Goal: Task Accomplishment & Management: Manage account settings

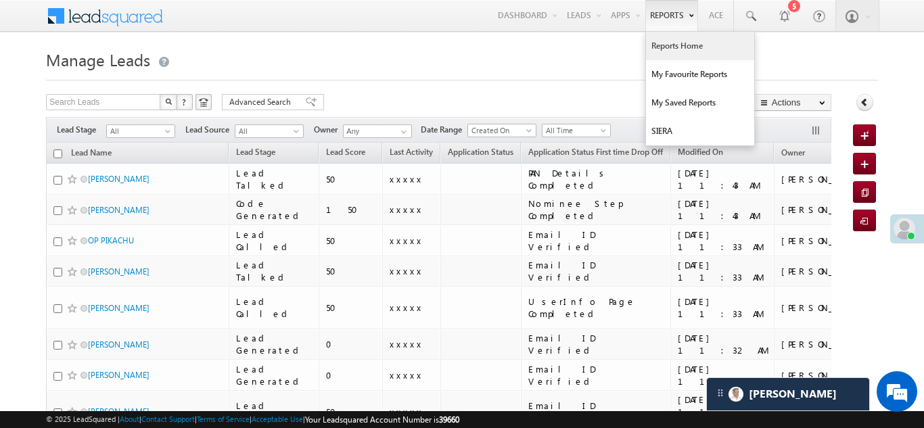
click at [671, 51] on link "Reports Home" at bounding box center [700, 46] width 108 height 28
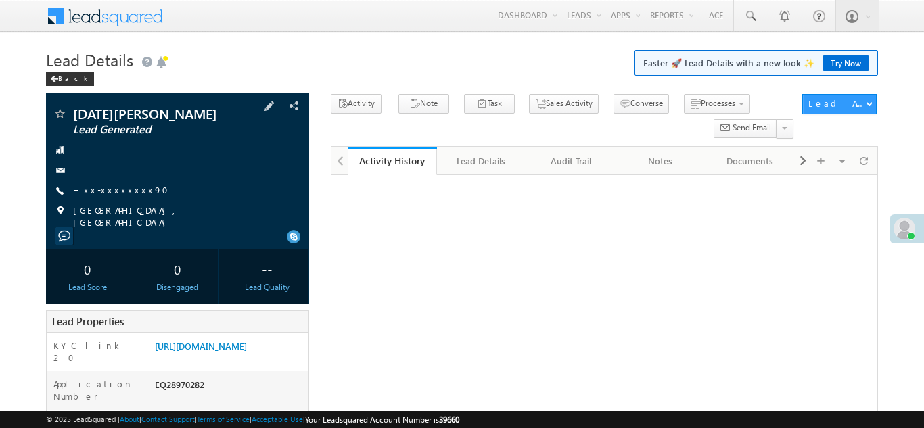
click at [116, 179] on div "Kartik Bauri Lead Generated +xx-xxxxxxxx90" at bounding box center [178, 168] width 250 height 122
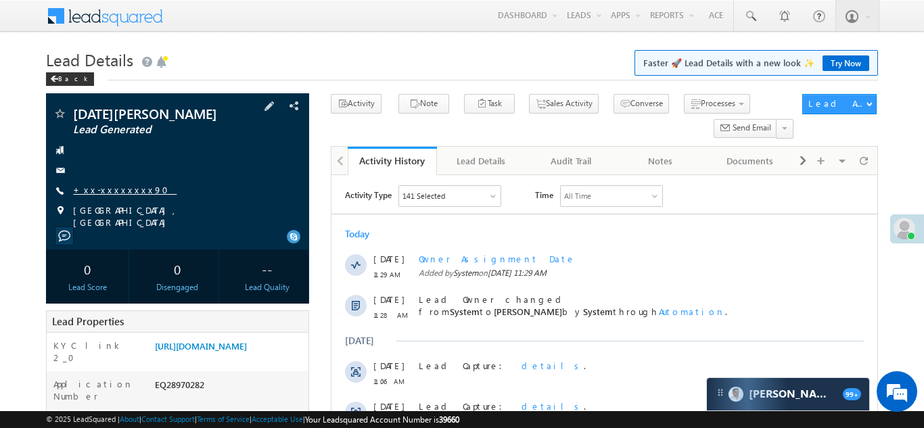
click at [118, 189] on link "+xx-xxxxxxxx90" at bounding box center [125, 190] width 104 height 12
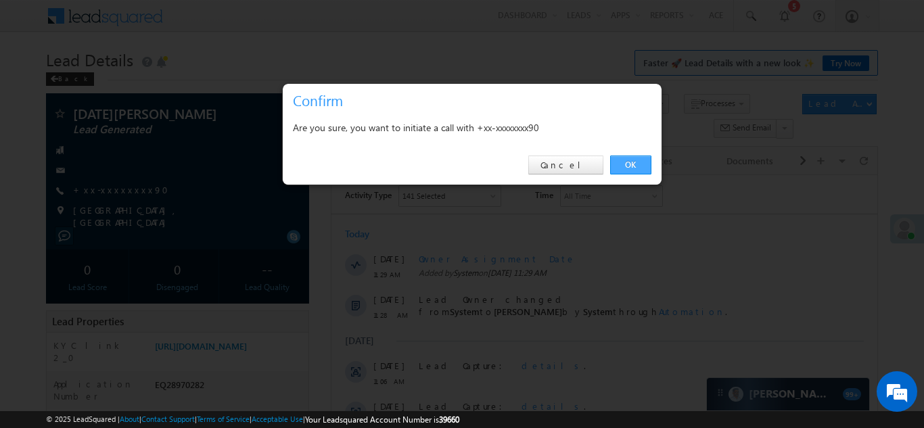
click at [618, 164] on link "OK" at bounding box center [630, 165] width 41 height 19
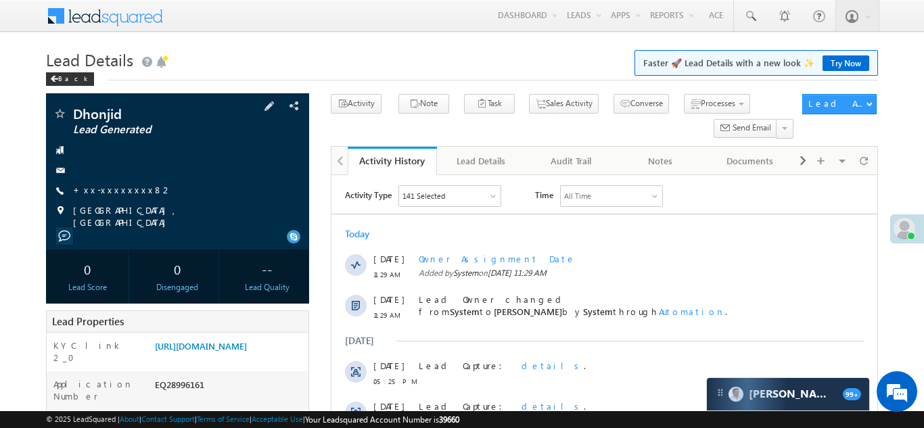
click at [120, 183] on div "Dhonjid Lead Generated +xx-xxxxxxxx82" at bounding box center [178, 168] width 250 height 122
click at [121, 191] on link "+xx-xxxxxxxx82" at bounding box center [122, 190] width 99 height 12
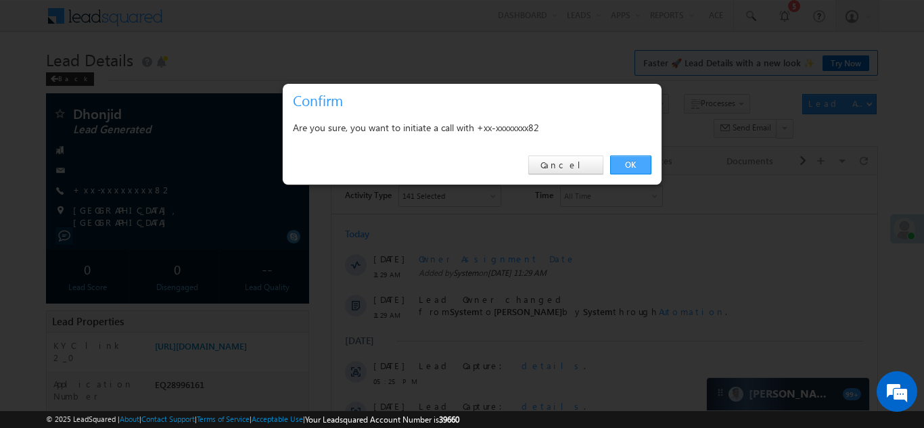
click at [626, 164] on link "OK" at bounding box center [630, 165] width 41 height 19
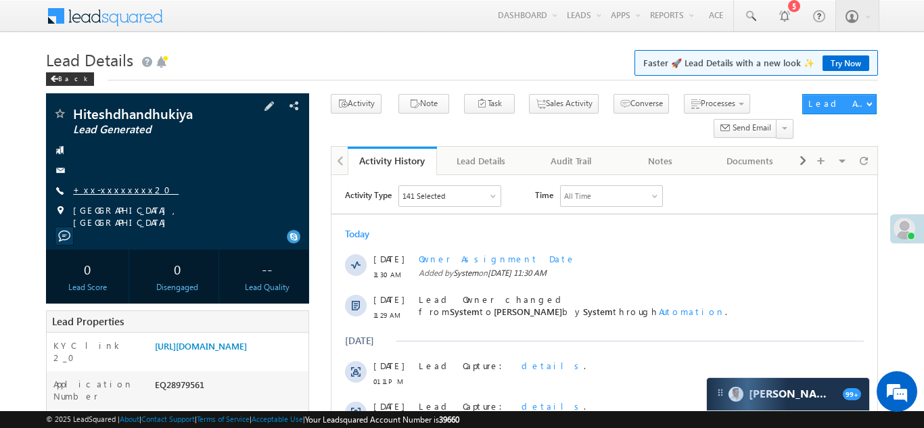
click at [105, 189] on link "+xx-xxxxxxxx20" at bounding box center [126, 190] width 106 height 12
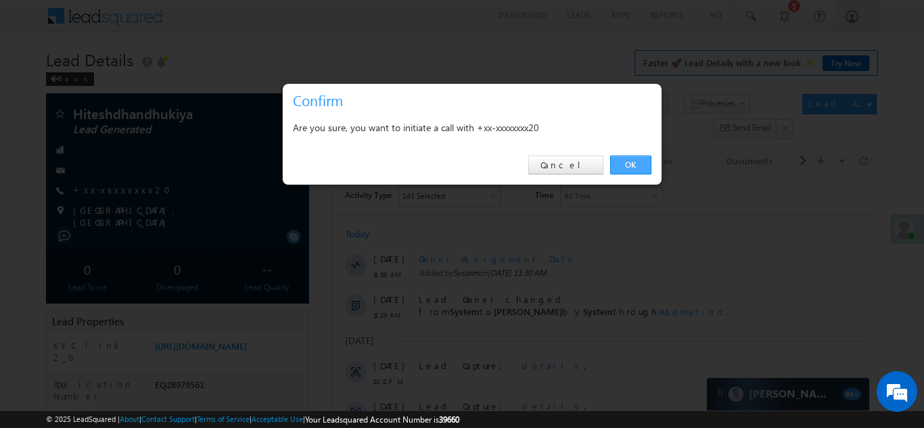
click at [630, 166] on link "OK" at bounding box center [630, 165] width 41 height 19
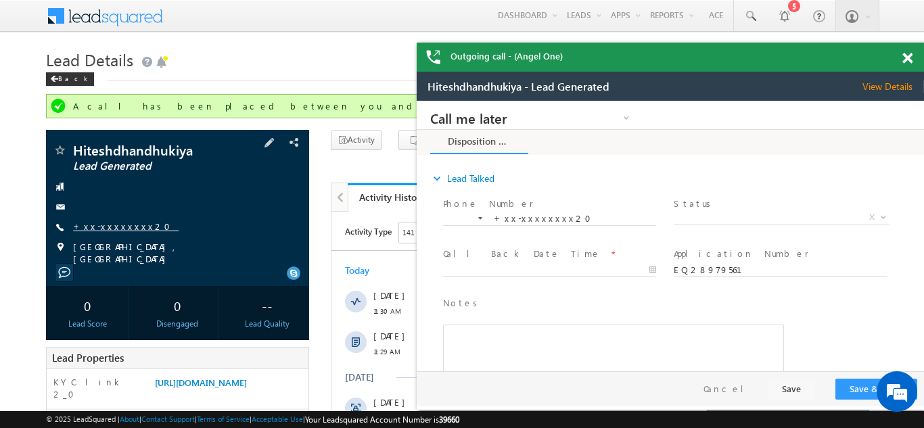
click at [106, 231] on link "+xx-xxxxxxxx20" at bounding box center [126, 227] width 106 height 12
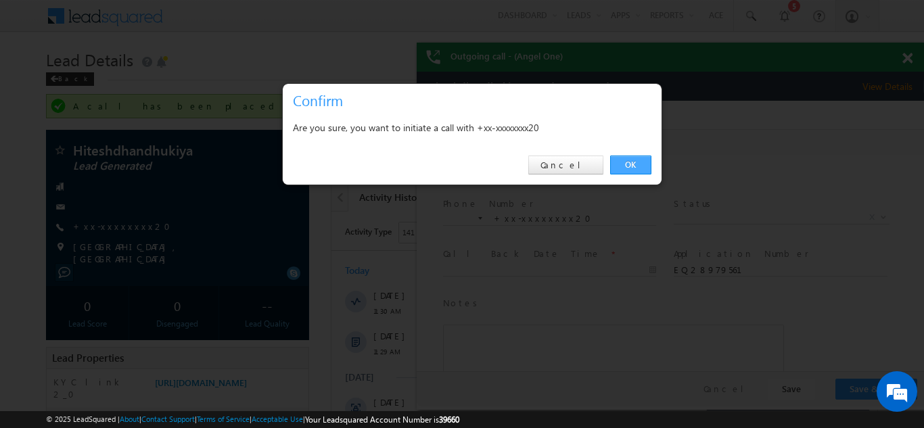
click at [628, 168] on link "OK" at bounding box center [630, 165] width 41 height 19
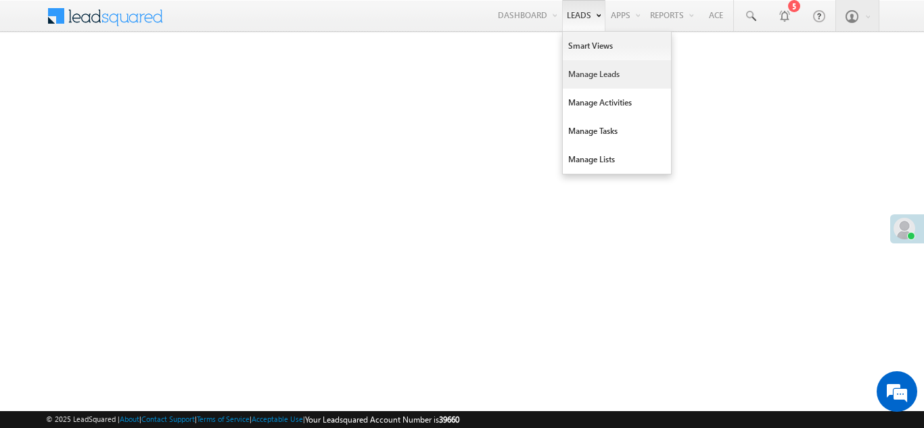
click at [578, 74] on link "Manage Leads" at bounding box center [617, 74] width 108 height 28
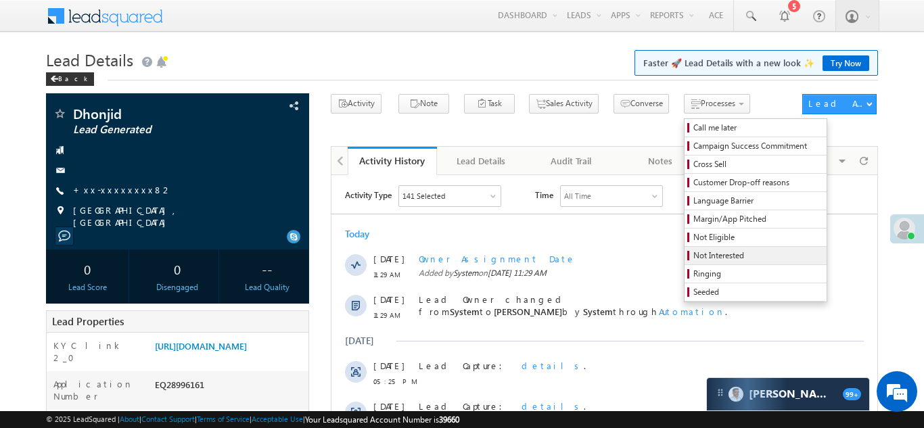
click at [698, 256] on span "Not Interested" at bounding box center [758, 256] width 129 height 12
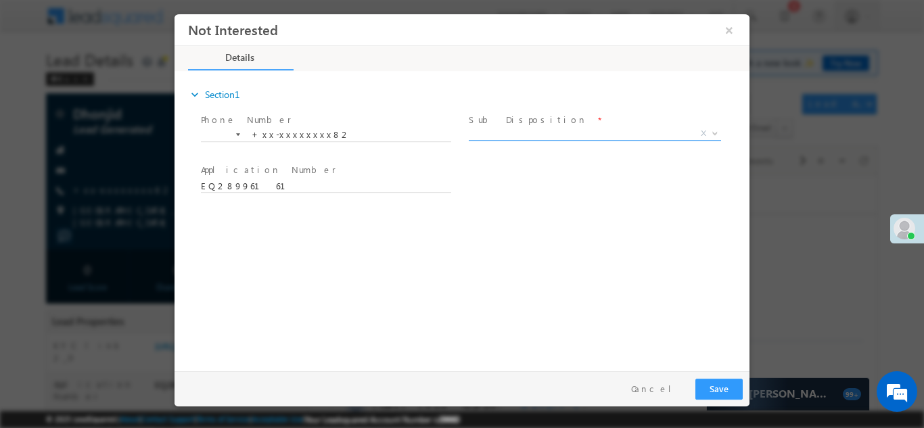
click at [563, 133] on span "X" at bounding box center [595, 134] width 252 height 14
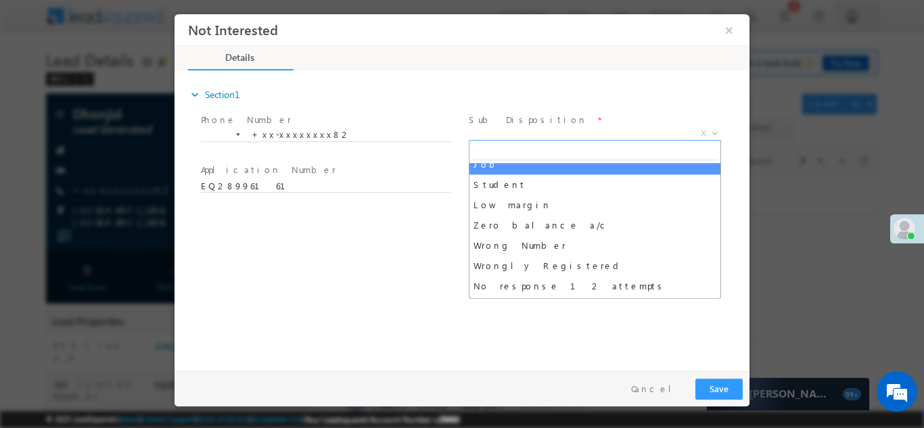
scroll to position [80, 0]
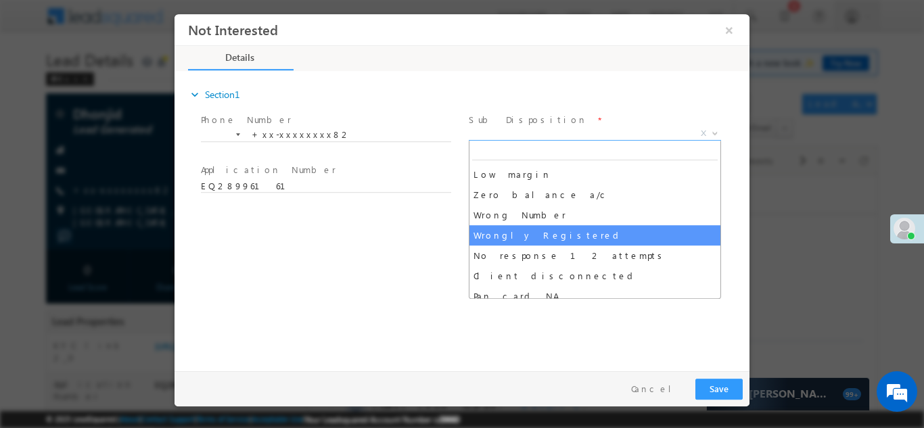
select select "Wrongly Registered"
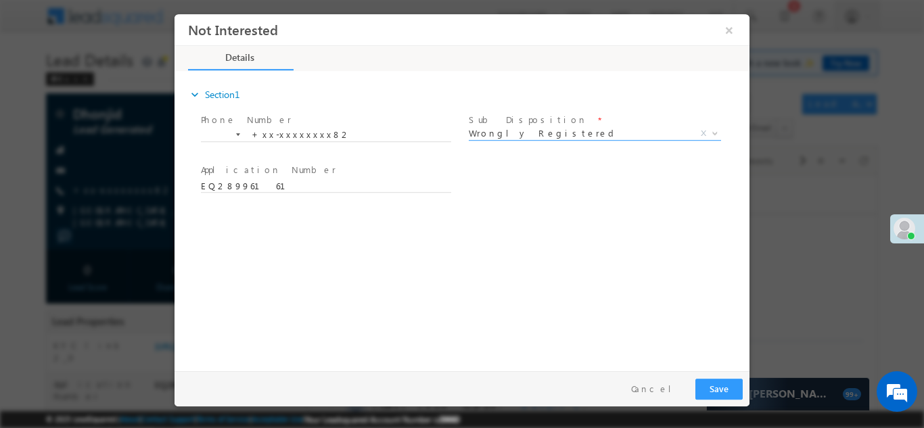
scroll to position [0, 0]
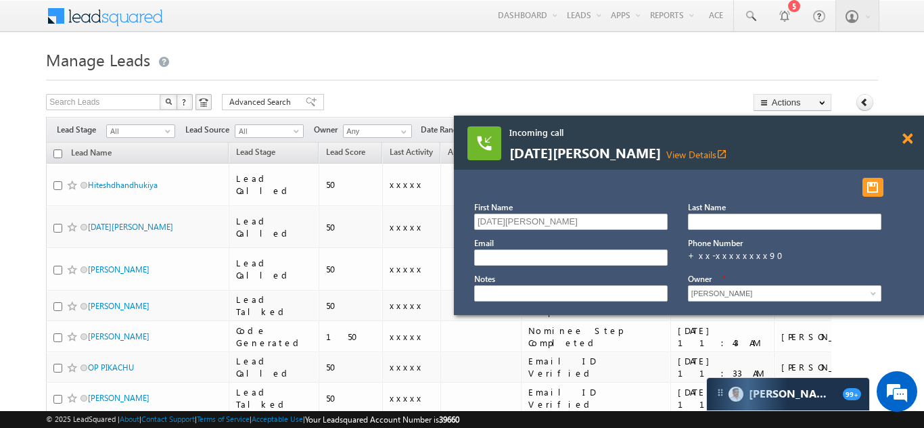
click at [907, 137] on span at bounding box center [908, 139] width 10 height 12
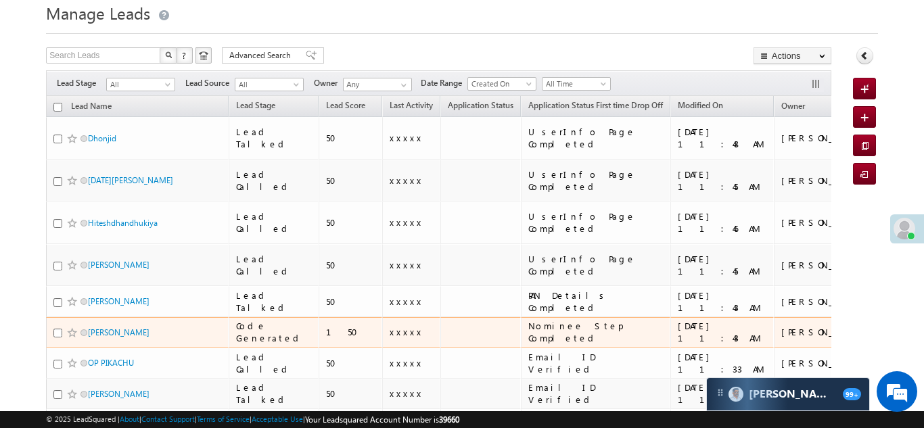
scroll to position [74, 0]
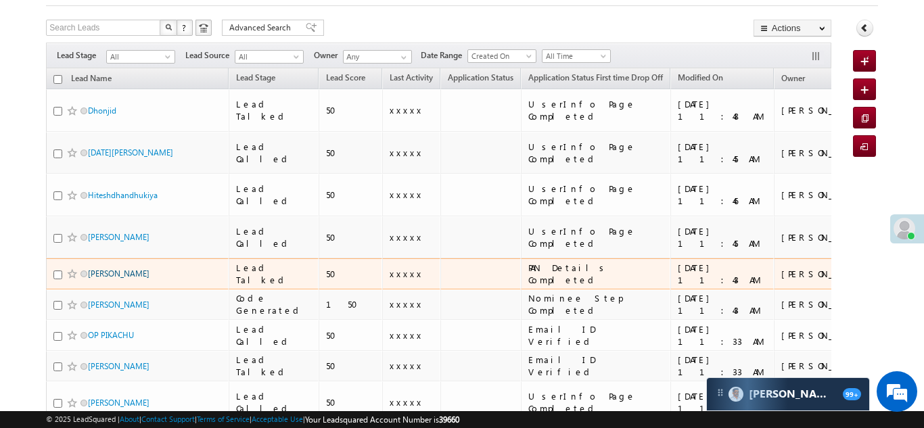
click at [97, 269] on link "[PERSON_NAME]" at bounding box center [119, 274] width 62 height 10
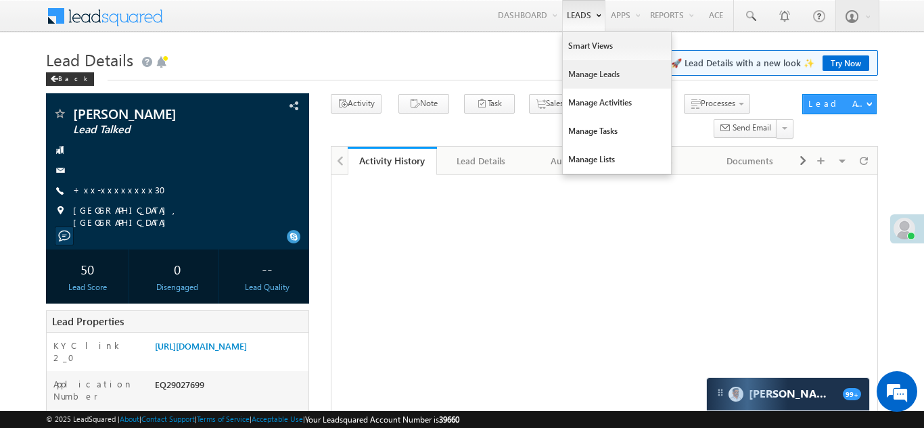
click at [577, 75] on link "Manage Leads" at bounding box center [617, 74] width 108 height 28
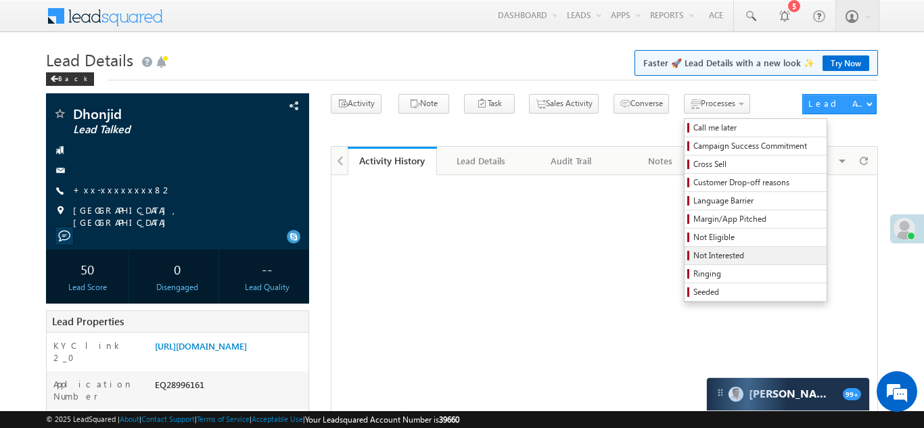
click at [697, 250] on span "Not Interested" at bounding box center [758, 256] width 129 height 12
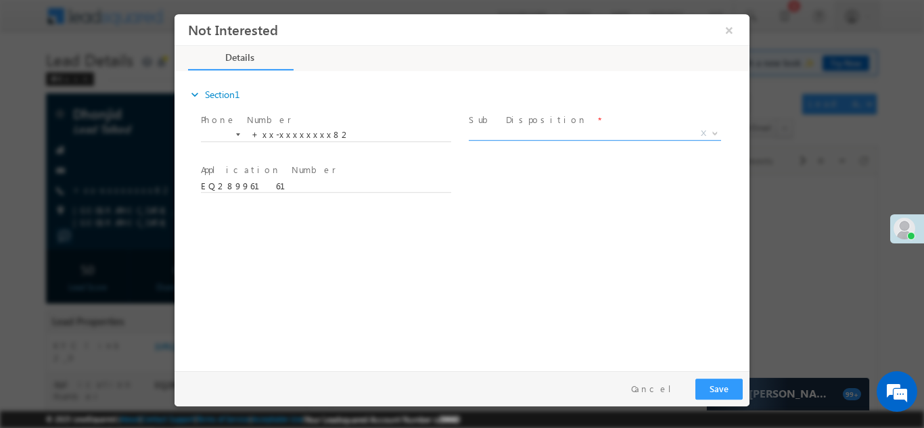
click at [570, 130] on span "X" at bounding box center [595, 134] width 252 height 14
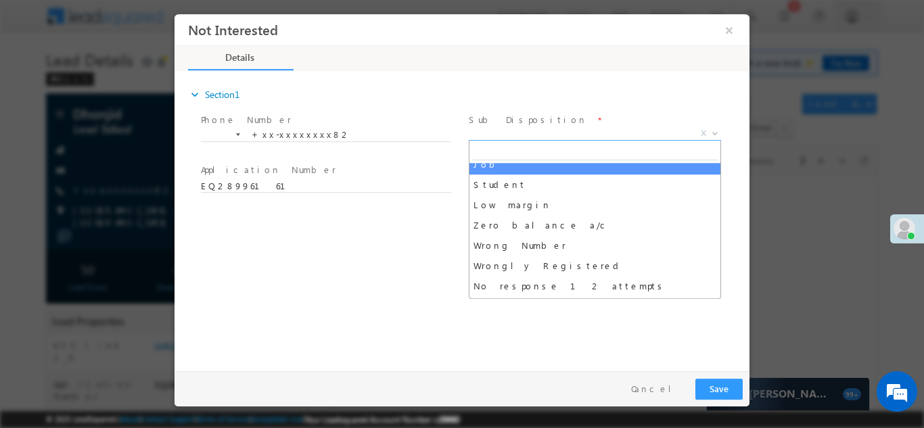
scroll to position [58, 0]
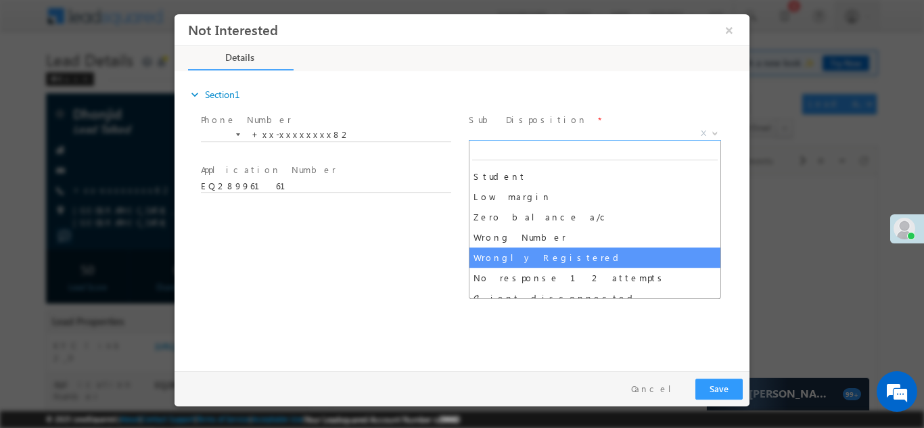
select select "Wrongly Registered"
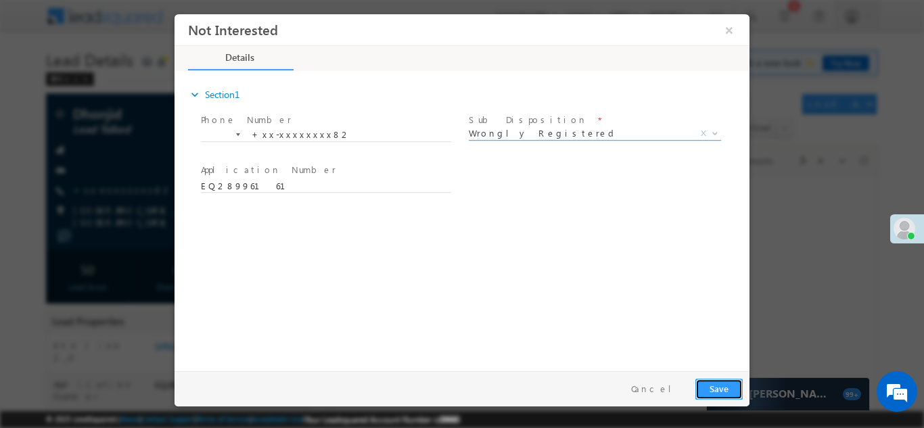
click at [724, 387] on button "Save" at bounding box center [719, 388] width 47 height 21
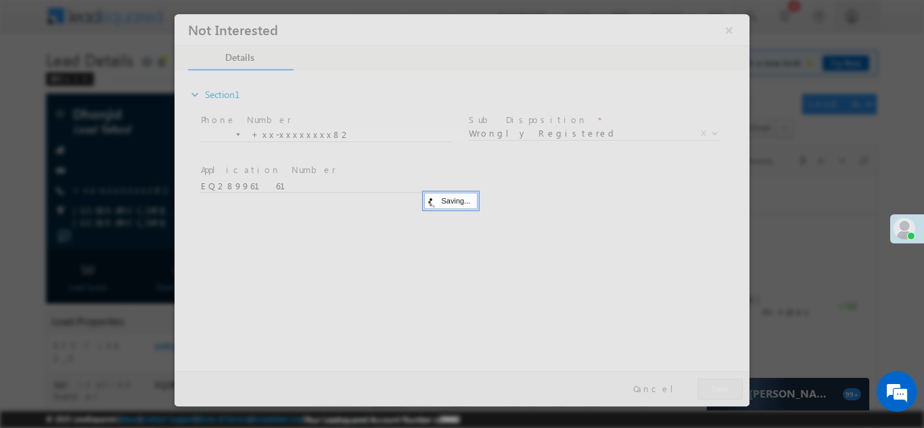
scroll to position [0, 0]
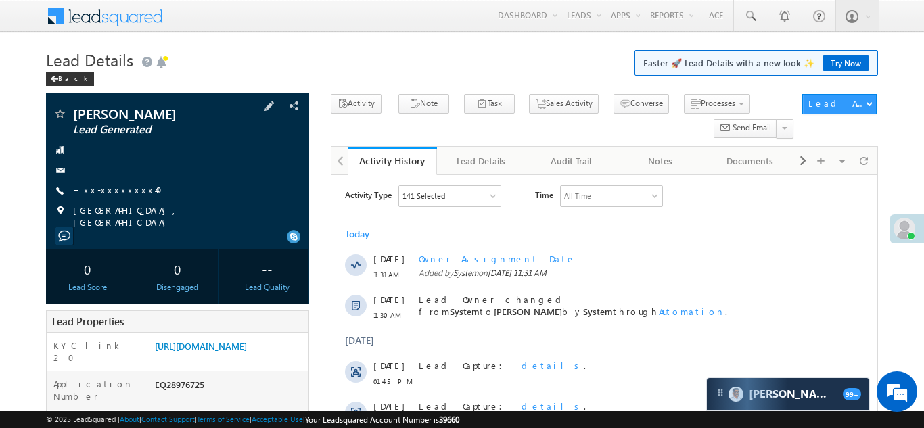
click at [109, 199] on div "[PERSON_NAME] Lead Generated +xx-xxxxxxxx40" at bounding box center [178, 168] width 250 height 122
click at [112, 193] on link "+xx-xxxxxxxx40" at bounding box center [121, 190] width 97 height 12
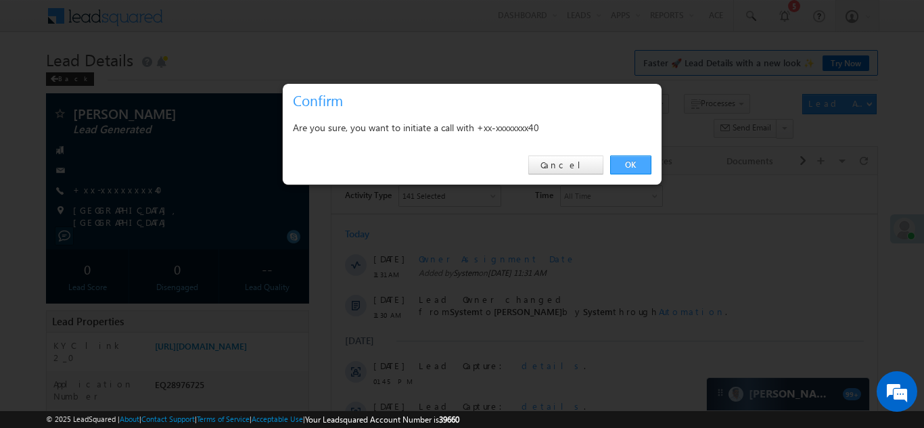
click at [631, 161] on link "OK" at bounding box center [630, 165] width 41 height 19
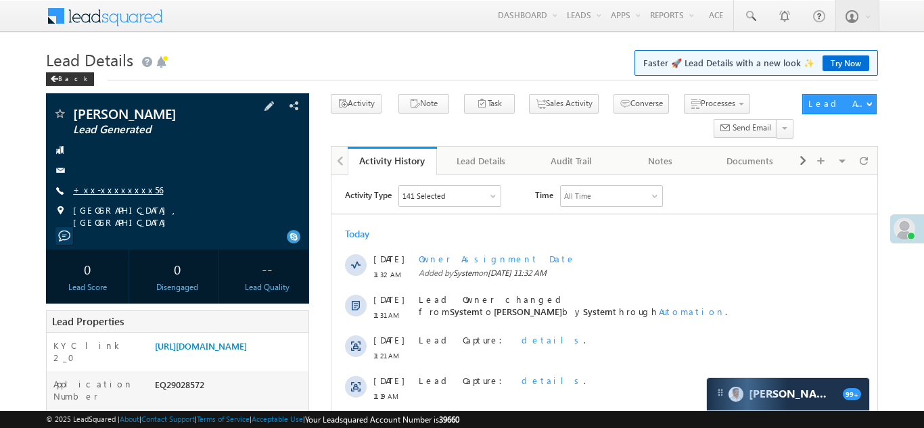
click at [108, 191] on link "+xx-xxxxxxxx56" at bounding box center [118, 190] width 90 height 12
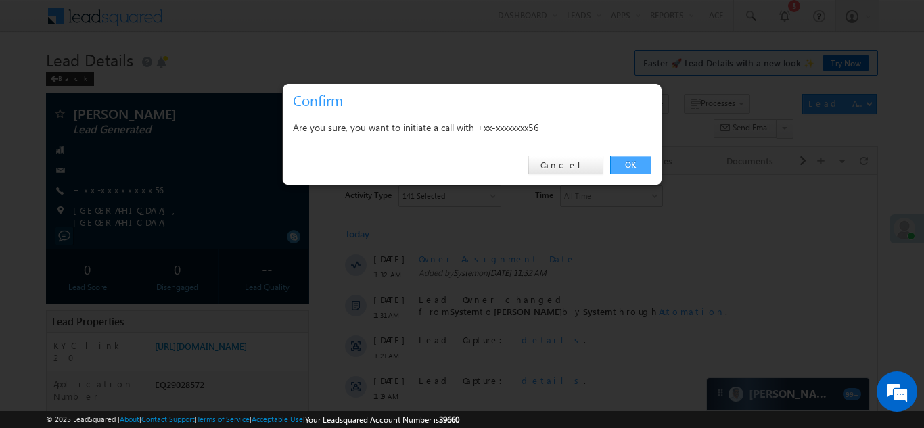
click at [641, 167] on link "OK" at bounding box center [630, 165] width 41 height 19
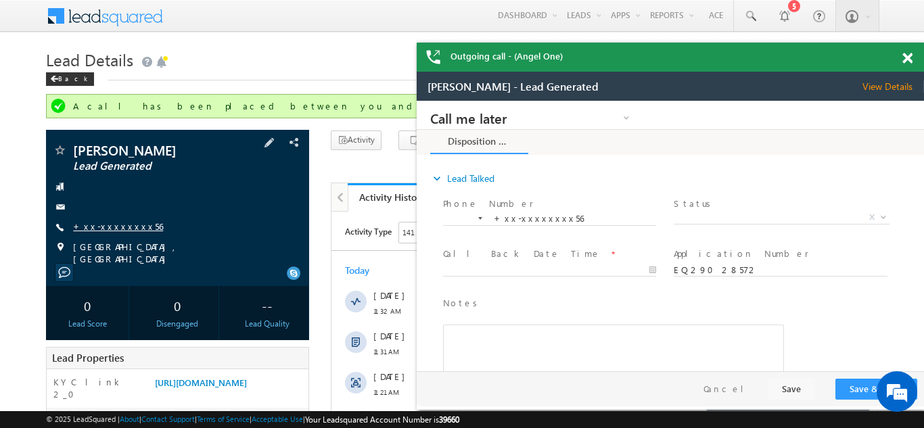
click at [102, 229] on link "+xx-xxxxxxxx56" at bounding box center [118, 227] width 90 height 12
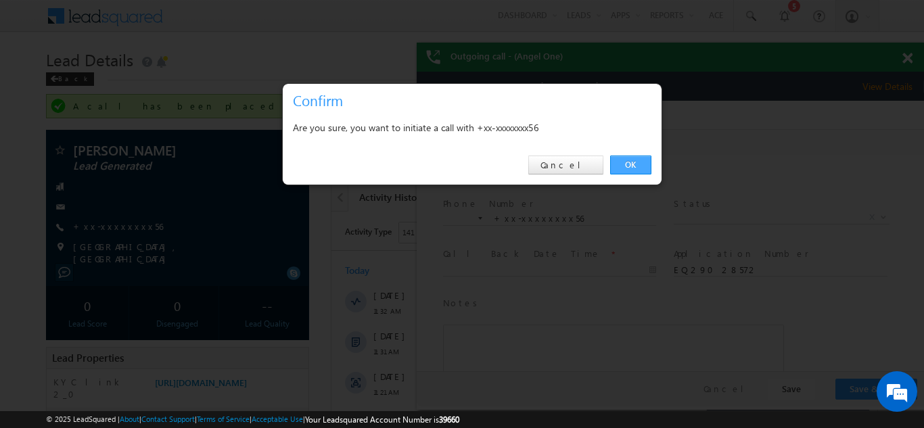
drag, startPoint x: 627, startPoint y: 162, endPoint x: 210, endPoint y: 61, distance: 429.0
click at [627, 162] on link "OK" at bounding box center [630, 165] width 41 height 19
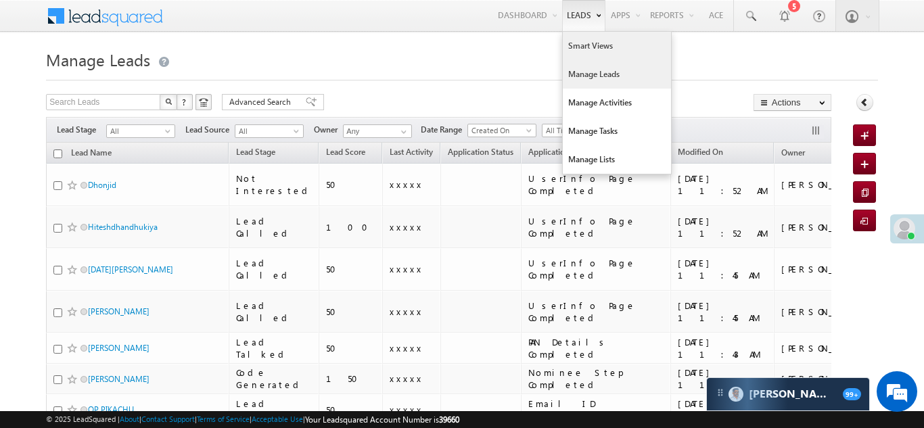
click at [580, 49] on link "Smart Views" at bounding box center [617, 46] width 108 height 28
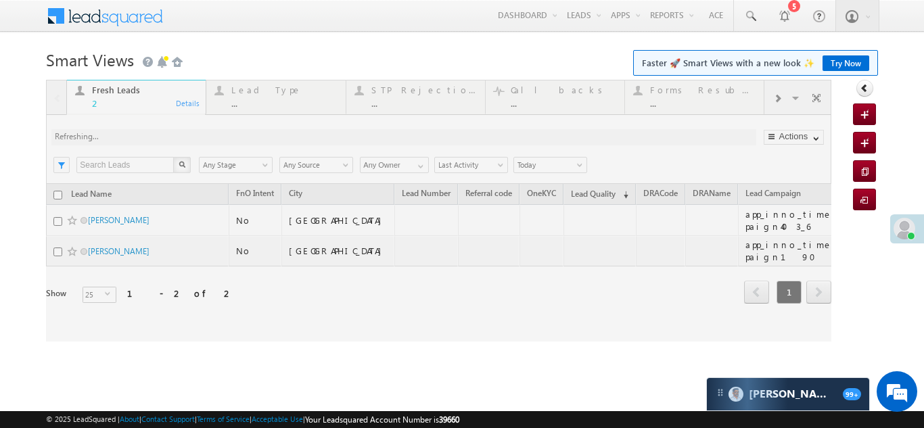
click at [777, 97] on div at bounding box center [439, 211] width 786 height 262
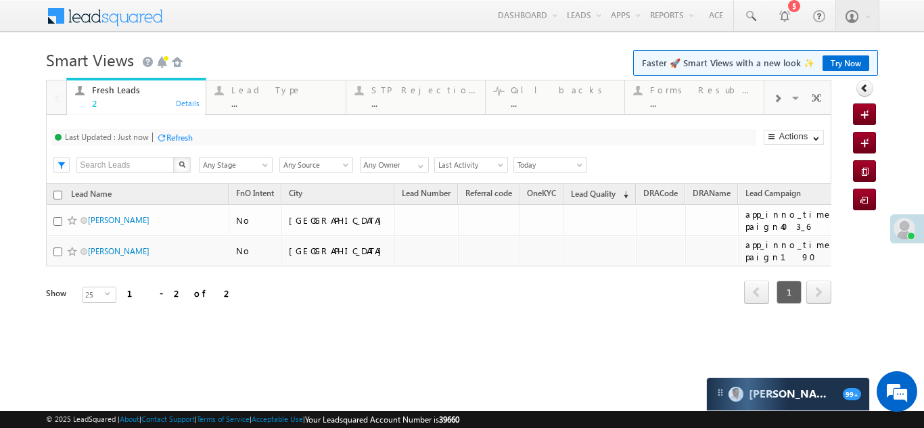
click at [777, 97] on span at bounding box center [777, 98] width 8 height 11
click at [679, 92] on div "Coded Today" at bounding box center [704, 90] width 106 height 11
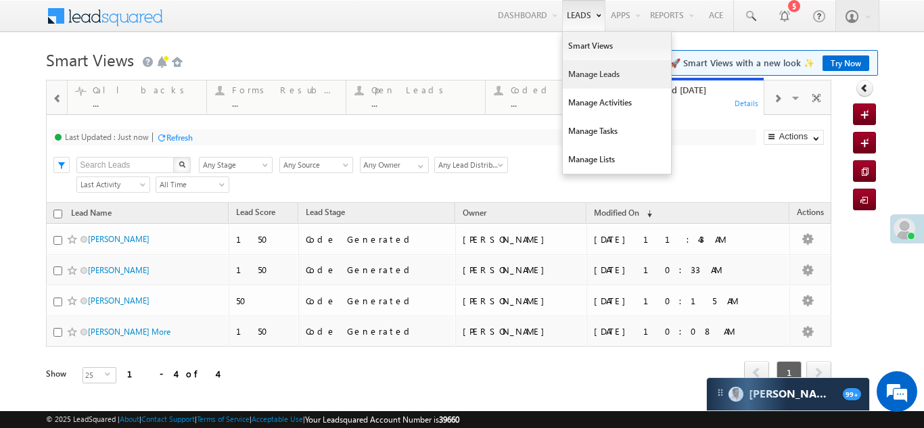
click at [579, 79] on link "Manage Leads" at bounding box center [617, 74] width 108 height 28
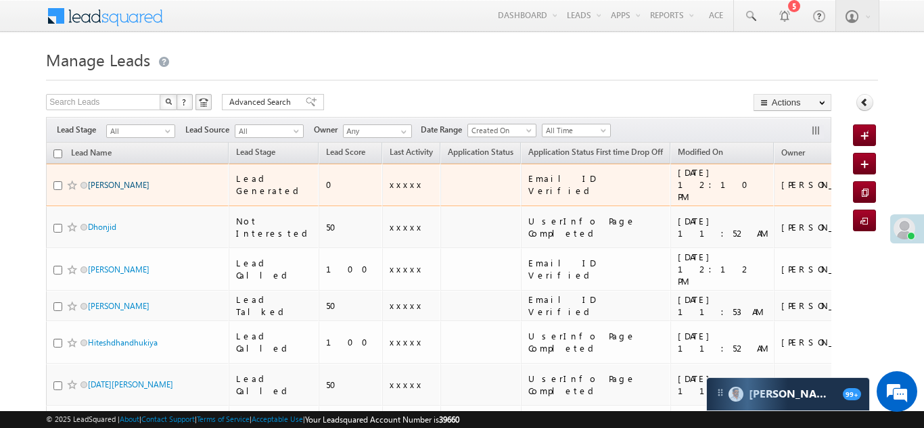
click at [127, 180] on link "Vinod Kumar Tandon" at bounding box center [119, 185] width 62 height 10
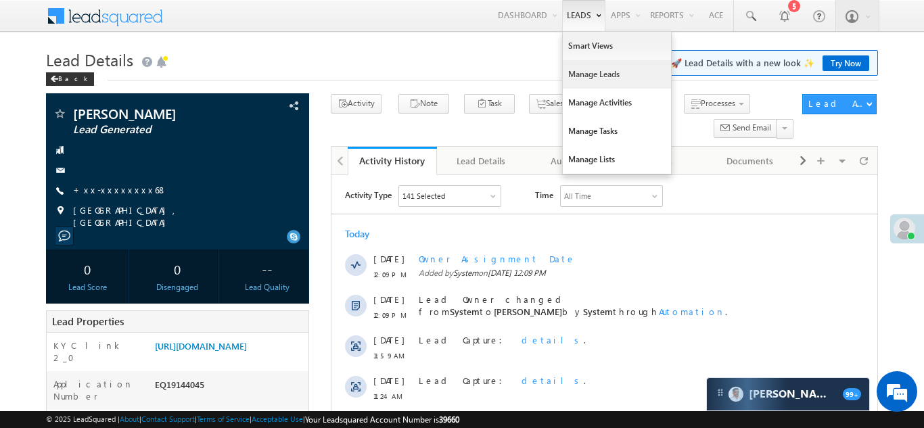
click at [581, 73] on link "Manage Leads" at bounding box center [617, 74] width 108 height 28
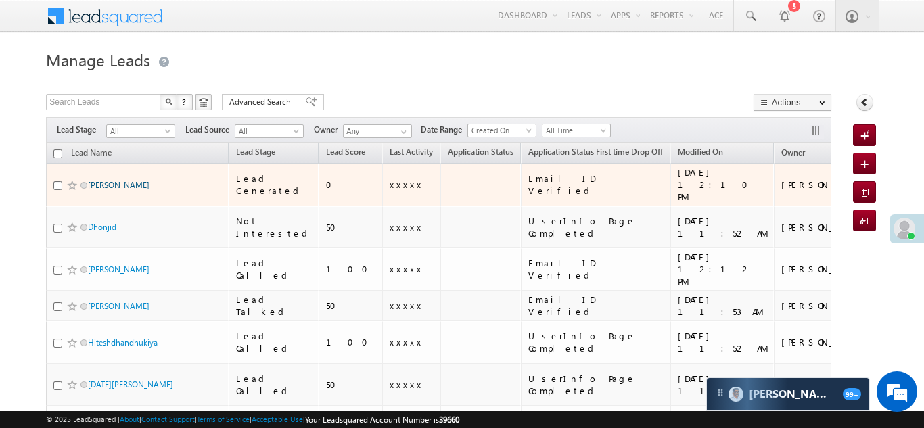
click at [120, 180] on link "[PERSON_NAME]" at bounding box center [119, 185] width 62 height 10
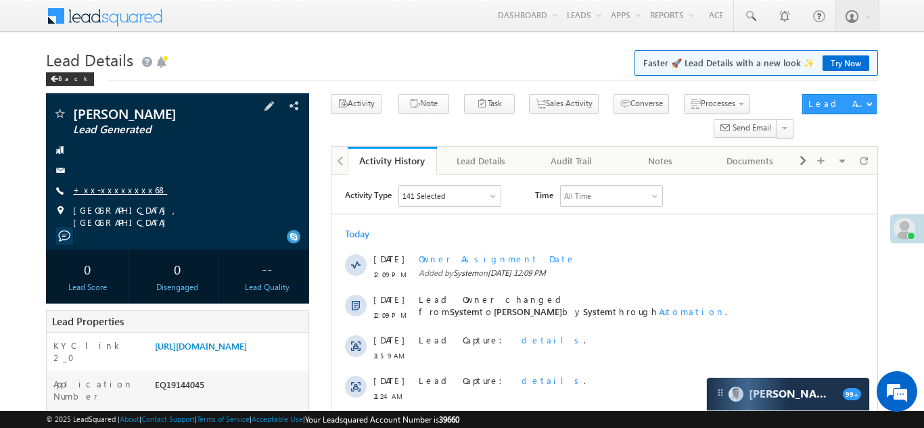
click at [113, 188] on link "+xx-xxxxxxxx68" at bounding box center [120, 190] width 94 height 12
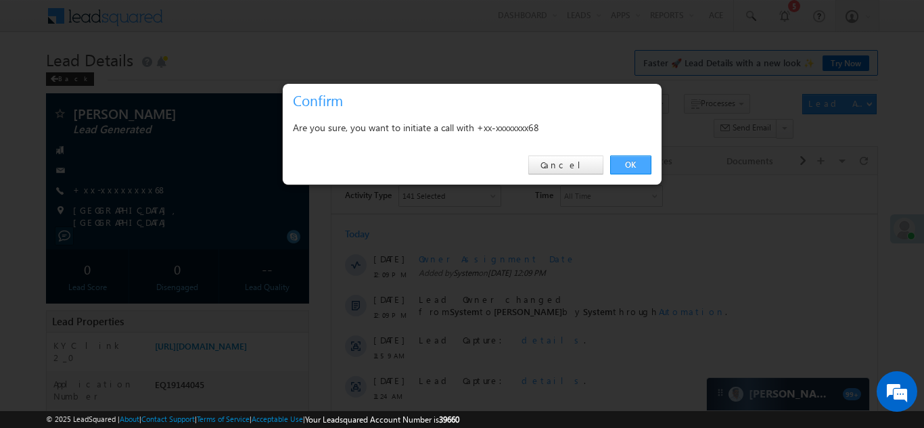
click at [630, 161] on link "OK" at bounding box center [630, 165] width 41 height 19
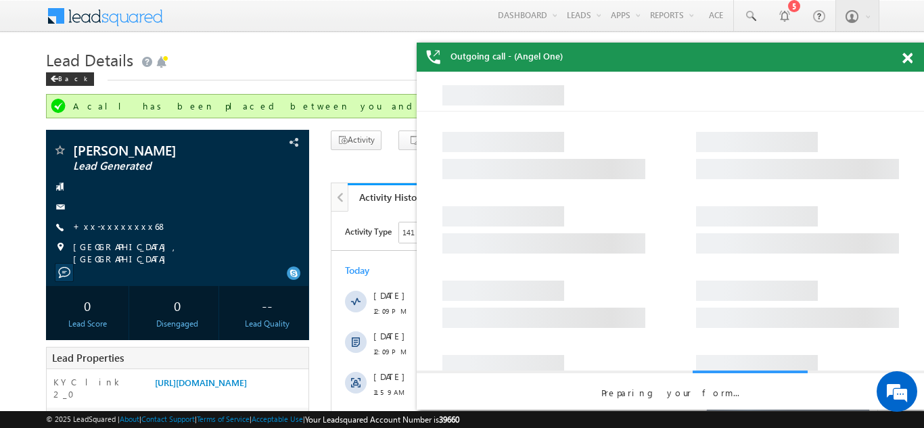
click at [909, 61] on span at bounding box center [908, 59] width 10 height 12
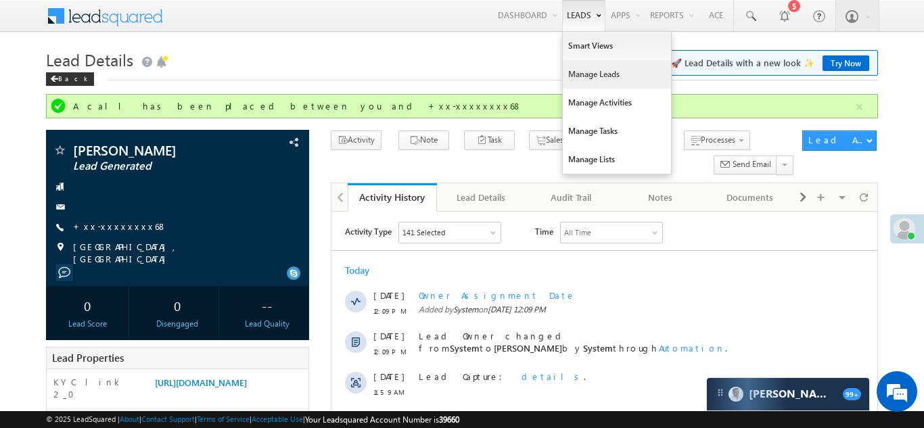
click at [579, 75] on link "Manage Leads" at bounding box center [617, 74] width 108 height 28
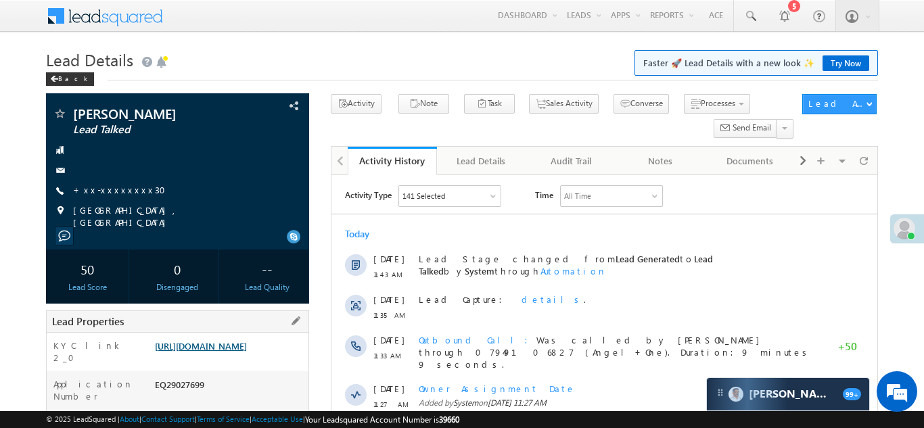
click at [221, 352] on link "https://angelbroking1-pk3em7sa.customui-test.leadsquared.com?leadId=acc1a9b6-f5…" at bounding box center [201, 346] width 92 height 12
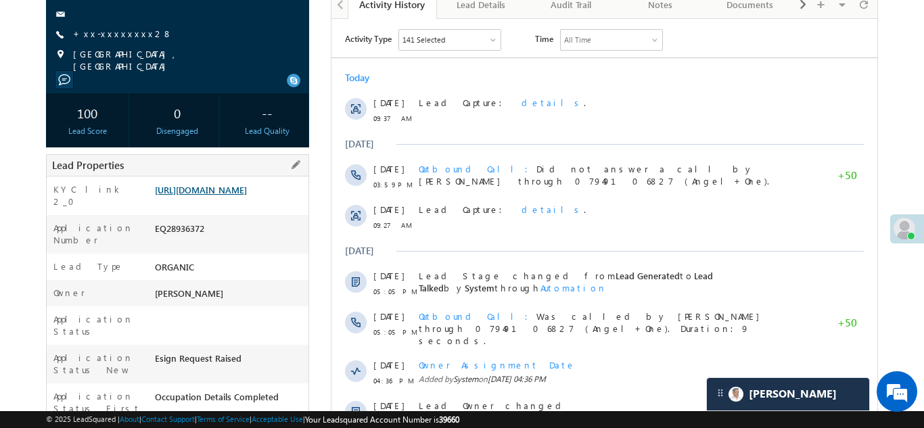
scroll to position [170, 0]
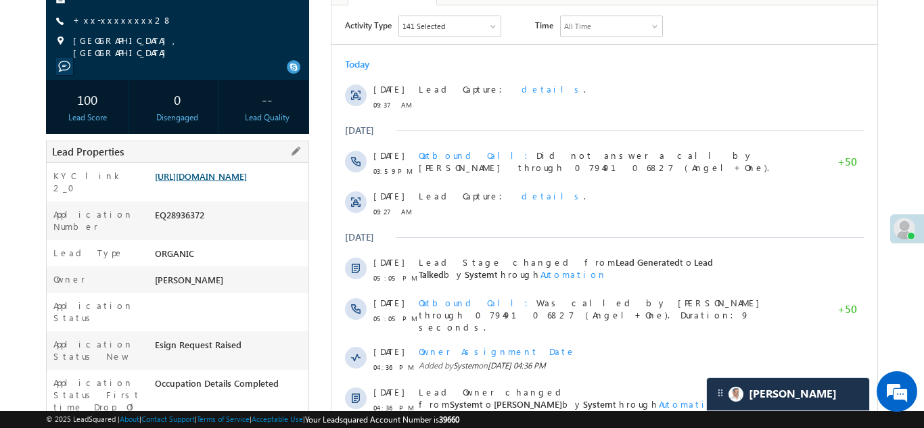
click at [238, 182] on link "[URL][DOMAIN_NAME]" at bounding box center [201, 177] width 92 height 12
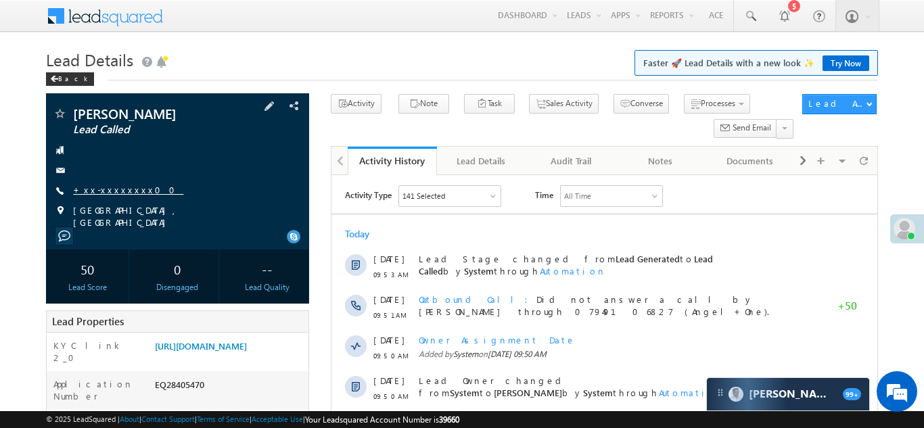
click at [111, 189] on link "+xx-xxxxxxxx00" at bounding box center [128, 190] width 110 height 12
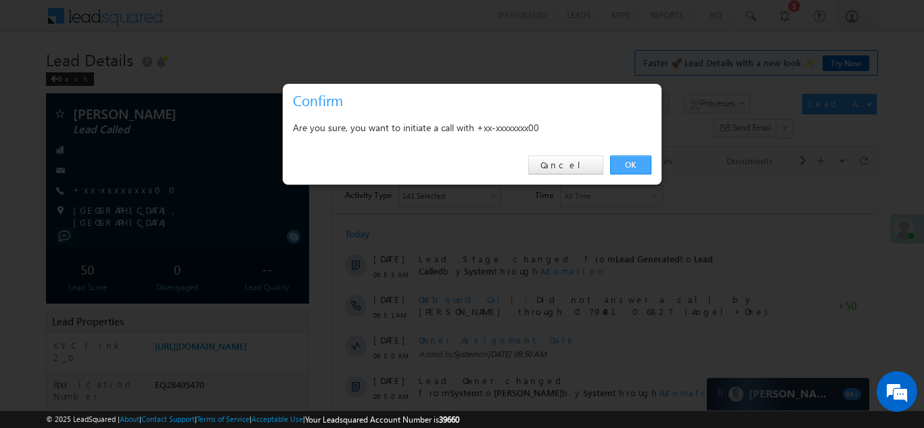
click at [632, 165] on link "OK" at bounding box center [630, 165] width 41 height 19
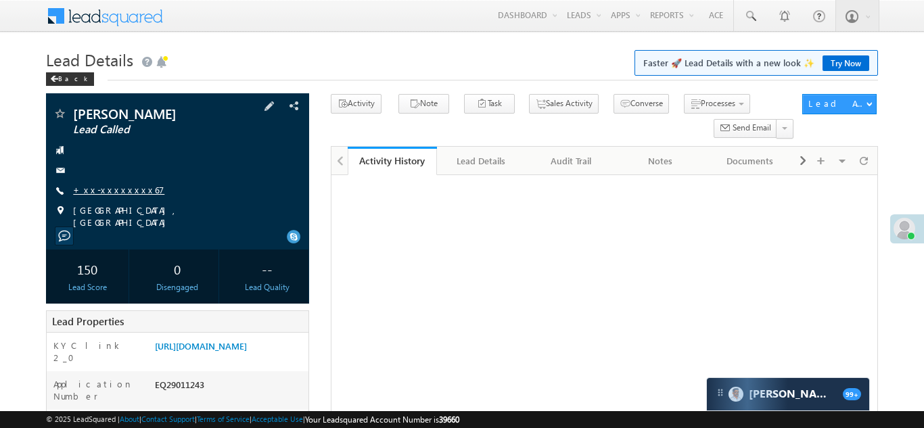
click at [103, 192] on link "+xx-xxxxxxxx67" at bounding box center [118, 190] width 91 height 12
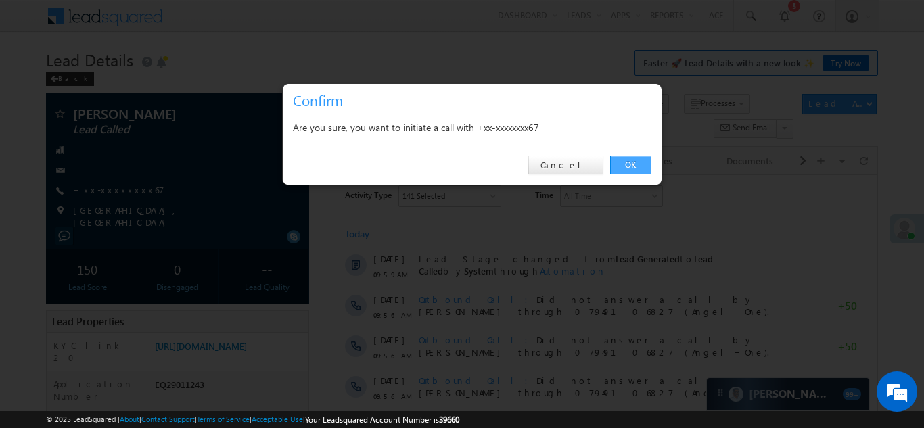
click at [629, 166] on link "OK" at bounding box center [630, 165] width 41 height 19
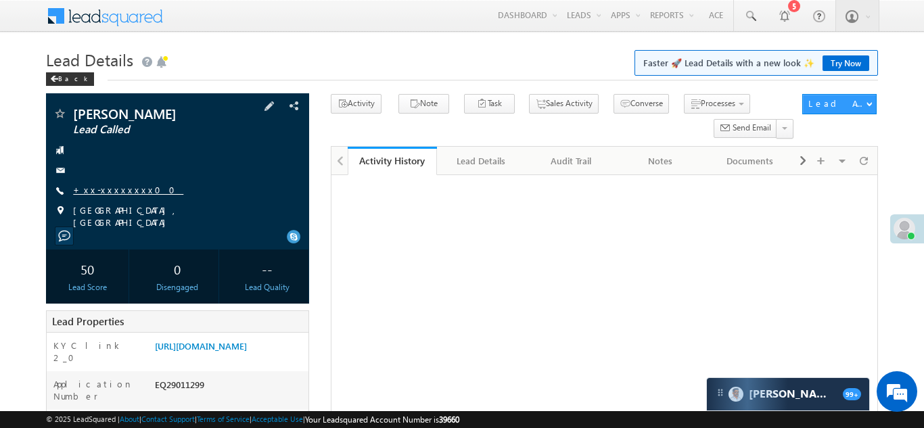
click at [110, 188] on link "+xx-xxxxxxxx00" at bounding box center [128, 190] width 110 height 12
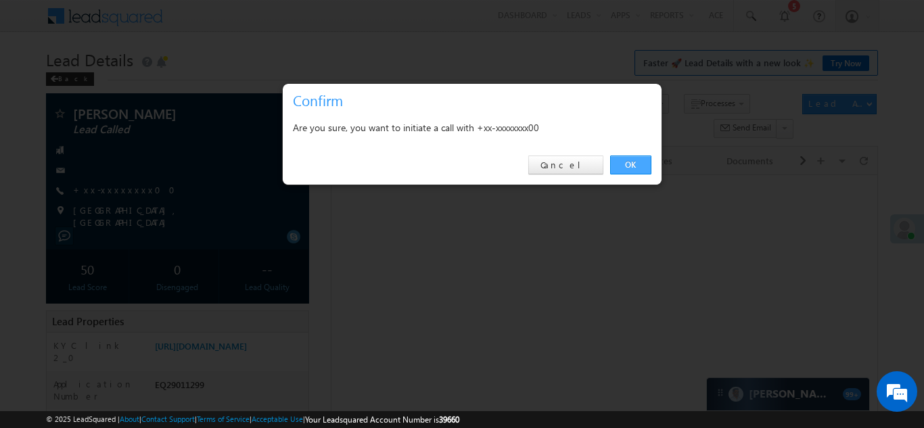
click at [630, 163] on link "OK" at bounding box center [630, 165] width 41 height 19
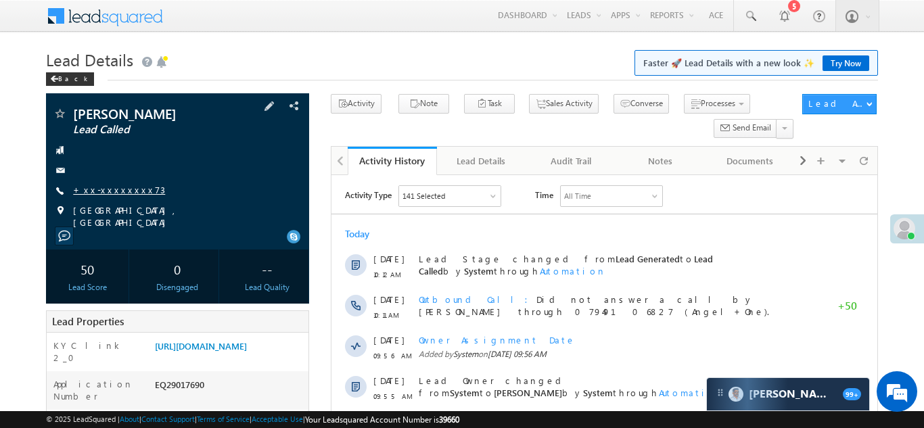
click at [112, 191] on link "+xx-xxxxxxxx73" at bounding box center [119, 190] width 92 height 12
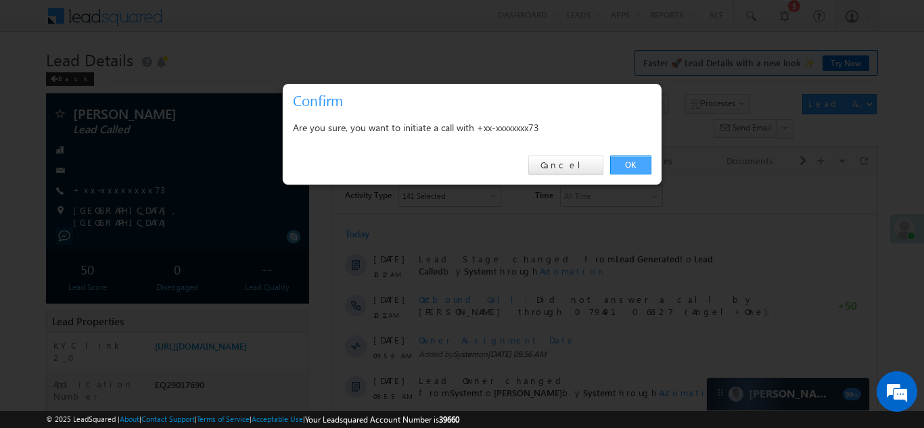
click at [630, 165] on link "OK" at bounding box center [630, 165] width 41 height 19
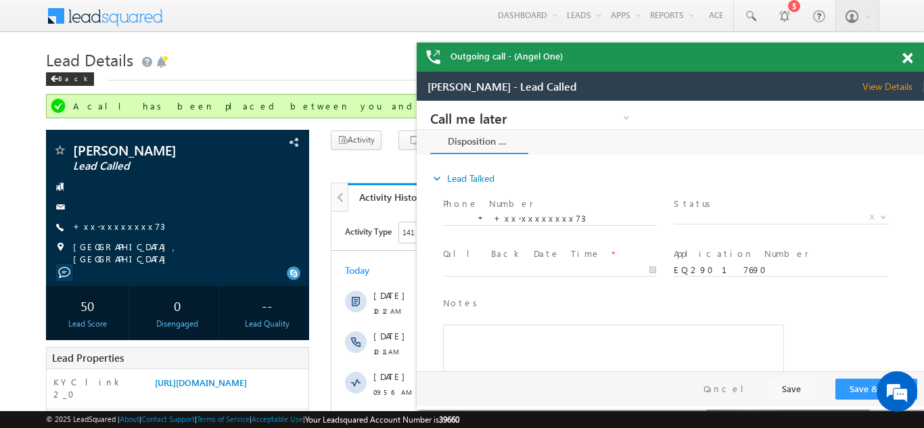
click at [899, 55] on div "Outgoing call - (Angel One)" at bounding box center [670, 57] width 507 height 29
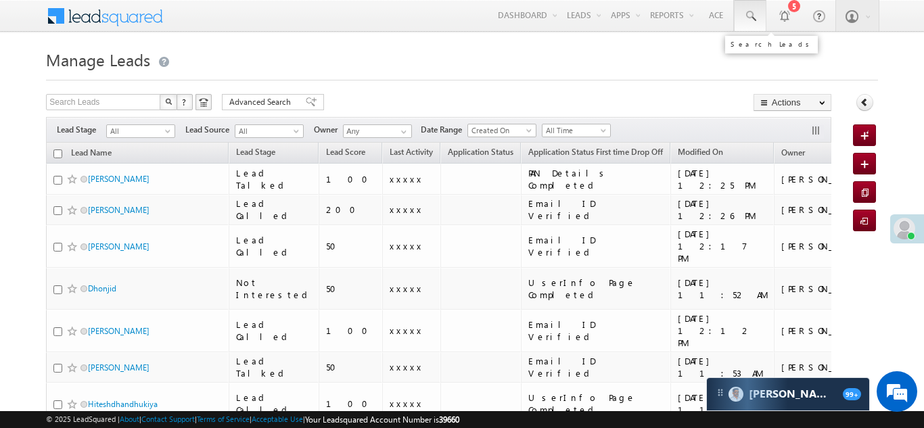
click at [744, 12] on span at bounding box center [751, 16] width 14 height 14
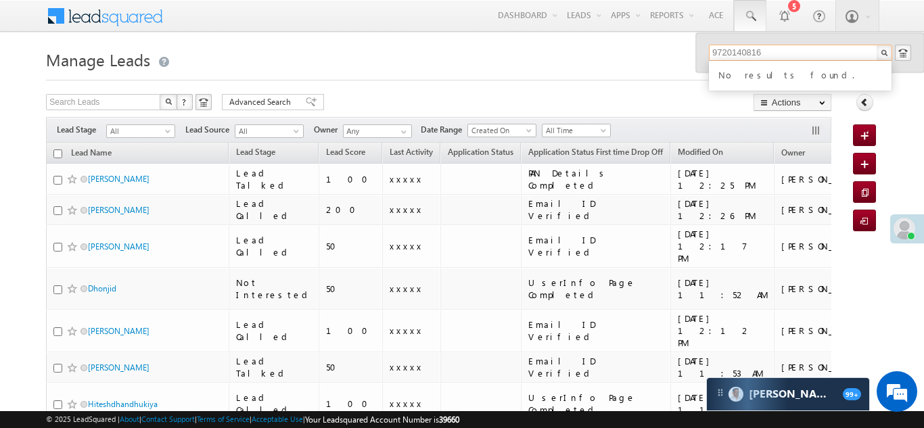
type input "9720140816"
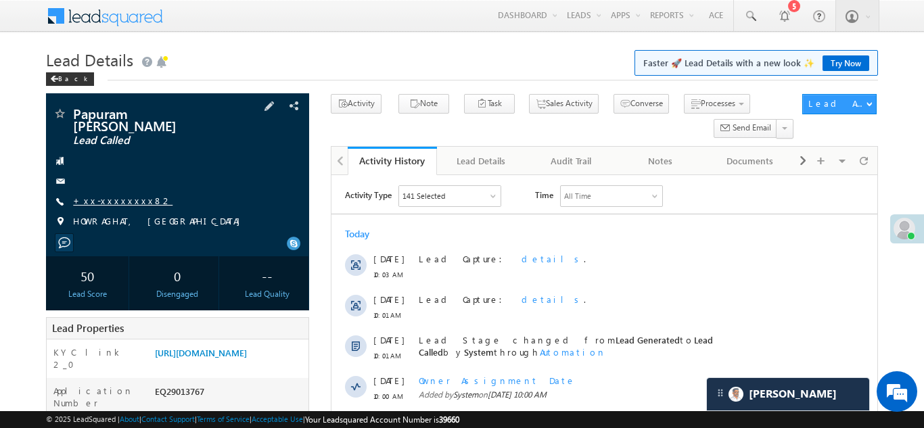
click at [105, 195] on link "+xx-xxxxxxxx82" at bounding box center [122, 201] width 99 height 12
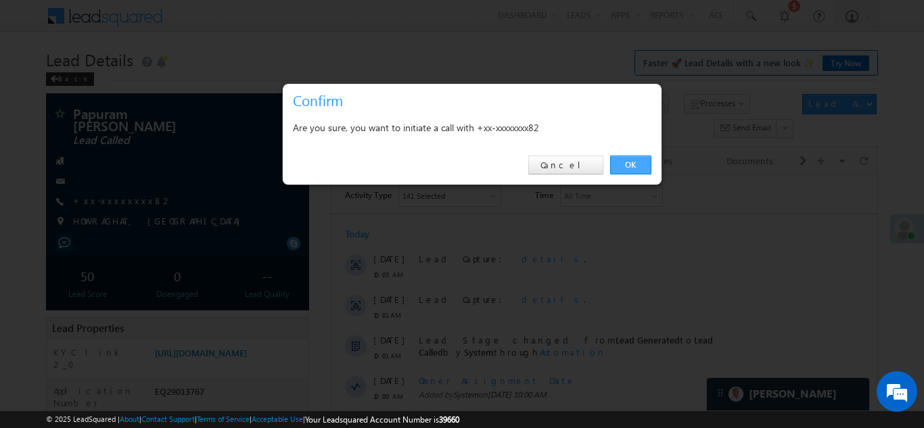
click at [621, 166] on link "OK" at bounding box center [630, 165] width 41 height 19
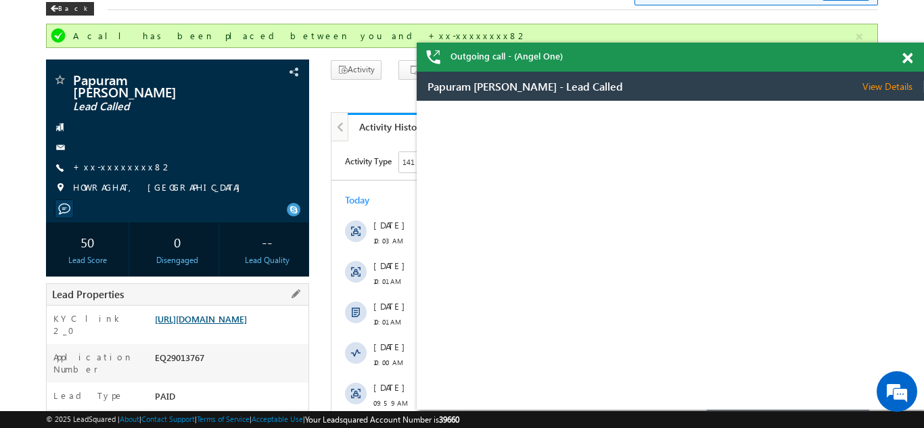
click at [237, 318] on link "[URL][DOMAIN_NAME]" at bounding box center [201, 319] width 92 height 12
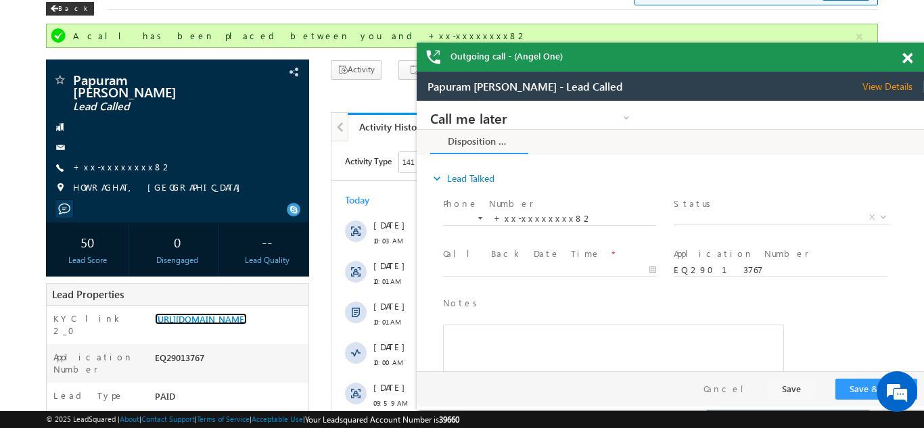
click at [908, 60] on div "Outgoing call - (Angel One)" at bounding box center [670, 57] width 507 height 29
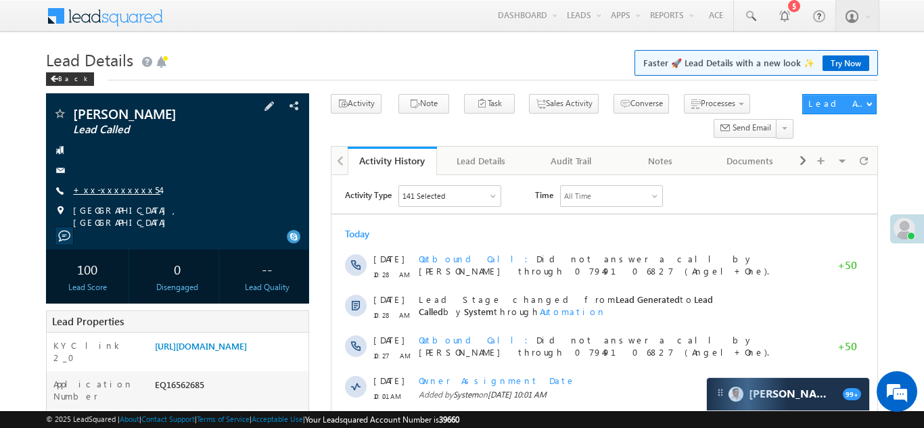
click at [103, 191] on link "+xx-xxxxxxxx54" at bounding box center [116, 190] width 87 height 12
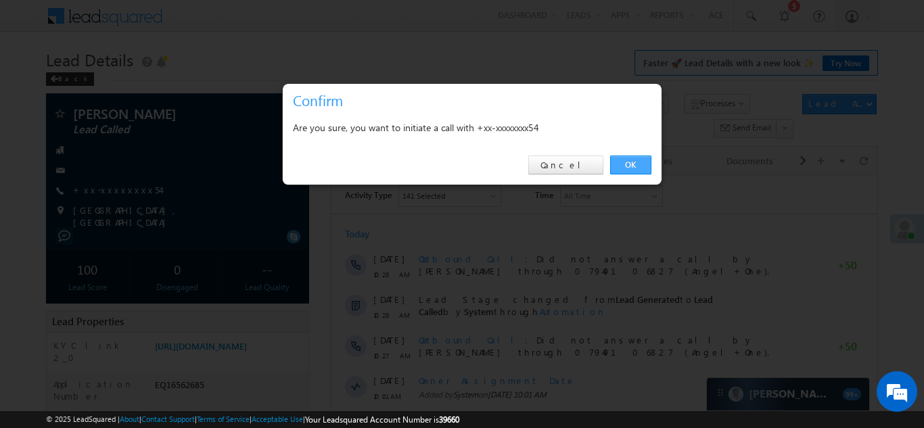
click at [628, 164] on link "OK" at bounding box center [630, 165] width 41 height 19
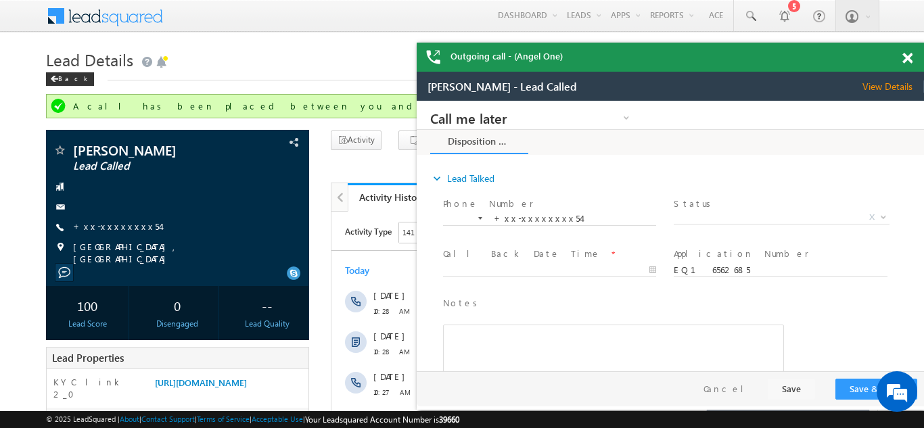
click at [908, 55] on span at bounding box center [908, 59] width 10 height 12
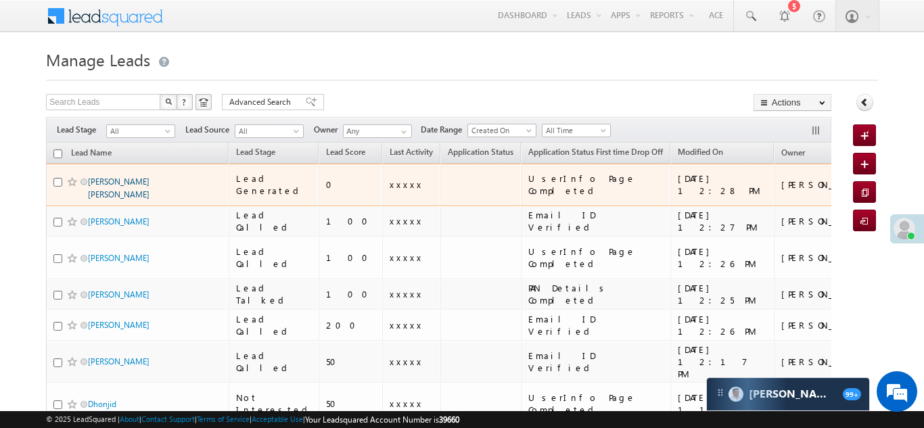
click at [120, 177] on link "Nisaar Alam Shaikh" at bounding box center [119, 188] width 62 height 23
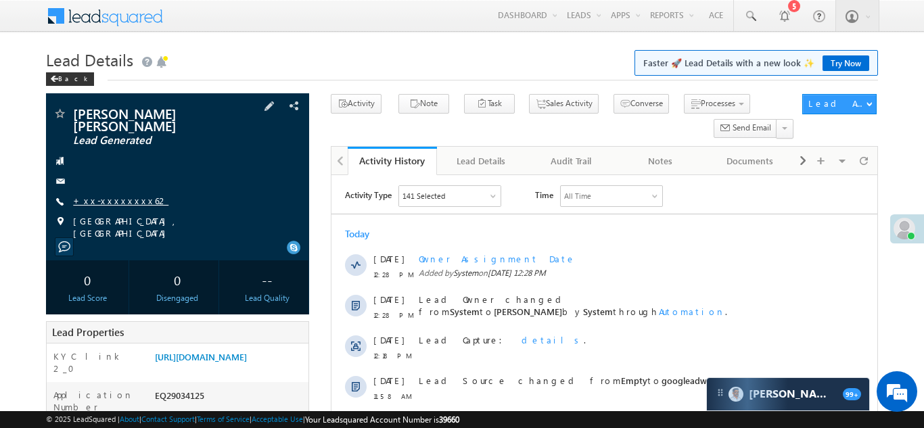
click at [99, 195] on link "+xx-xxxxxxxx62" at bounding box center [120, 201] width 95 height 12
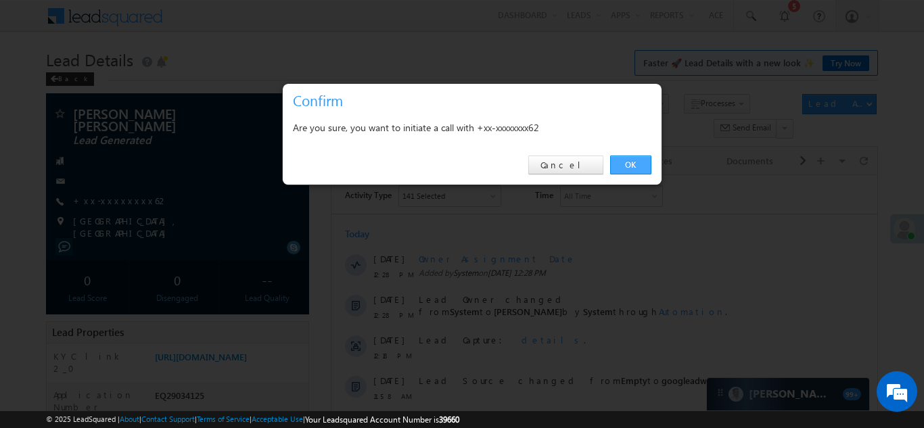
click at [630, 161] on link "OK" at bounding box center [630, 165] width 41 height 19
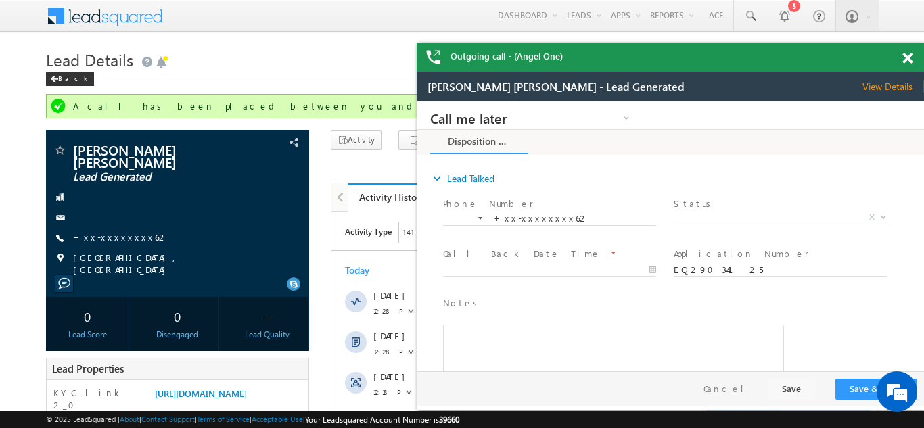
click at [905, 55] on span at bounding box center [908, 59] width 10 height 12
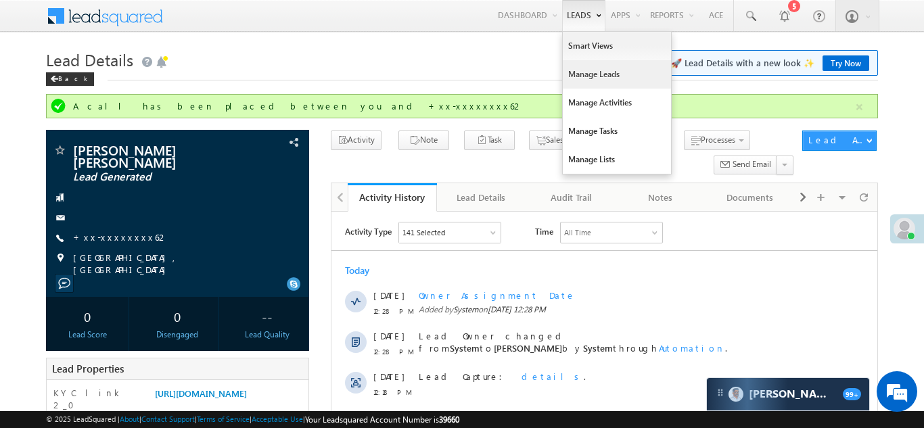
click at [577, 74] on link "Manage Leads" at bounding box center [617, 74] width 108 height 28
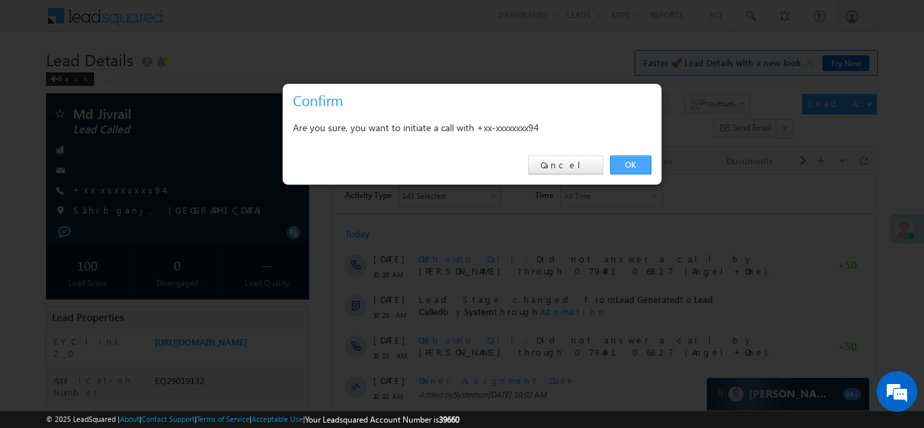
click at [624, 167] on link "OK" at bounding box center [630, 165] width 41 height 19
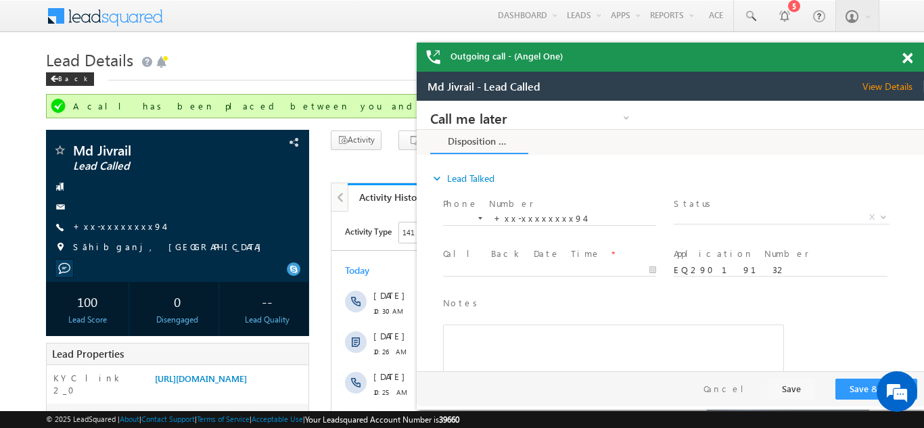
click at [908, 58] on span at bounding box center [908, 59] width 10 height 12
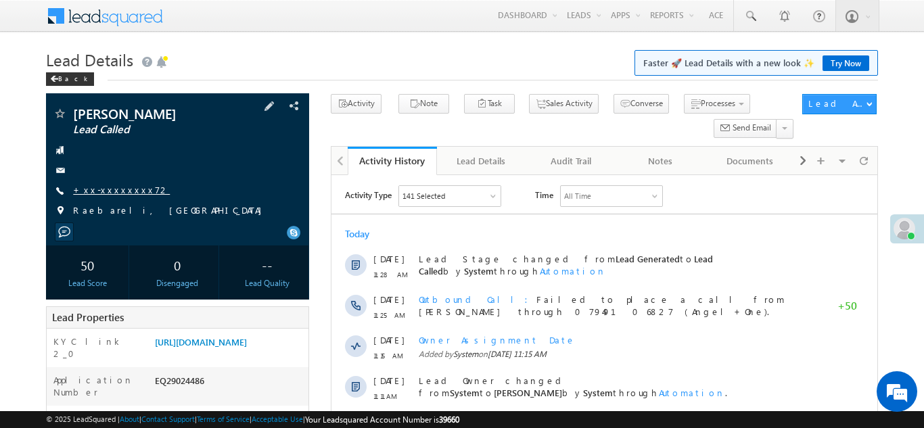
click at [116, 189] on link "+xx-xxxxxxxx72" at bounding box center [121, 190] width 97 height 12
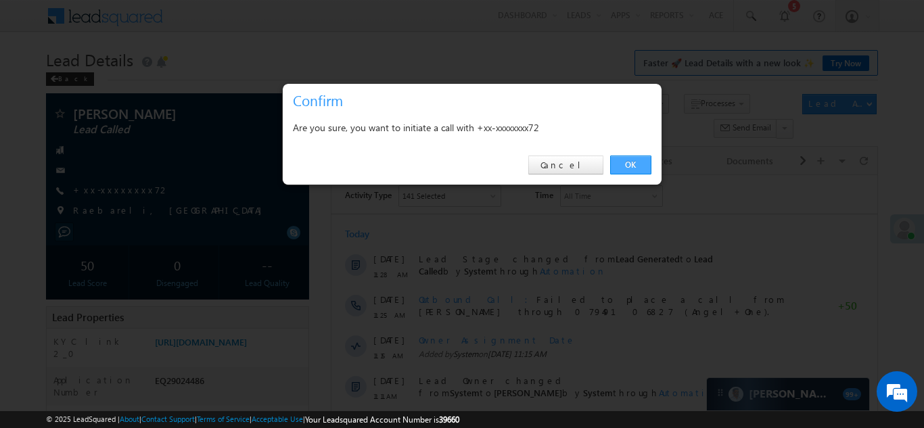
click at [633, 162] on link "OK" at bounding box center [630, 165] width 41 height 19
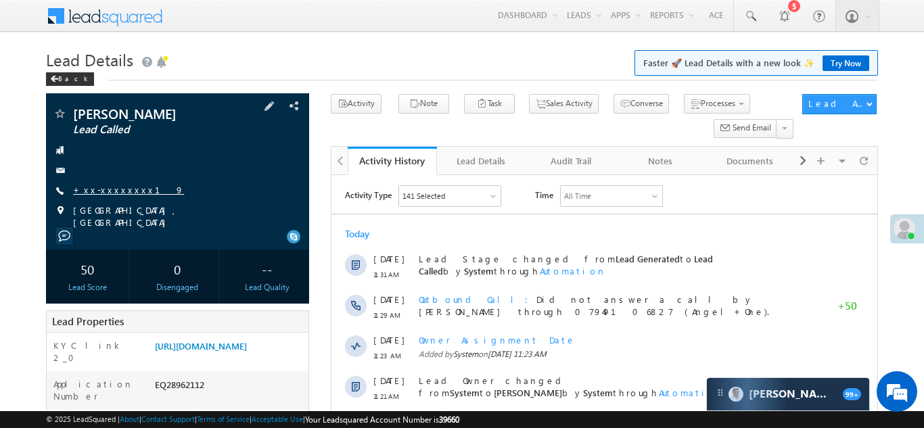
click at [114, 185] on link "+xx-xxxxxxxx19" at bounding box center [128, 190] width 111 height 12
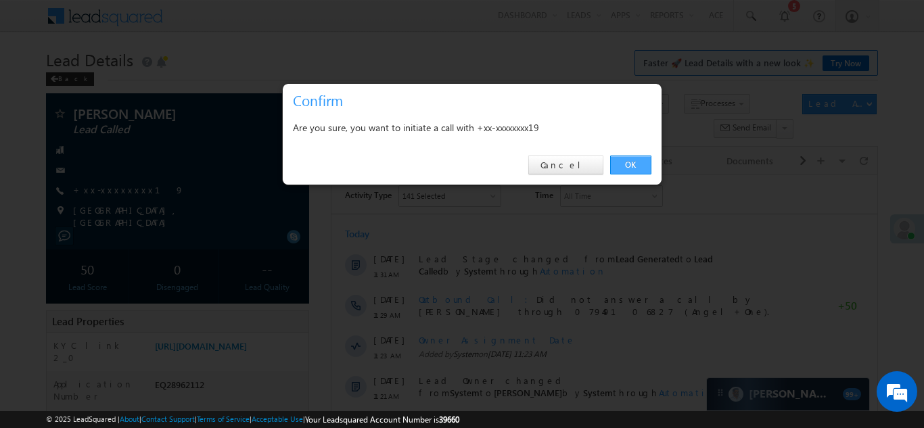
click at [634, 164] on link "OK" at bounding box center [630, 165] width 41 height 19
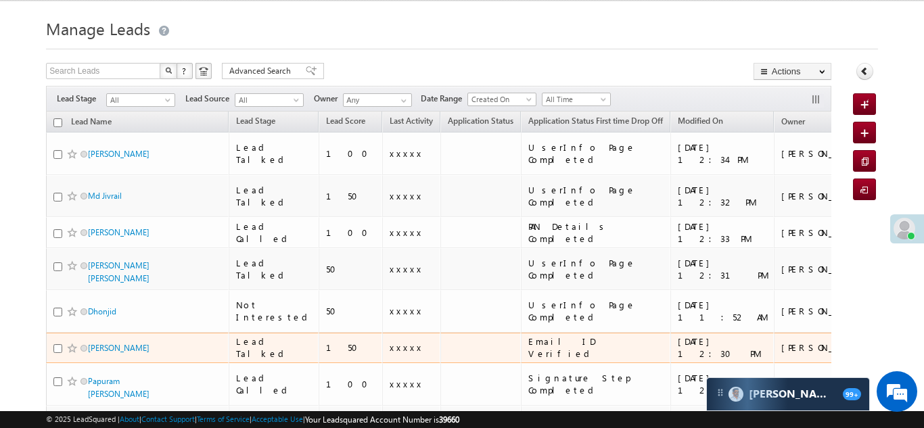
scroll to position [82, 0]
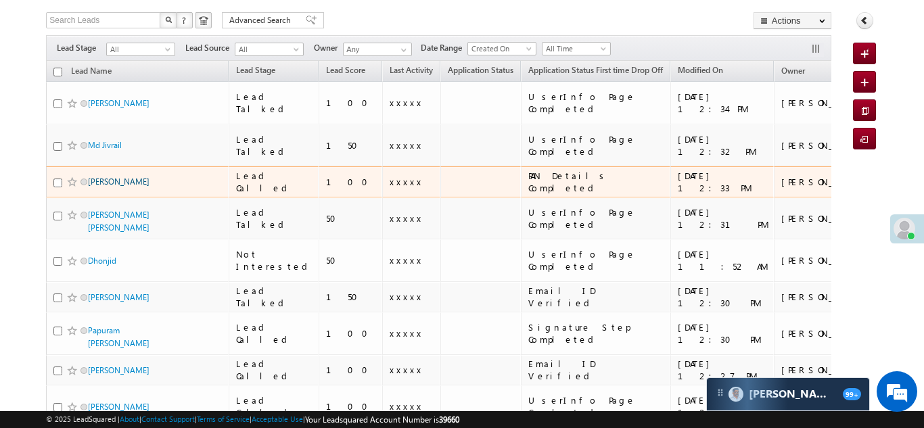
click at [120, 177] on link "[PERSON_NAME]" at bounding box center [119, 182] width 62 height 10
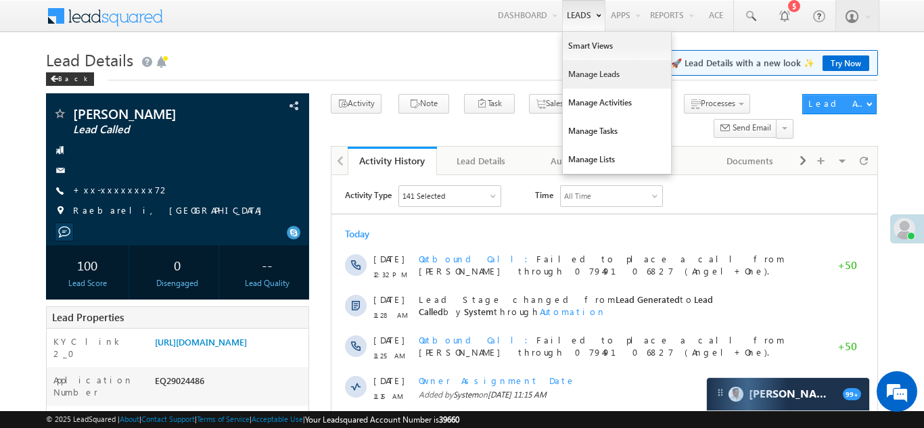
click at [579, 78] on link "Manage Leads" at bounding box center [617, 74] width 108 height 28
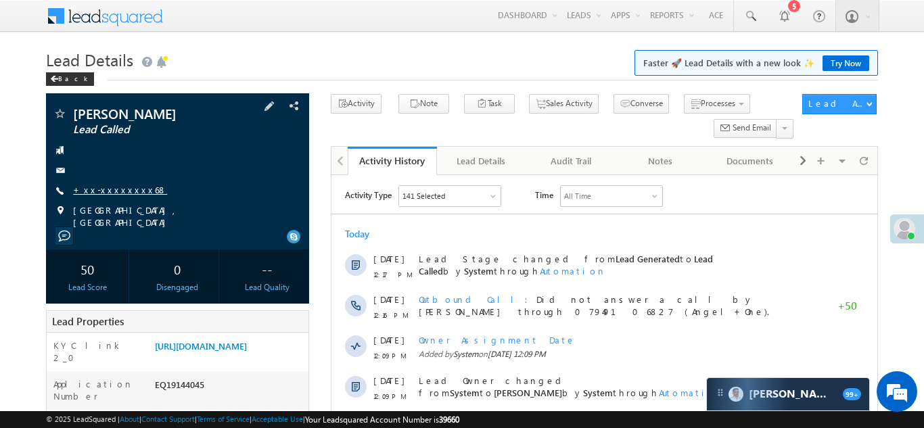
click at [112, 190] on link "+xx-xxxxxxxx68" at bounding box center [120, 190] width 94 height 12
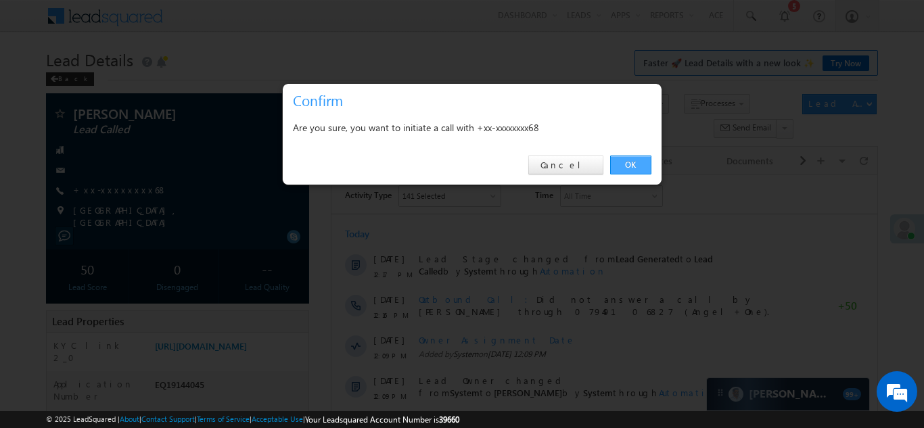
click at [633, 162] on link "OK" at bounding box center [630, 165] width 41 height 19
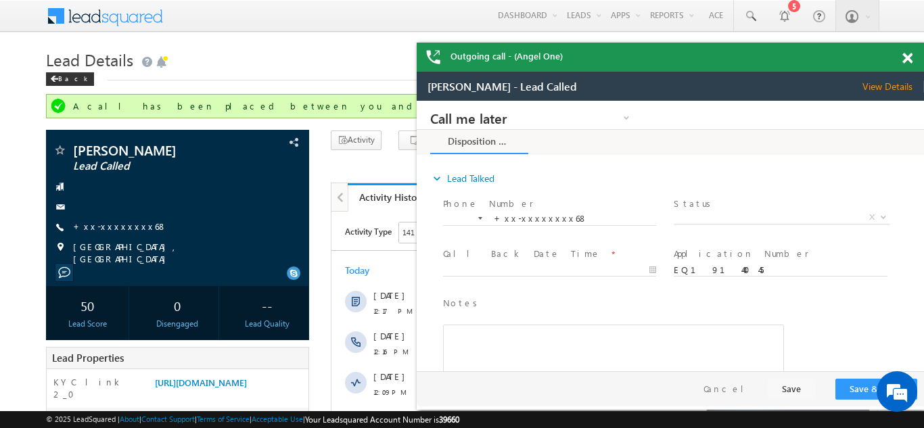
click at [913, 56] on div at bounding box center [915, 56] width 18 height 26
click at [905, 55] on span at bounding box center [908, 59] width 10 height 12
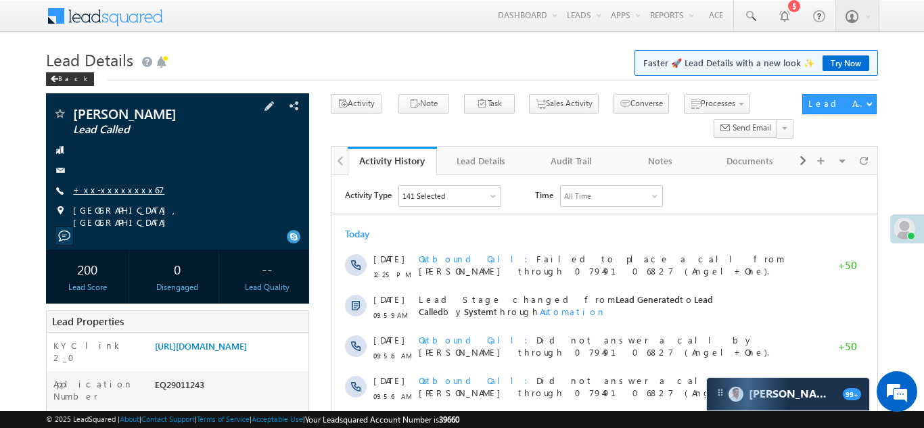
click at [111, 187] on link "+xx-xxxxxxxx67" at bounding box center [118, 190] width 91 height 12
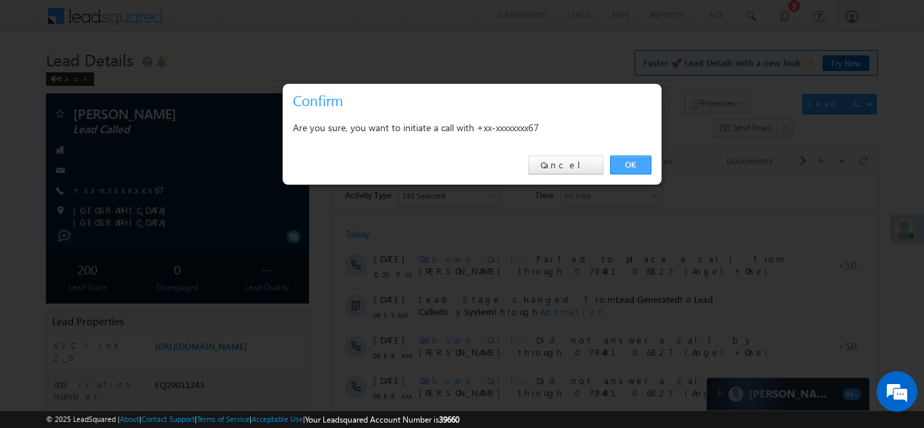
click at [626, 162] on link "OK" at bounding box center [630, 165] width 41 height 19
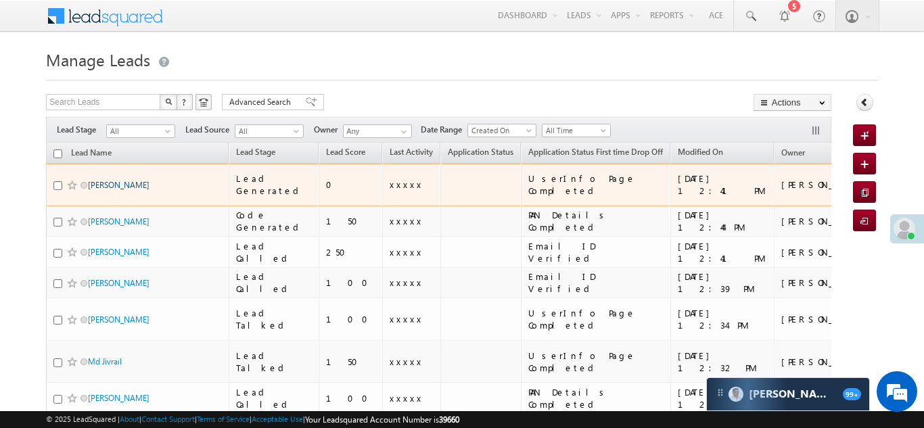
click at [108, 180] on link "[PERSON_NAME]" at bounding box center [119, 185] width 62 height 10
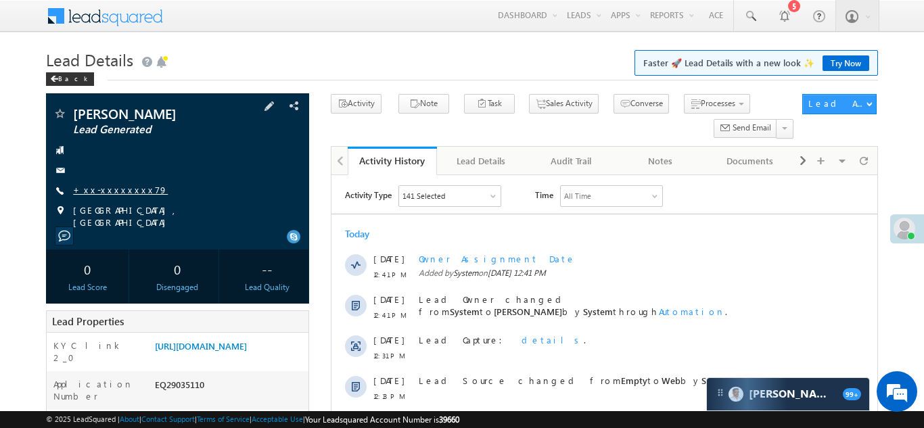
click at [106, 189] on link "+xx-xxxxxxxx79" at bounding box center [120, 190] width 95 height 12
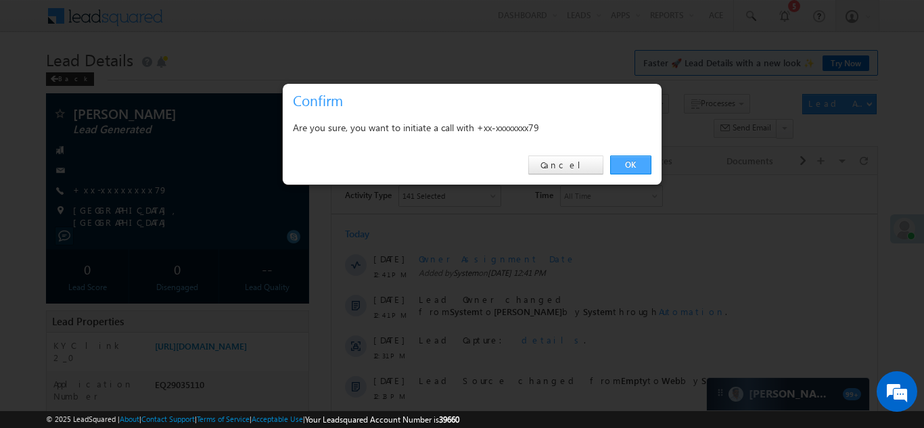
click at [630, 166] on link "OK" at bounding box center [630, 165] width 41 height 19
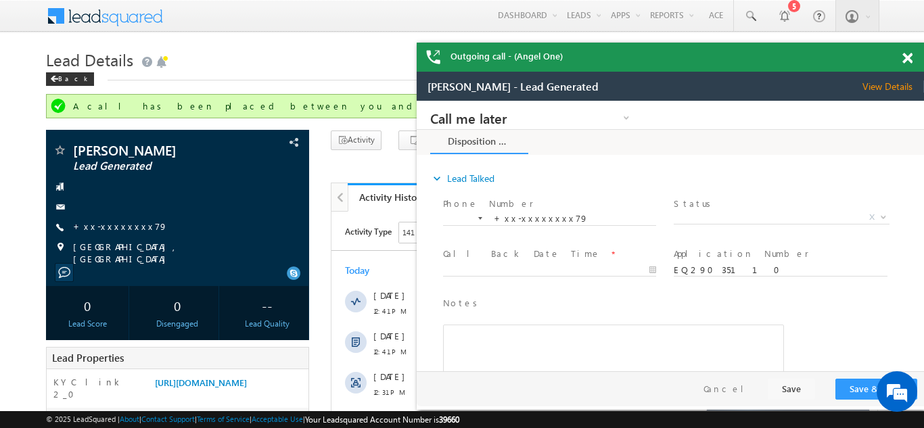
click at [908, 56] on span at bounding box center [908, 59] width 10 height 12
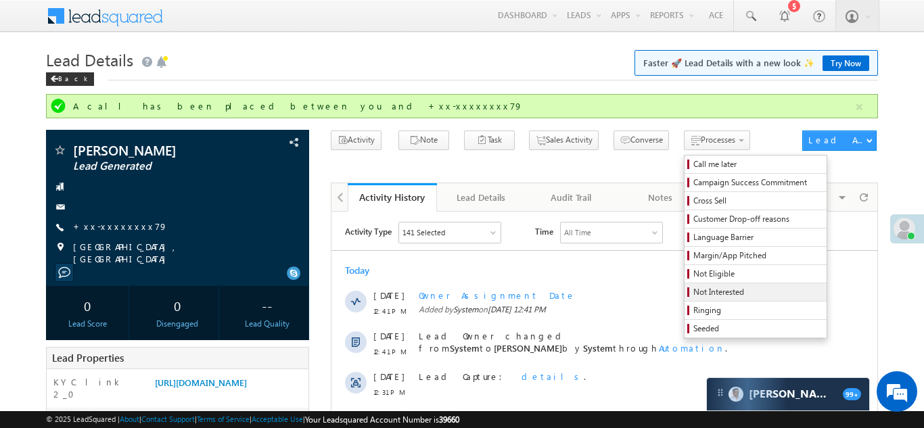
click at [694, 295] on span "Not Interested" at bounding box center [758, 292] width 129 height 12
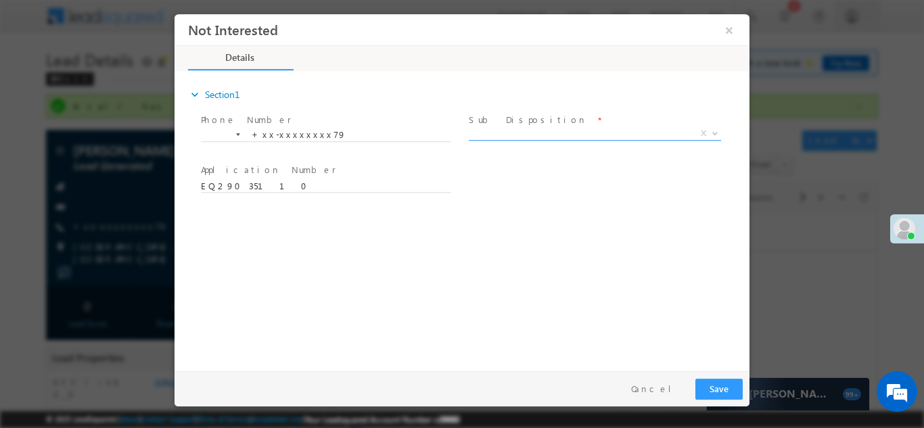
click at [541, 127] on span "X" at bounding box center [595, 134] width 252 height 14
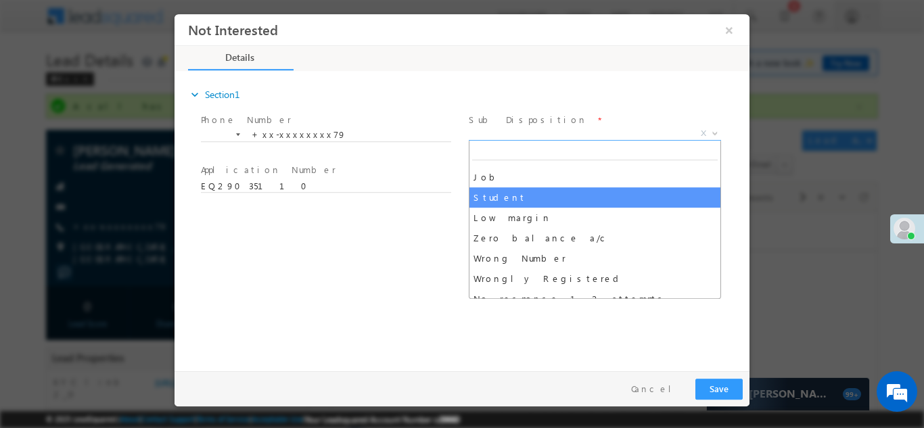
scroll to position [49, 0]
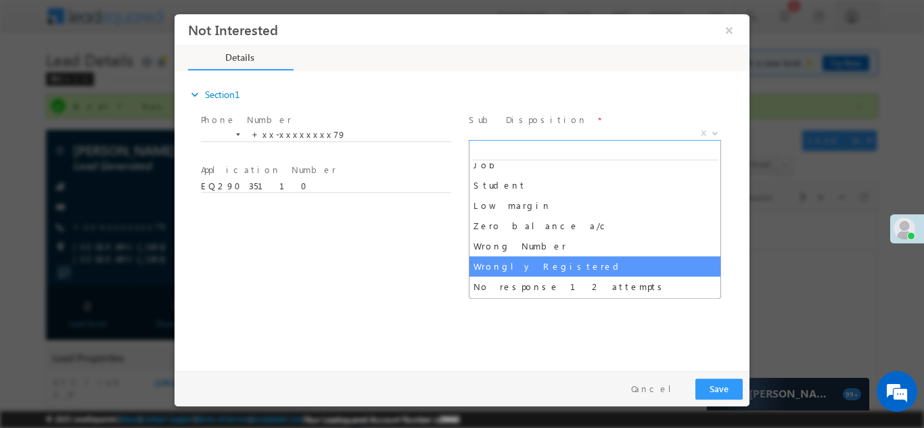
select select "Wrongly Registered"
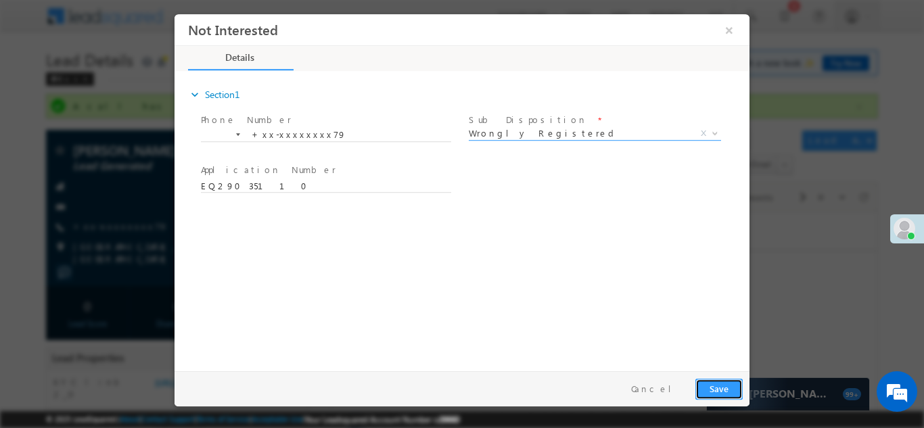
click at [719, 387] on button "Save" at bounding box center [719, 388] width 47 height 21
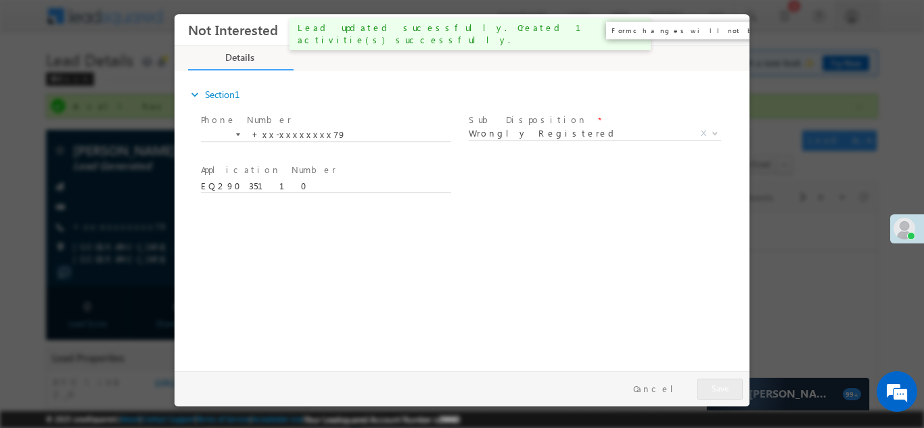
click at [728, 30] on button "×" at bounding box center [729, 29] width 23 height 25
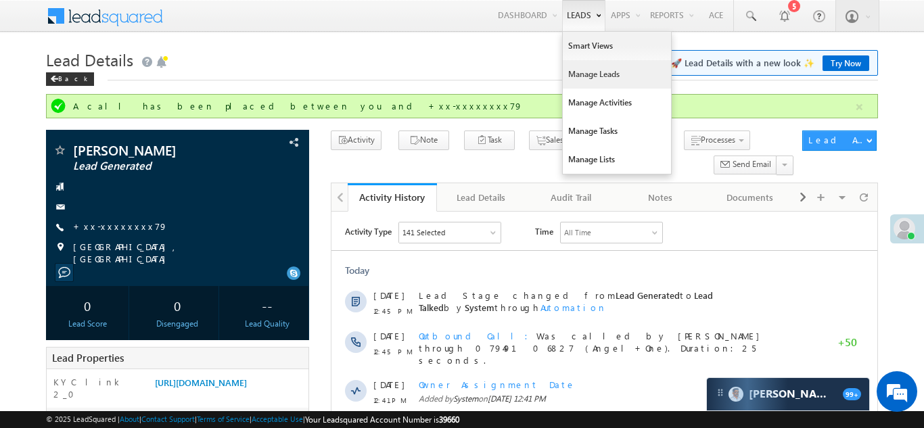
click at [589, 79] on link "Manage Leads" at bounding box center [617, 74] width 108 height 28
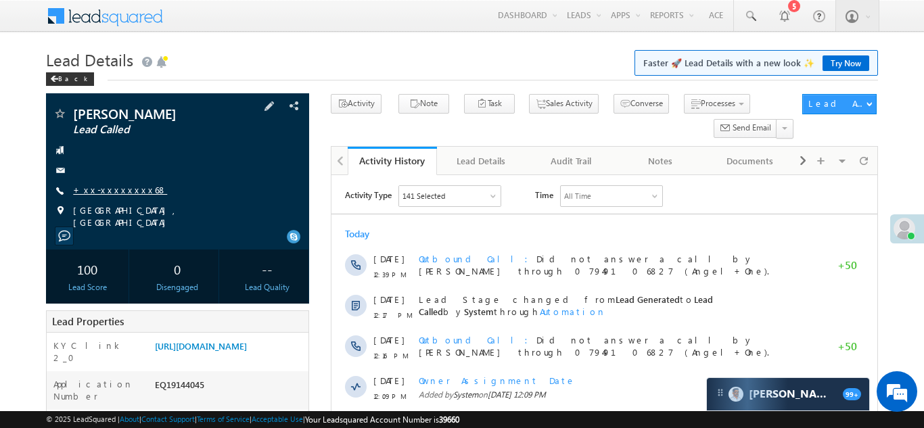
click at [105, 189] on link "+xx-xxxxxxxx68" at bounding box center [120, 190] width 94 height 12
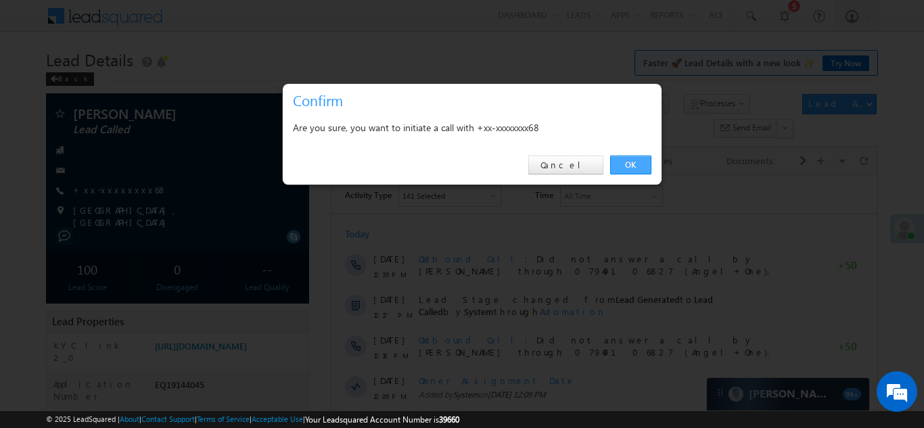
click at [632, 160] on link "OK" at bounding box center [630, 165] width 41 height 19
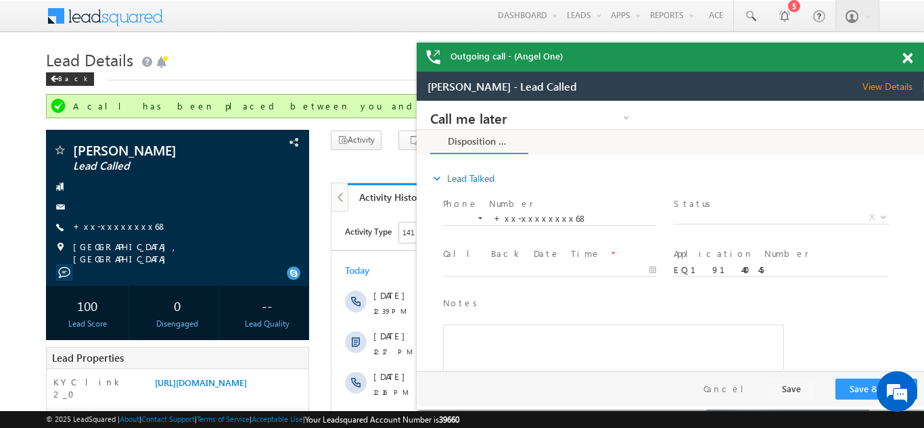
click at [907, 53] on span at bounding box center [908, 59] width 10 height 12
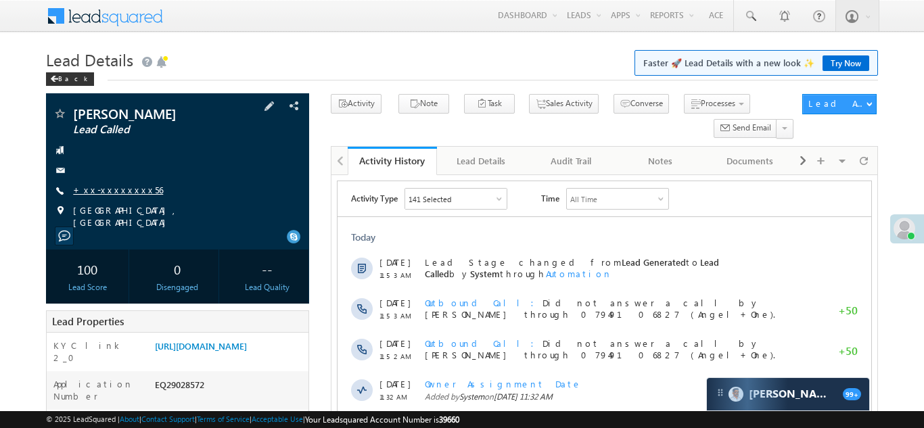
click at [110, 194] on link "+xx-xxxxxxxx56" at bounding box center [118, 190] width 90 height 12
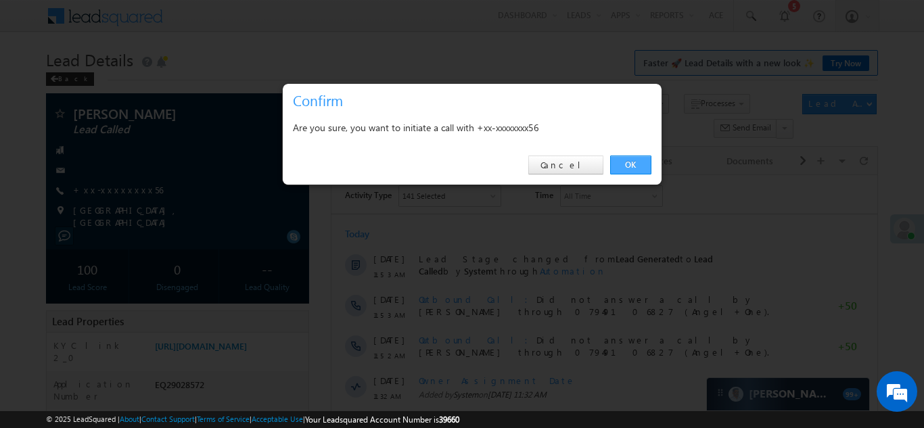
click at [629, 161] on link "OK" at bounding box center [630, 165] width 41 height 19
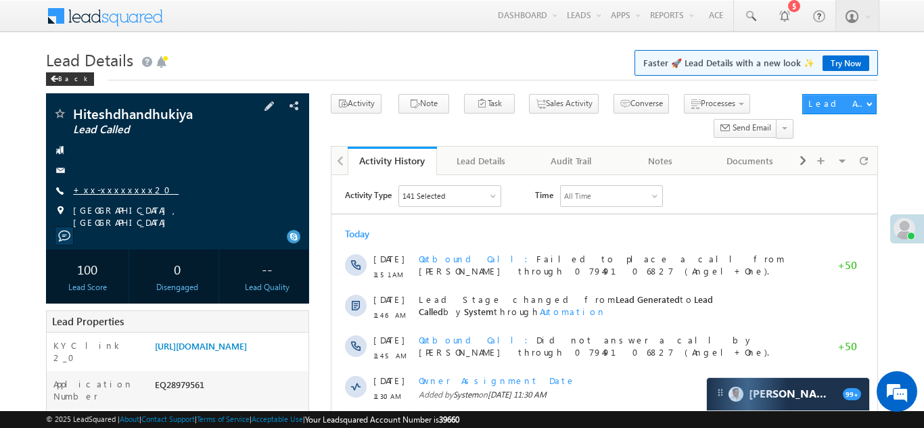
click at [112, 194] on link "+xx-xxxxxxxx20" at bounding box center [126, 190] width 106 height 12
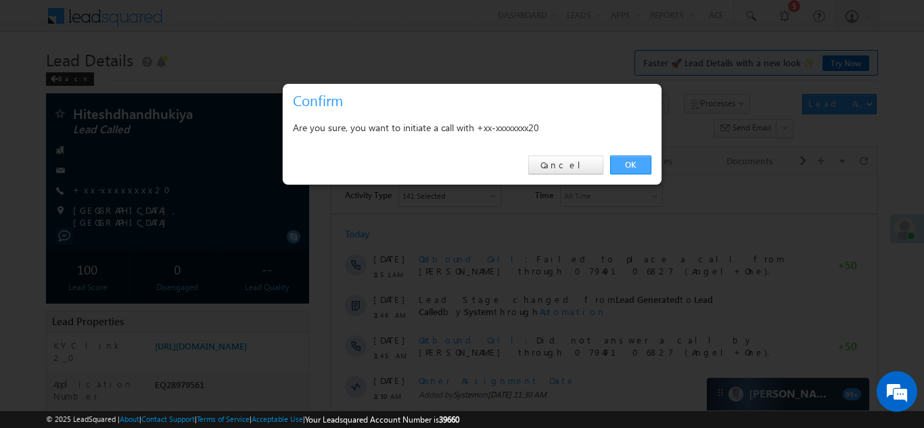
click at [621, 166] on link "OK" at bounding box center [630, 165] width 41 height 19
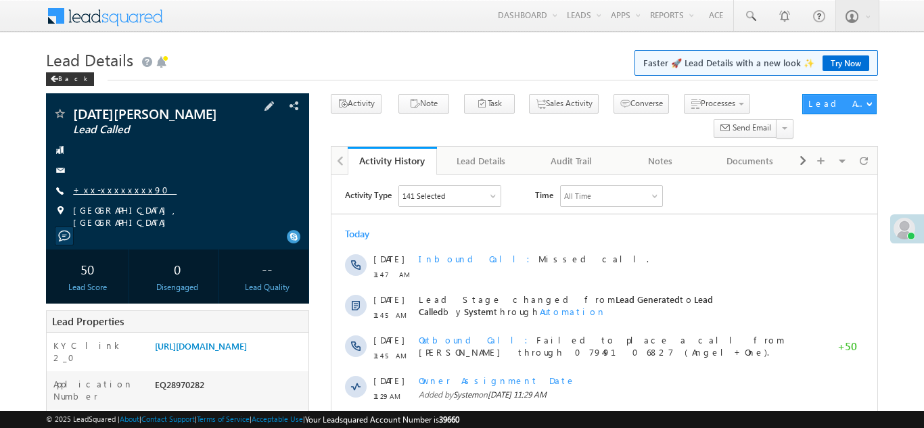
click at [108, 185] on link "+xx-xxxxxxxx90" at bounding box center [125, 190] width 104 height 12
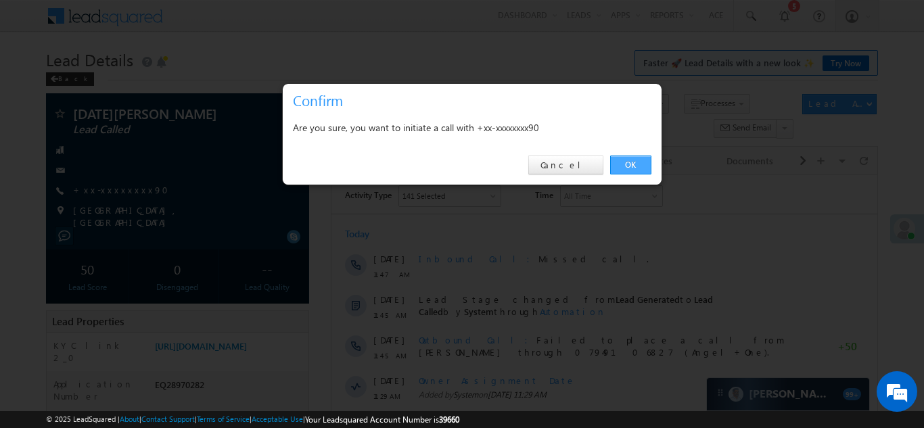
click at [628, 162] on link "OK" at bounding box center [630, 165] width 41 height 19
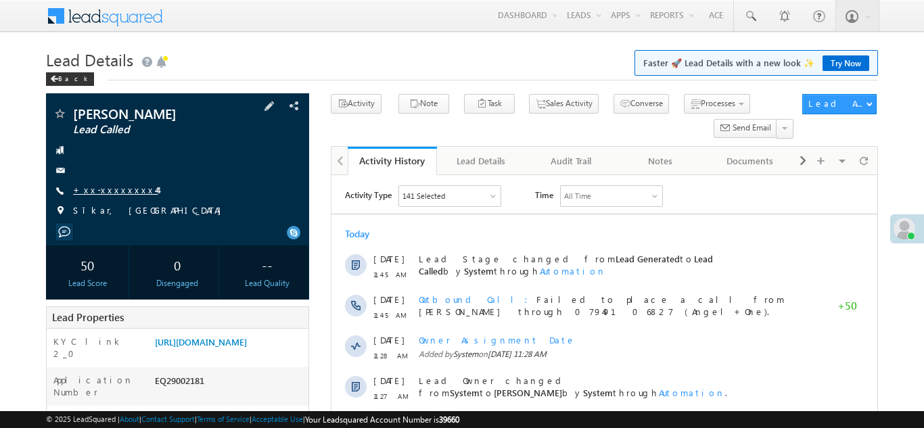
click at [114, 189] on link "+xx-xxxxxxxx44" at bounding box center [115, 190] width 85 height 12
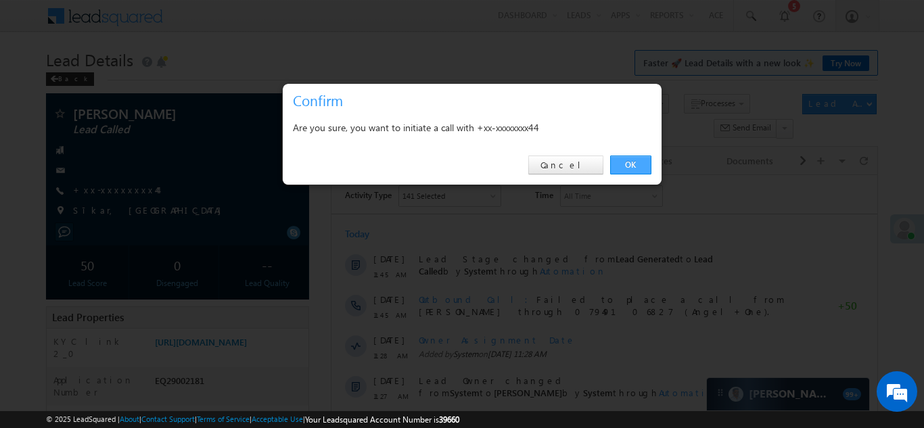
click at [629, 164] on link "OK" at bounding box center [630, 165] width 41 height 19
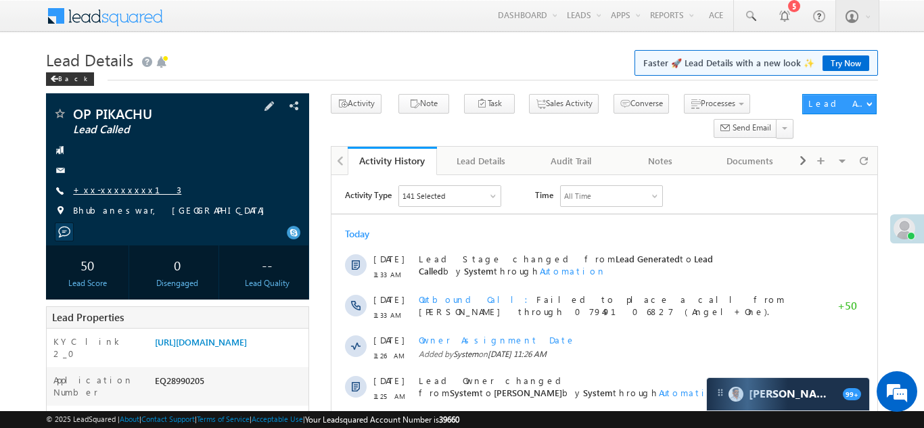
click at [97, 194] on link "+xx-xxxxxxxx13" at bounding box center [127, 190] width 108 height 12
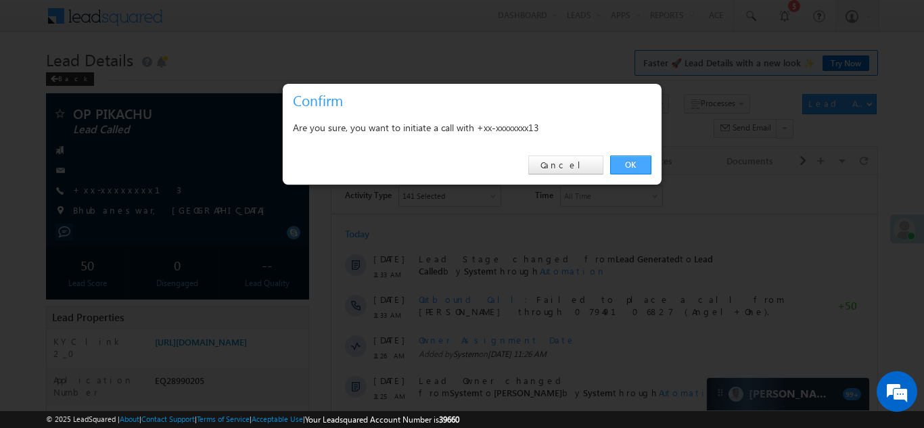
click at [630, 164] on link "OK" at bounding box center [630, 165] width 41 height 19
click at [629, 165] on link "OK" at bounding box center [630, 165] width 41 height 19
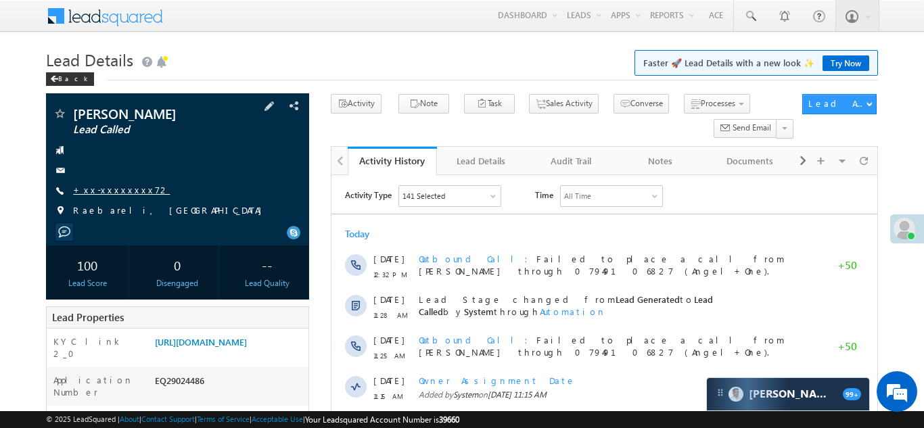
click at [113, 193] on link "+xx-xxxxxxxx72" at bounding box center [121, 190] width 97 height 12
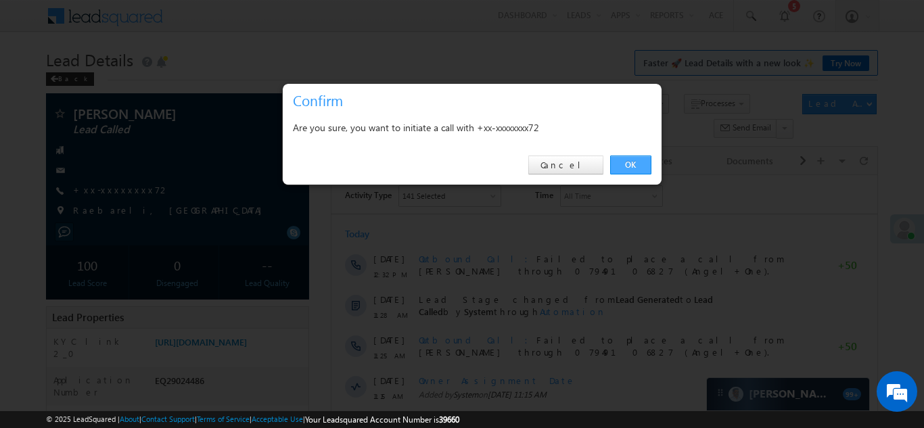
click at [628, 164] on link "OK" at bounding box center [630, 165] width 41 height 19
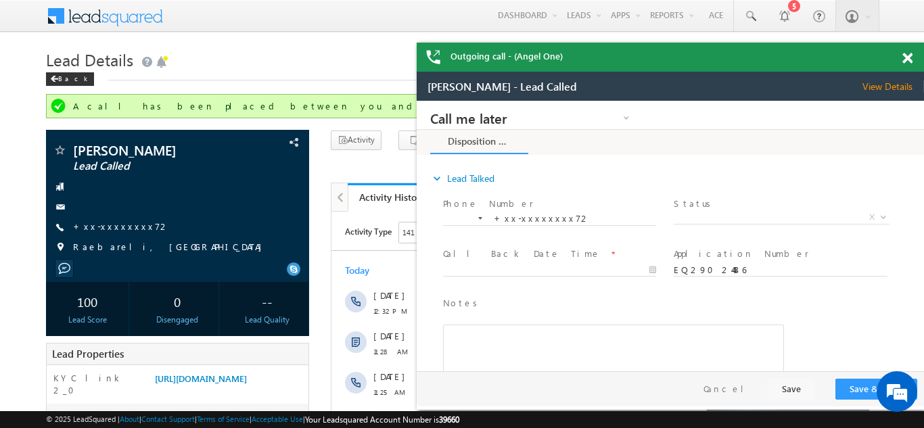
click at [906, 58] on span at bounding box center [908, 59] width 10 height 12
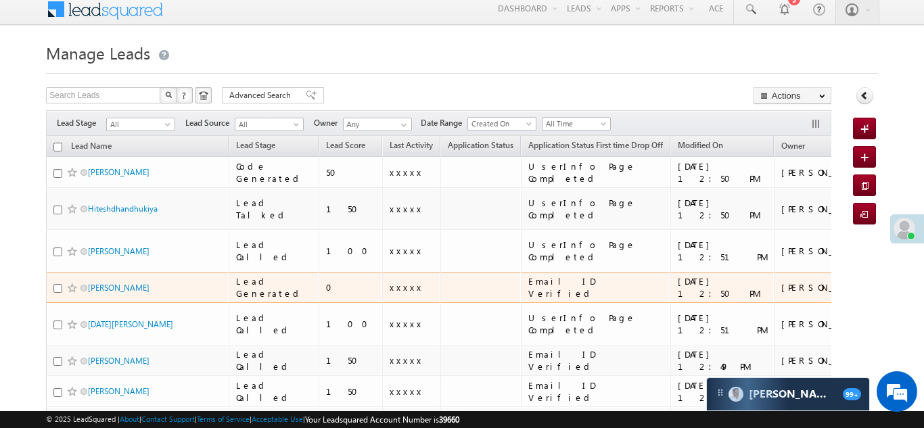
click at [97, 281] on div "[PERSON_NAME]" at bounding box center [137, 290] width 169 height 19
click at [105, 283] on link "[PERSON_NAME]" at bounding box center [119, 288] width 62 height 10
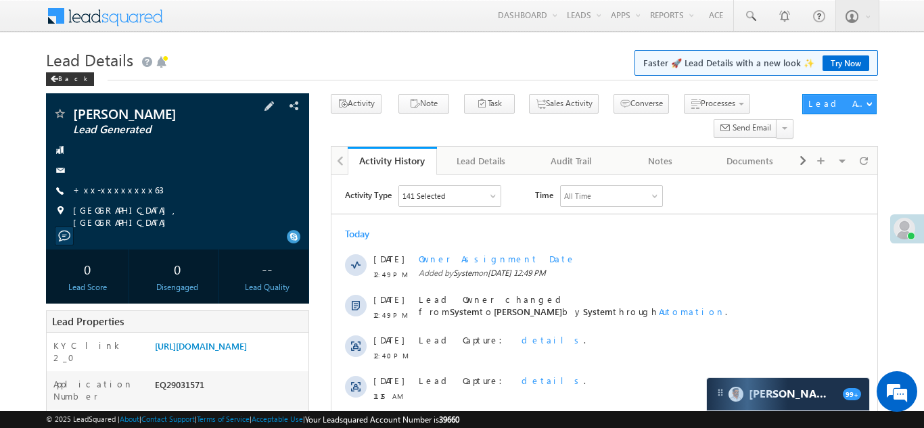
click at [108, 183] on div "[PERSON_NAME] Lead Generated +xx-xxxxxxxx63" at bounding box center [178, 168] width 250 height 122
click at [114, 188] on link "+xx-xxxxxxxx63" at bounding box center [118, 190] width 91 height 12
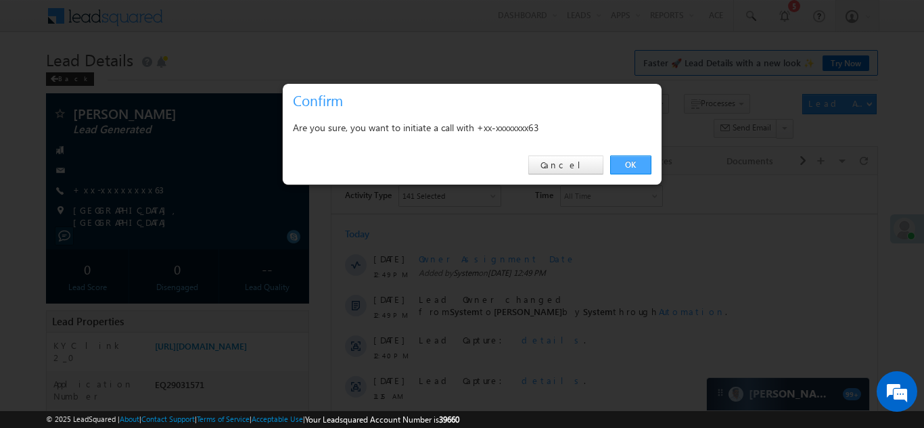
click at [629, 160] on link "OK" at bounding box center [630, 165] width 41 height 19
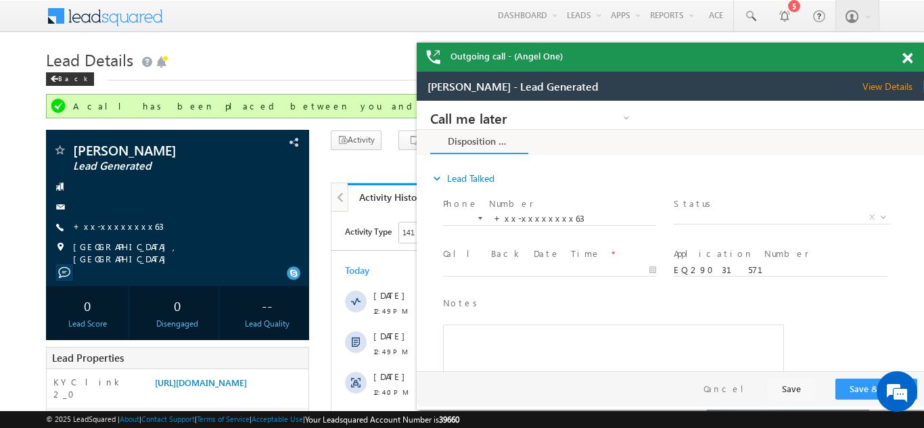
click at [907, 58] on div "Outgoing call - (Angel One)" at bounding box center [670, 57] width 507 height 29
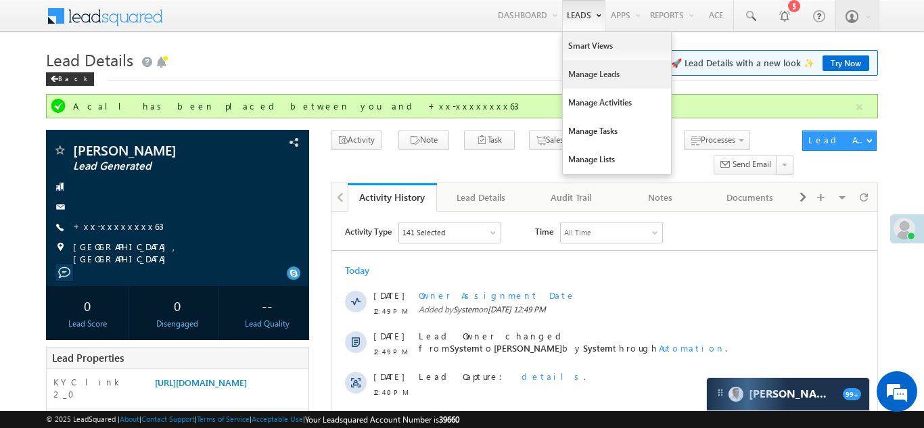
click at [591, 71] on link "Manage Leads" at bounding box center [617, 74] width 108 height 28
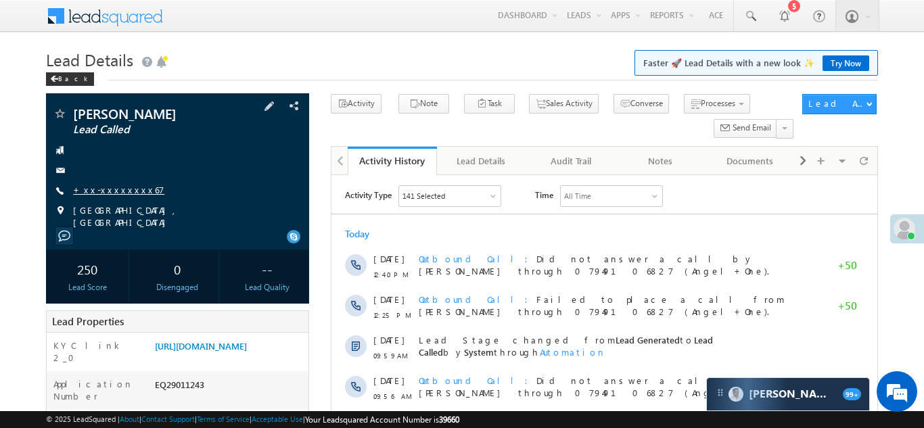
click at [110, 188] on link "+xx-xxxxxxxx67" at bounding box center [118, 190] width 91 height 12
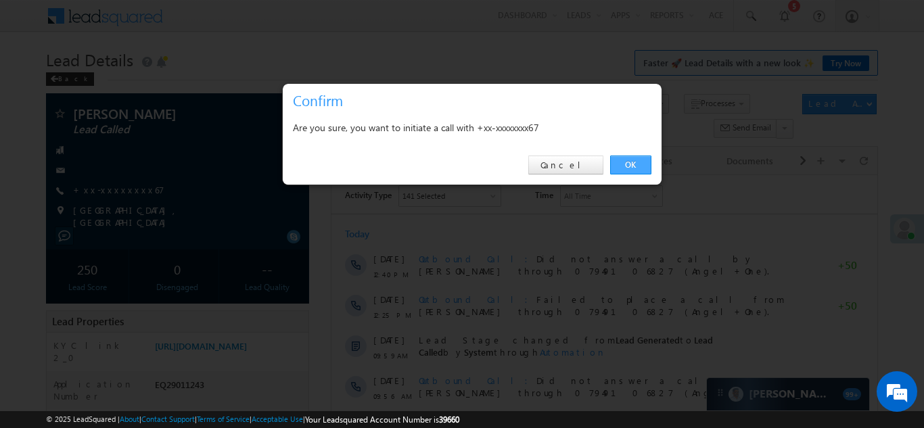
click at [629, 162] on link "OK" at bounding box center [630, 165] width 41 height 19
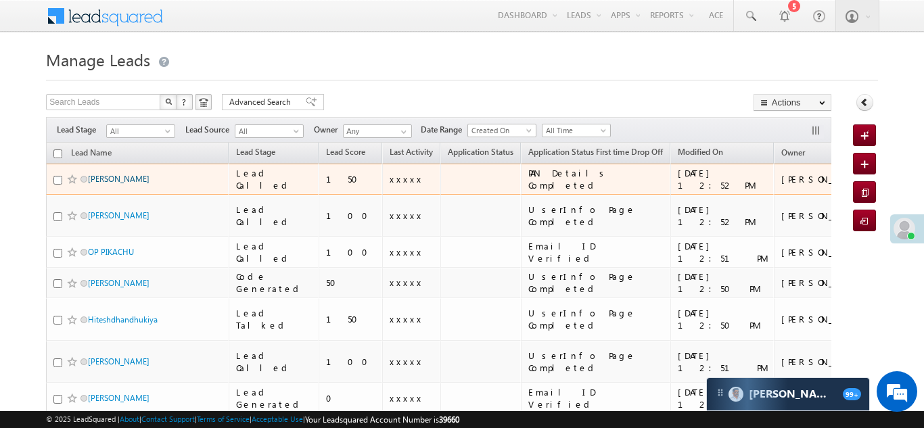
click at [95, 176] on link "[PERSON_NAME]" at bounding box center [119, 179] width 62 height 10
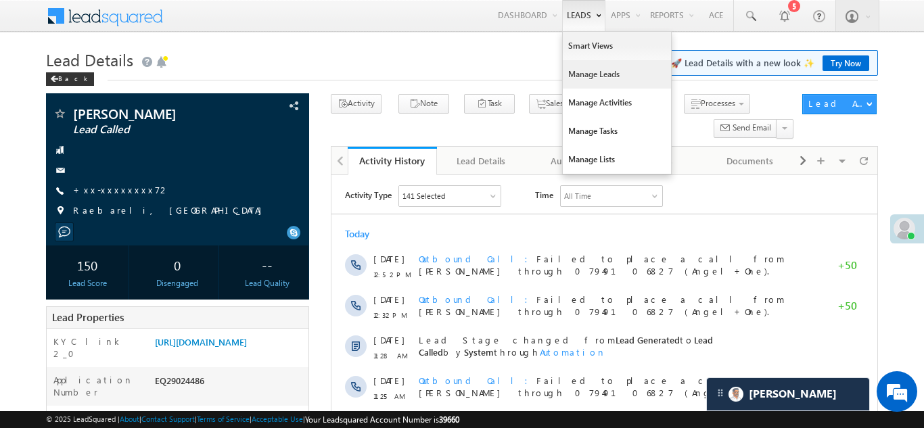
click at [587, 75] on link "Manage Leads" at bounding box center [617, 74] width 108 height 28
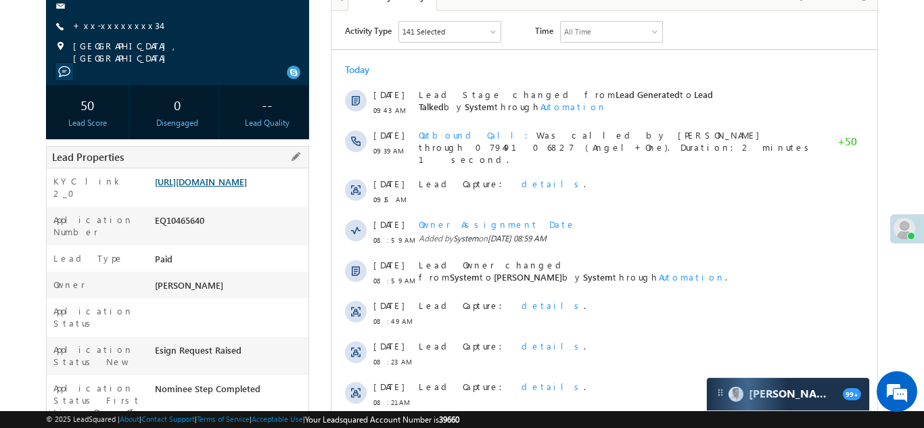
click at [207, 187] on link "[URL][DOMAIN_NAME]" at bounding box center [201, 182] width 92 height 12
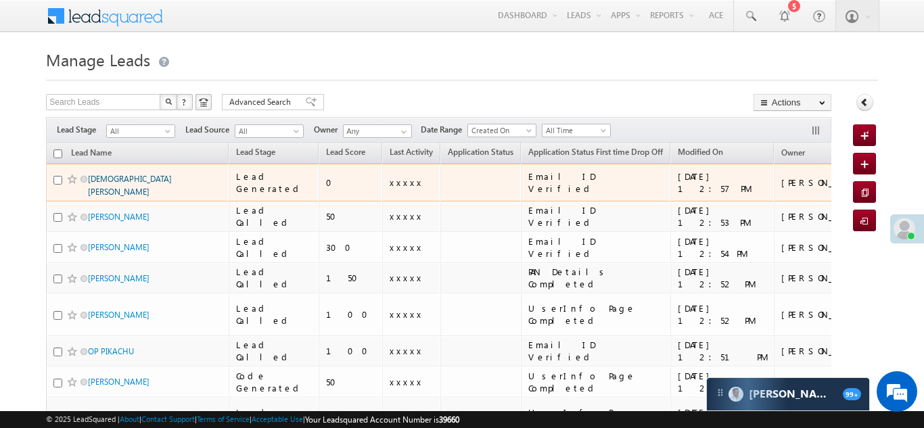
click at [89, 180] on link "[DEMOGRAPHIC_DATA][PERSON_NAME]" at bounding box center [130, 185] width 84 height 23
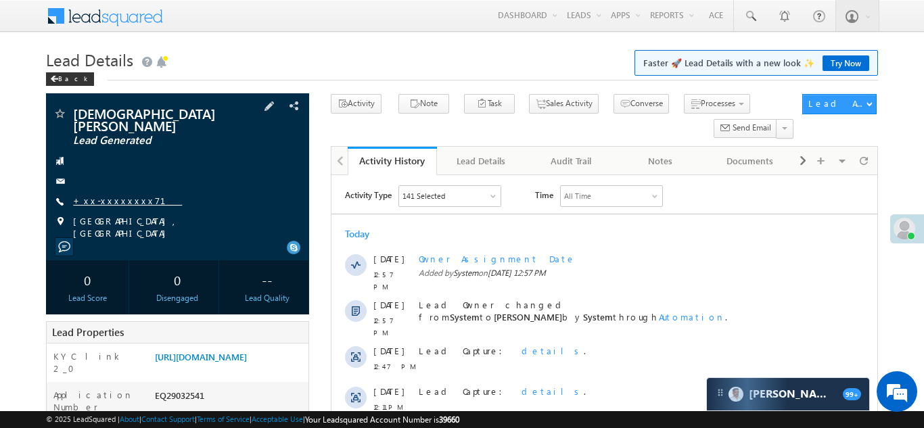
click at [100, 195] on link "+xx-xxxxxxxx71" at bounding box center [127, 201] width 109 height 12
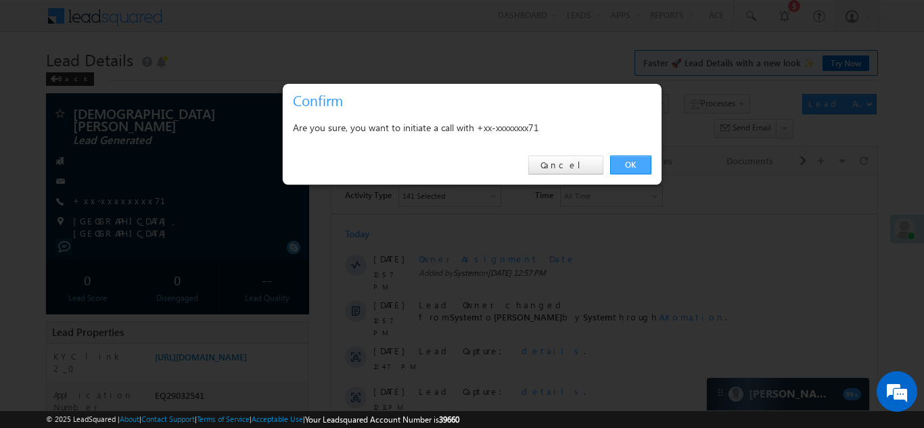
click at [626, 164] on link "OK" at bounding box center [630, 165] width 41 height 19
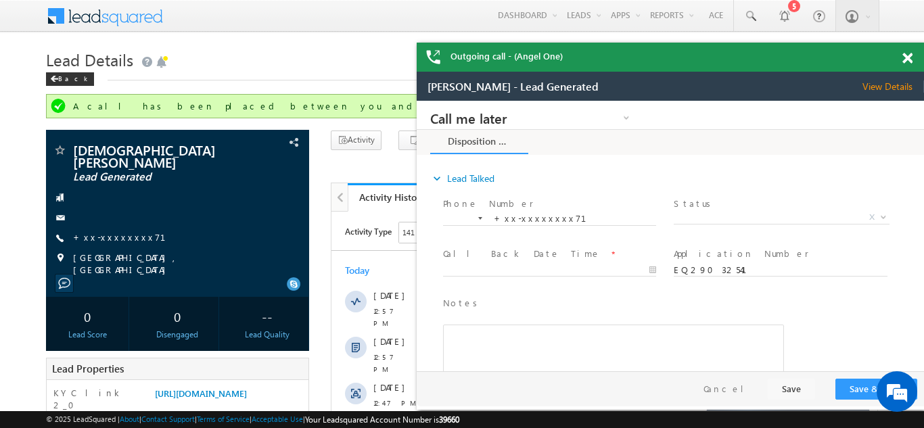
click at [908, 55] on span at bounding box center [908, 59] width 10 height 12
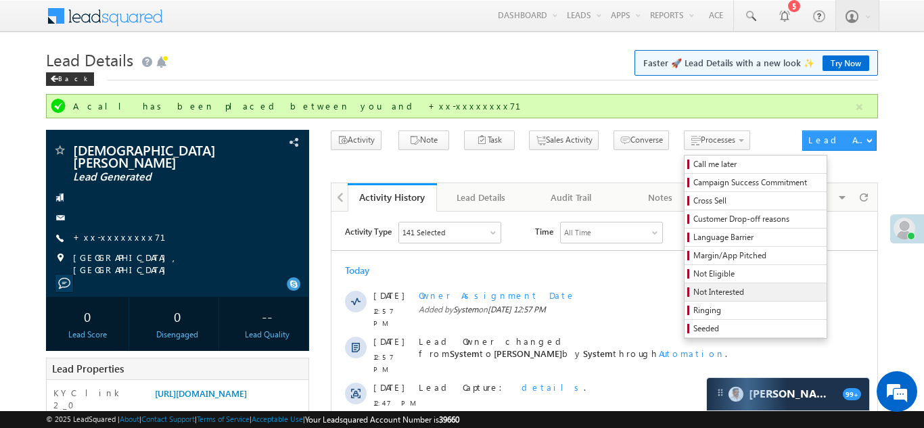
click at [694, 292] on span "Not Interested" at bounding box center [758, 292] width 129 height 12
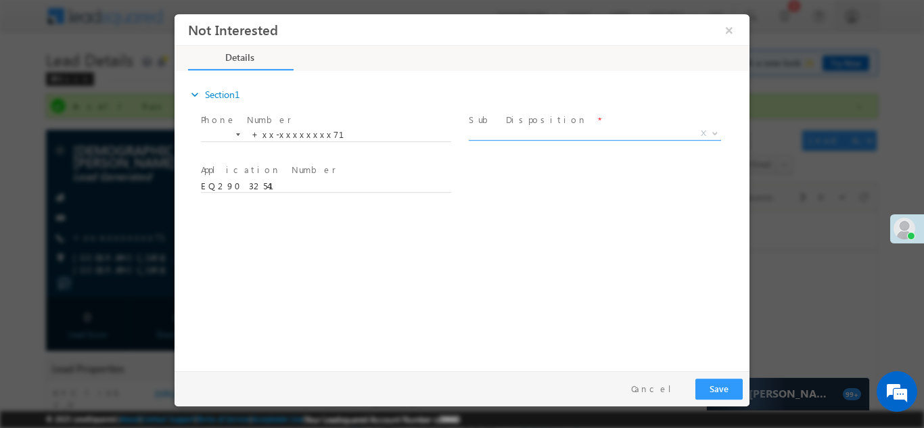
click at [574, 131] on span "X" at bounding box center [595, 134] width 252 height 14
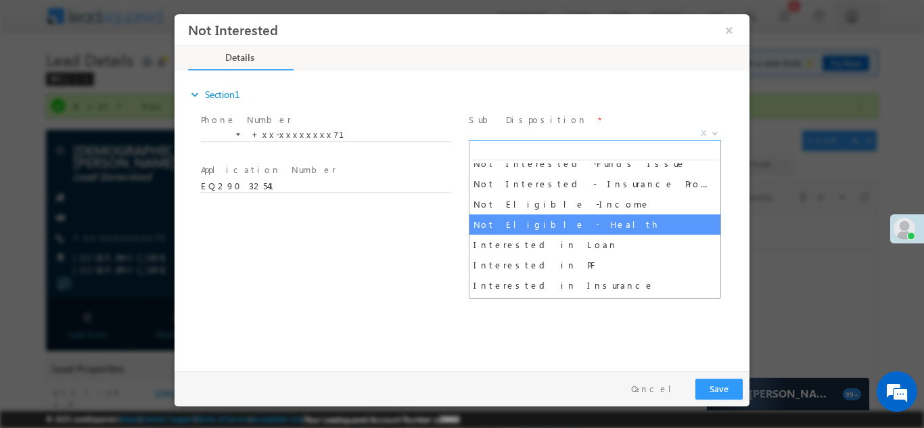
scroll to position [278, 0]
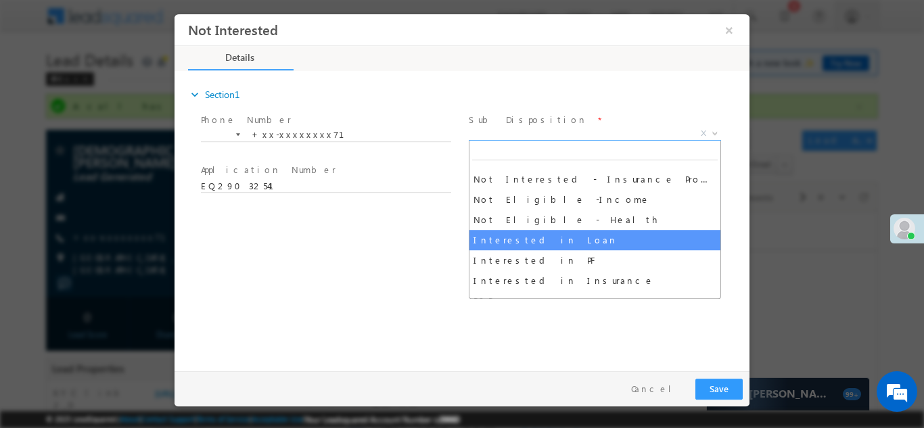
select select "Interested in Loan"
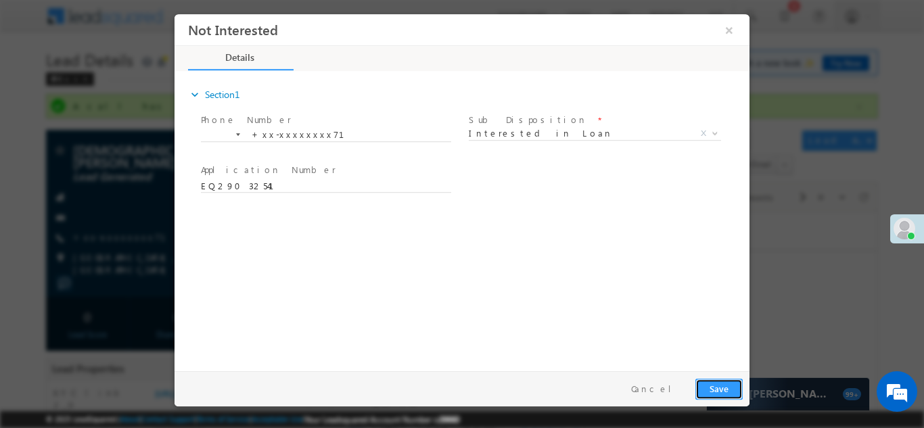
click at [726, 386] on button "Save" at bounding box center [719, 388] width 47 height 21
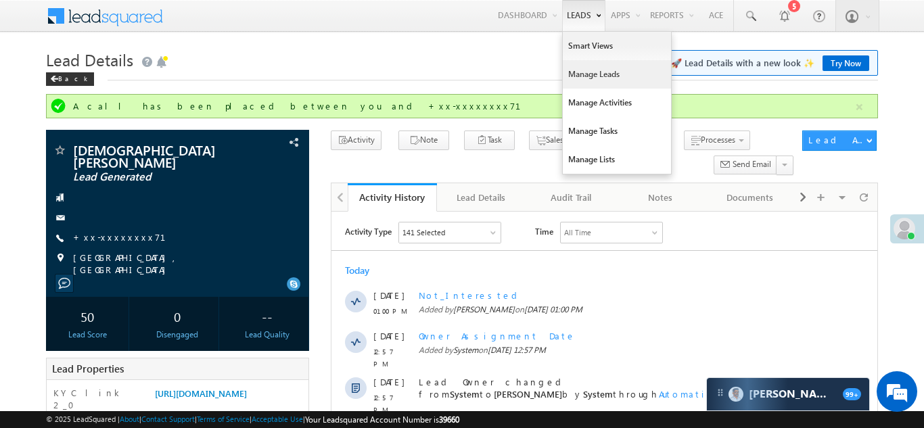
click at [577, 77] on link "Manage Leads" at bounding box center [617, 74] width 108 height 28
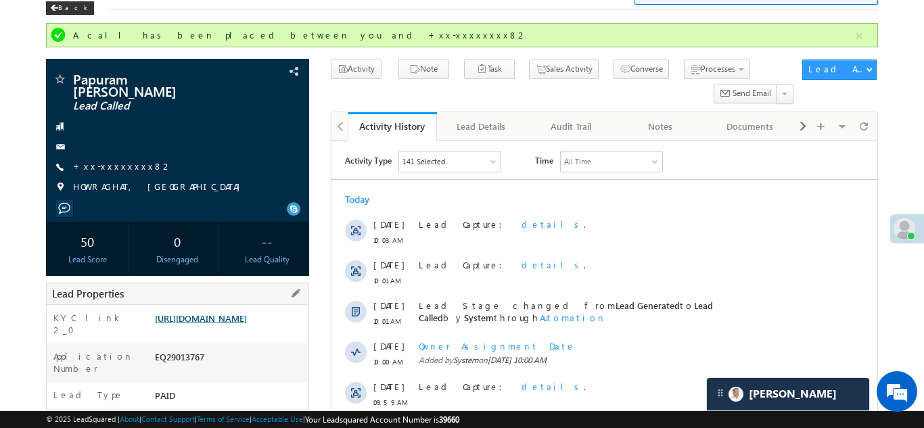
scroll to position [104, 0]
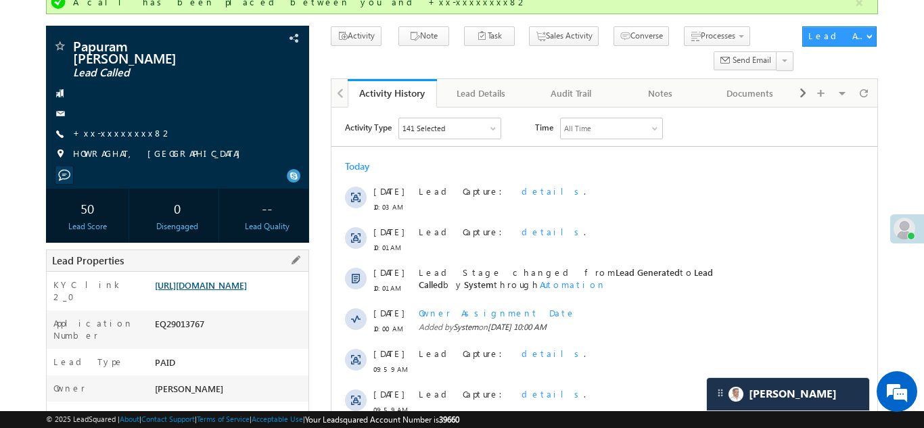
click at [247, 279] on link "https://angelbroking1-pk3em7sa.customui-test.leadsquared.com?leadId=86cacd28-9f…" at bounding box center [201, 285] width 92 height 12
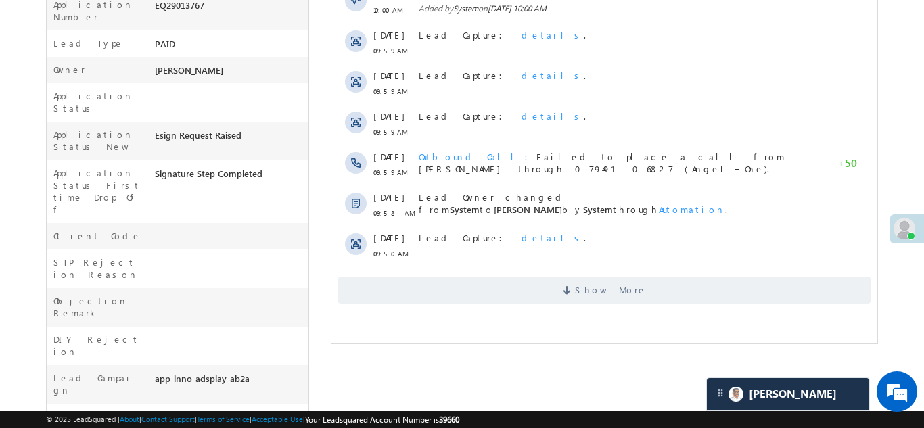
scroll to position [436, 0]
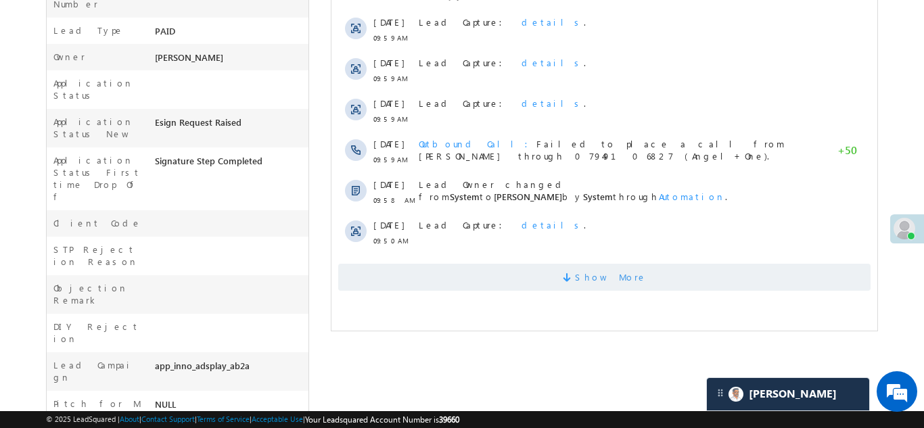
click at [509, 271] on span "Show More" at bounding box center [604, 277] width 533 height 27
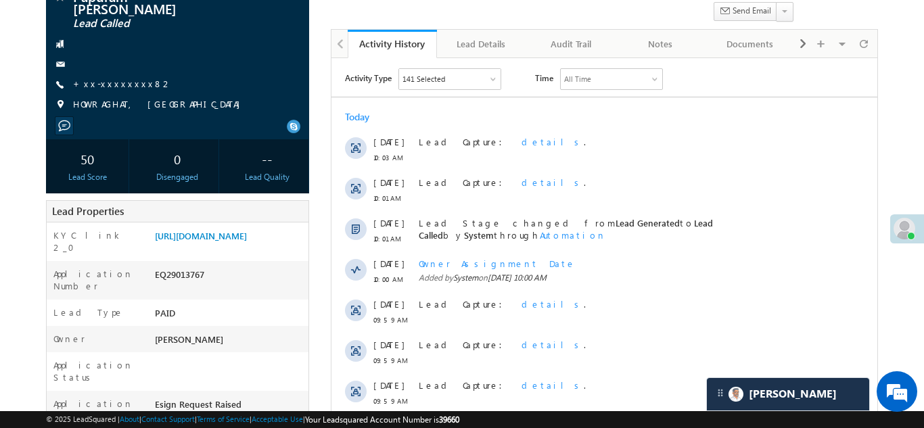
scroll to position [154, 0]
click at [222, 235] on link "https://angelbroking1-pk3em7sa.customui-test.leadsquared.com?leadId=86cacd28-9f…" at bounding box center [201, 235] width 92 height 12
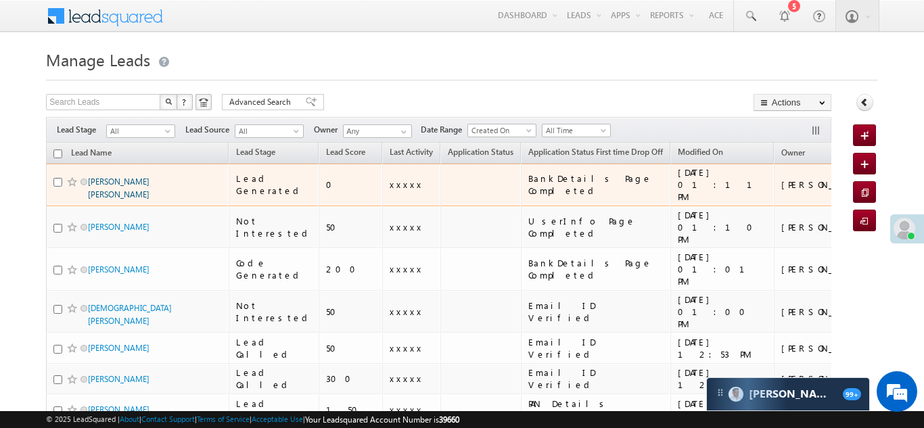
click at [127, 179] on link "Sapna Rohit Rathod" at bounding box center [119, 188] width 62 height 23
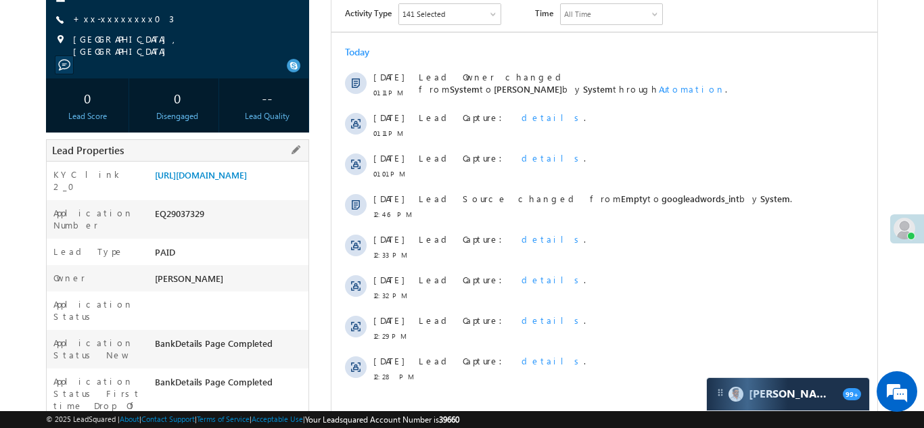
scroll to position [200, 0]
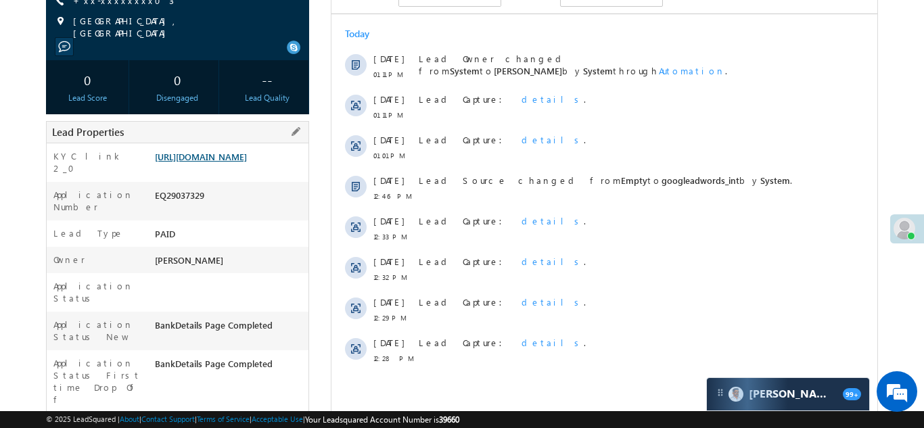
click at [217, 151] on link "[URL][DOMAIN_NAME]" at bounding box center [201, 157] width 92 height 12
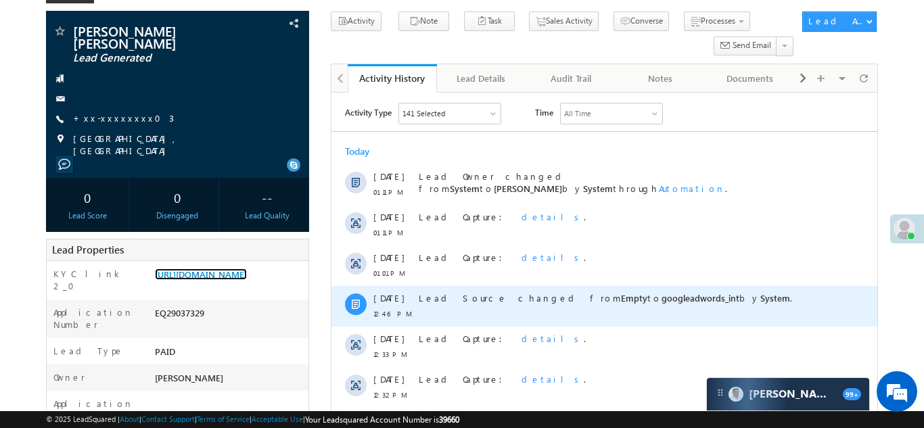
scroll to position [0, 0]
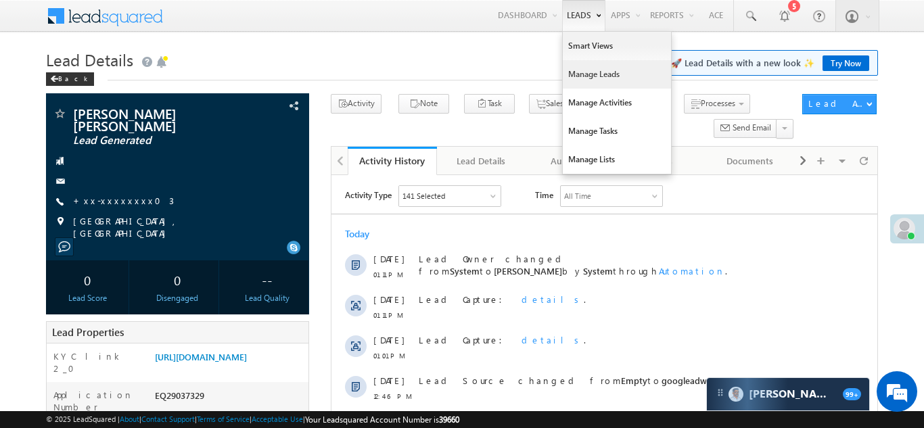
click at [578, 76] on link "Manage Leads" at bounding box center [617, 74] width 108 height 28
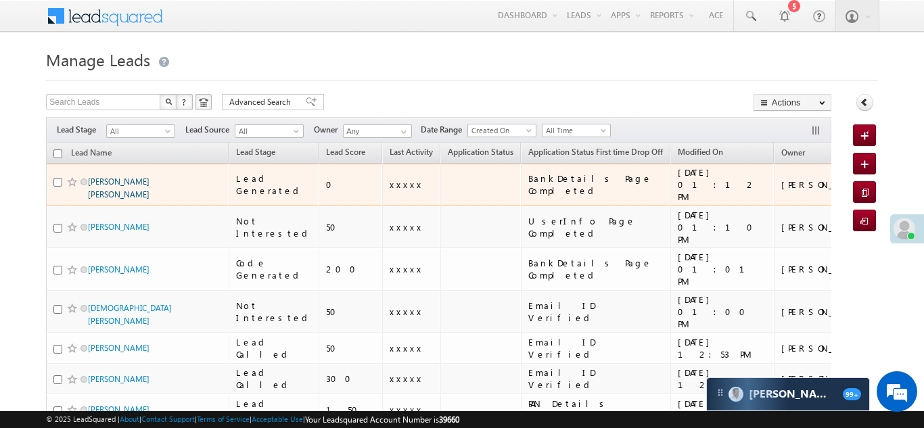
click at [119, 178] on link "[PERSON_NAME] [PERSON_NAME]" at bounding box center [119, 188] width 62 height 23
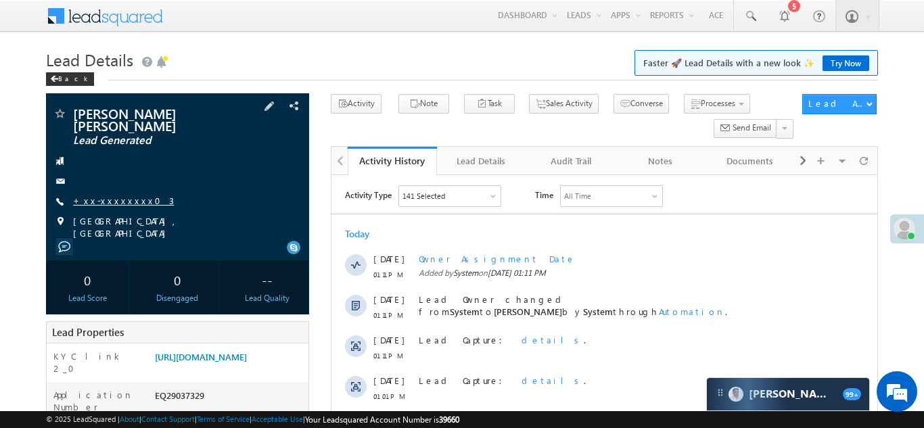
click at [125, 195] on link "+xx-xxxxxxxx03" at bounding box center [123, 201] width 101 height 12
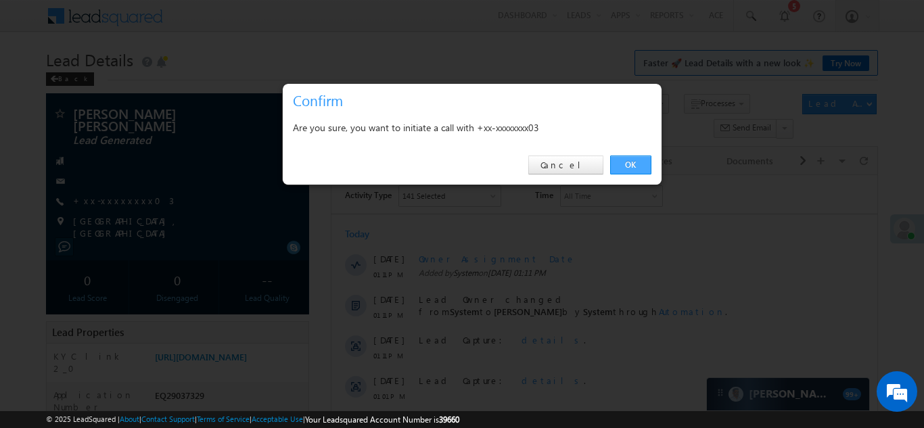
click at [620, 161] on link "OK" at bounding box center [630, 165] width 41 height 19
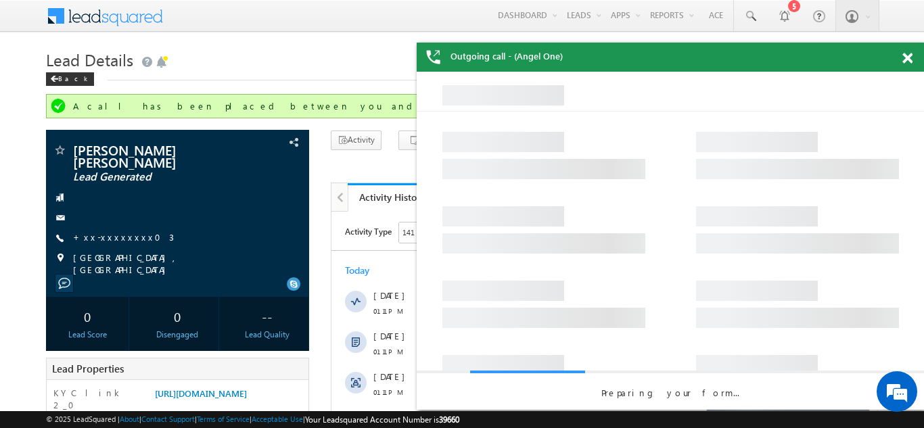
click at [907, 56] on span at bounding box center [908, 59] width 10 height 12
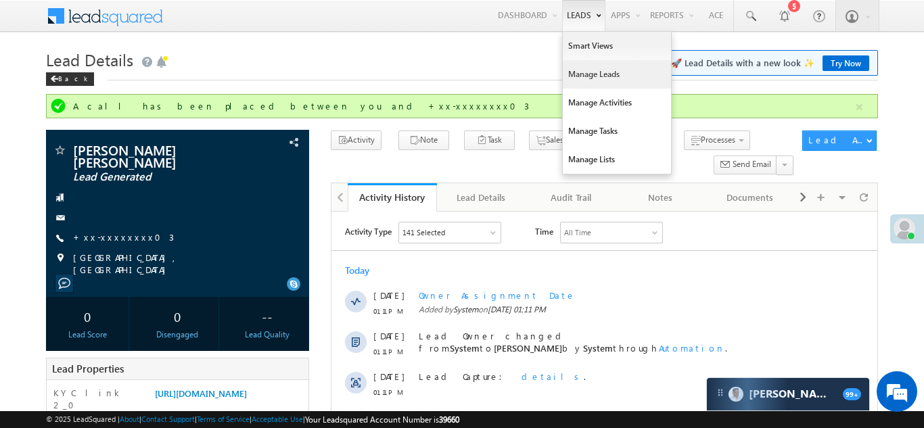
click at [579, 68] on link "Manage Leads" at bounding box center [617, 74] width 108 height 28
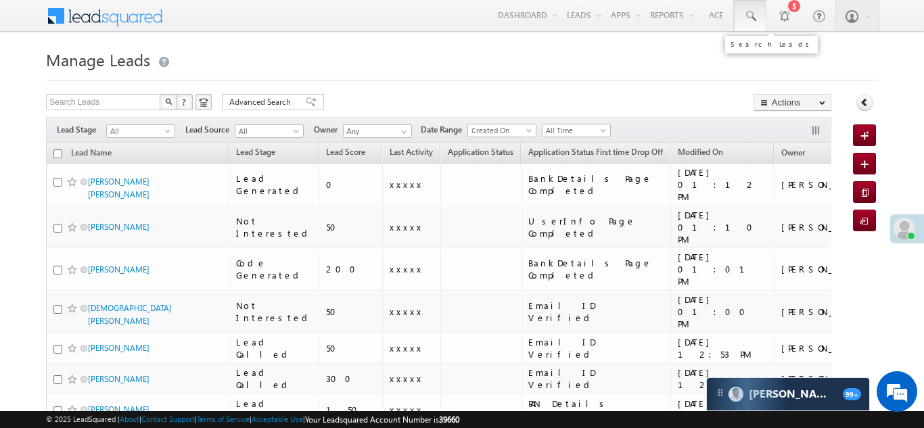
click at [748, 18] on span at bounding box center [751, 16] width 14 height 14
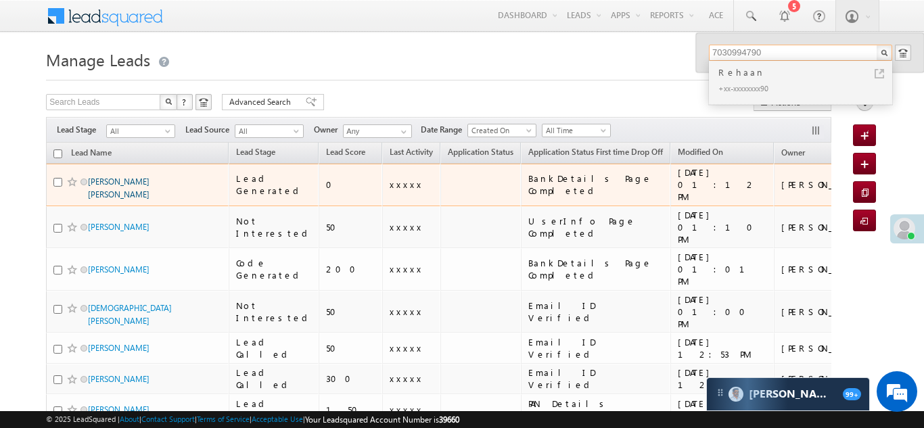
type input "7030994790"
click at [120, 177] on link "[PERSON_NAME] [PERSON_NAME]" at bounding box center [119, 188] width 62 height 23
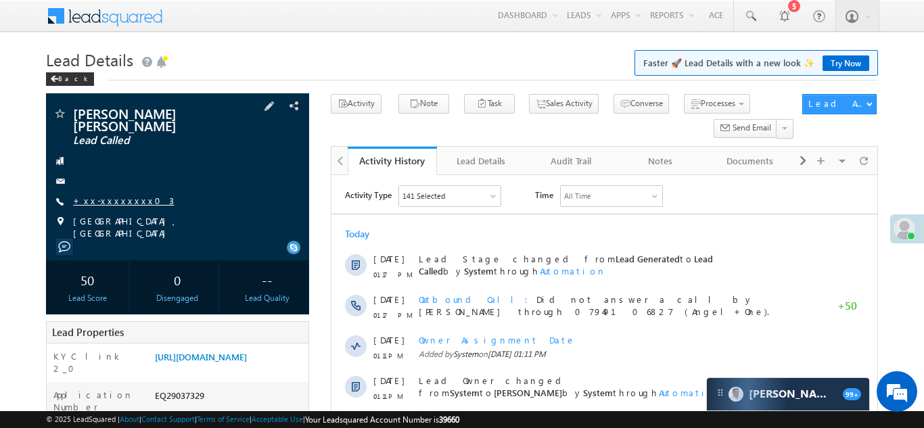
click at [102, 195] on link "+xx-xxxxxxxx03" at bounding box center [123, 201] width 101 height 12
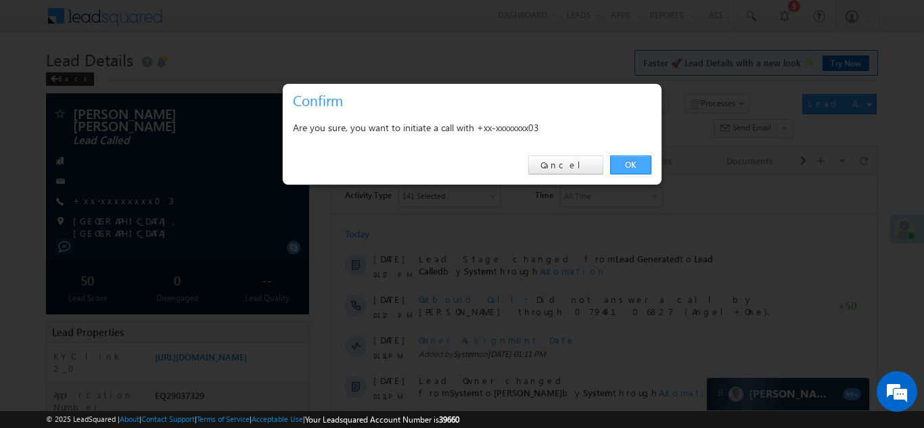
click at [625, 161] on link "OK" at bounding box center [630, 165] width 41 height 19
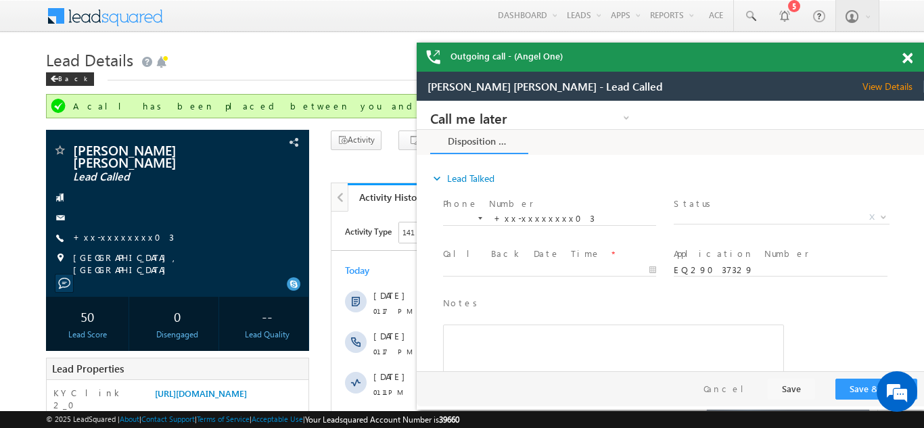
click at [905, 58] on span at bounding box center [908, 59] width 10 height 12
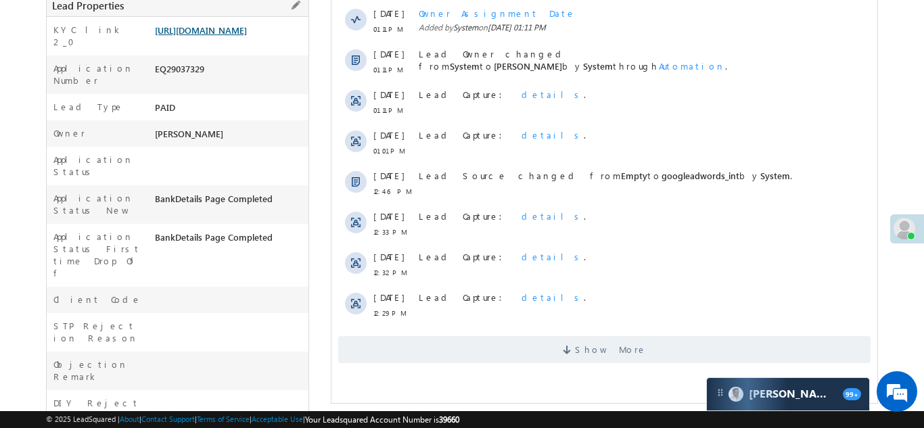
scroll to position [415, 0]
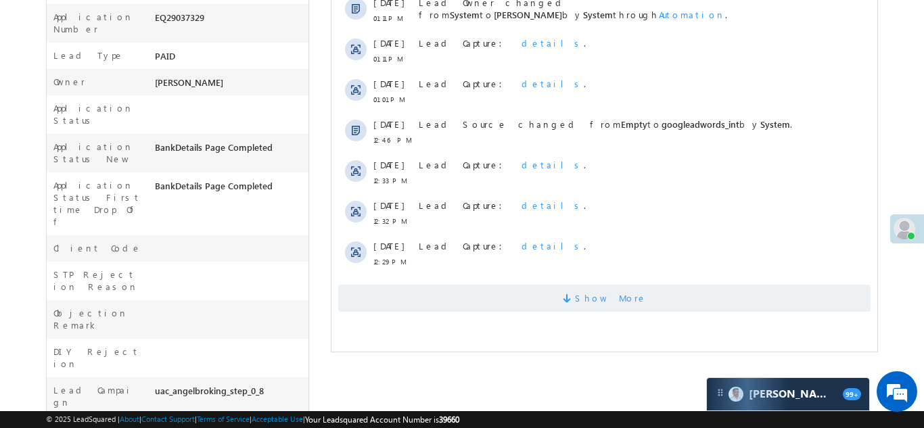
click at [574, 297] on span at bounding box center [568, 300] width 12 height 13
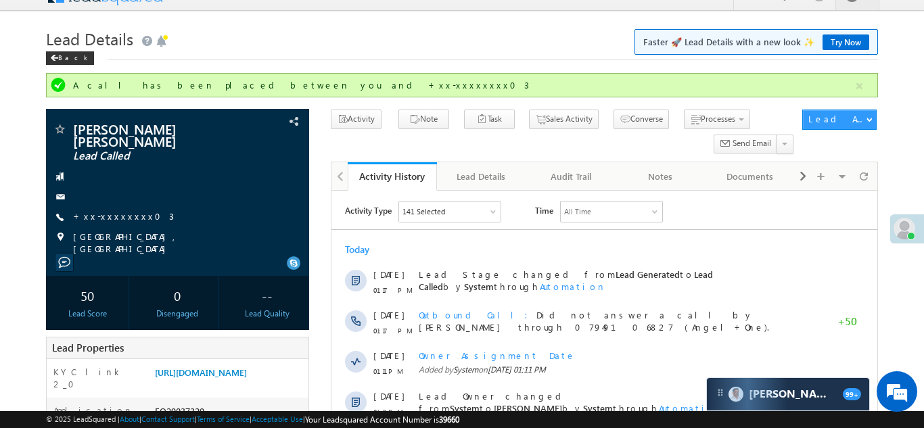
scroll to position [0, 0]
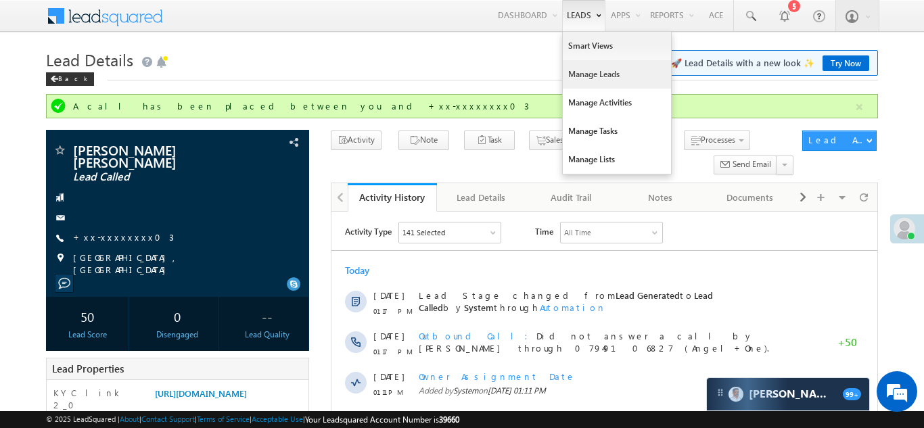
click at [587, 76] on link "Manage Leads" at bounding box center [617, 74] width 108 height 28
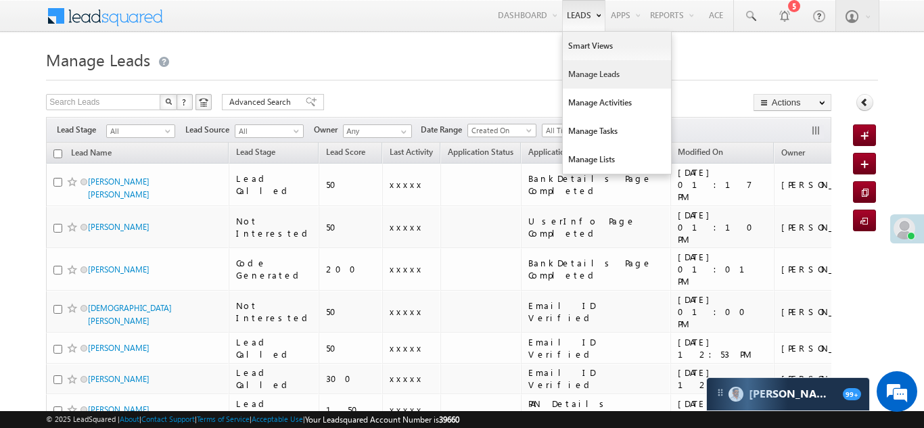
click at [592, 76] on link "Manage Leads" at bounding box center [617, 74] width 108 height 28
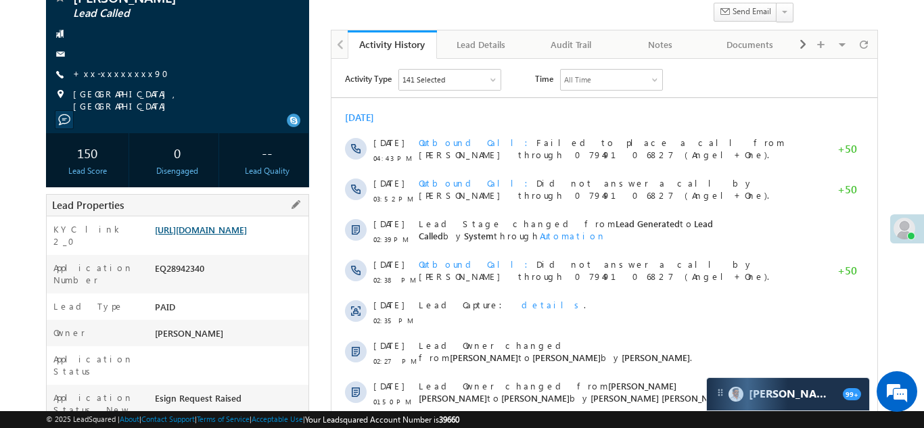
click at [225, 235] on link "https://angelbroking1-pk3em7sa.customui-test.leadsquared.com?leadId=b4e81374-4a…" at bounding box center [201, 230] width 92 height 12
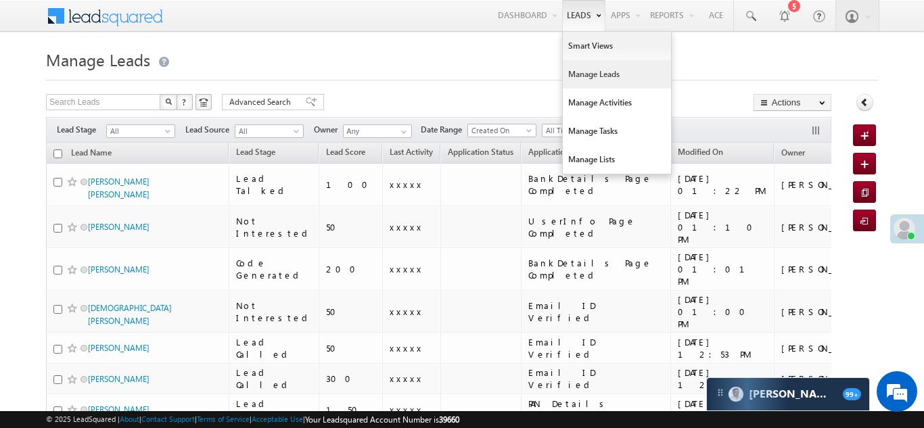
click at [587, 79] on link "Manage Leads" at bounding box center [617, 74] width 108 height 28
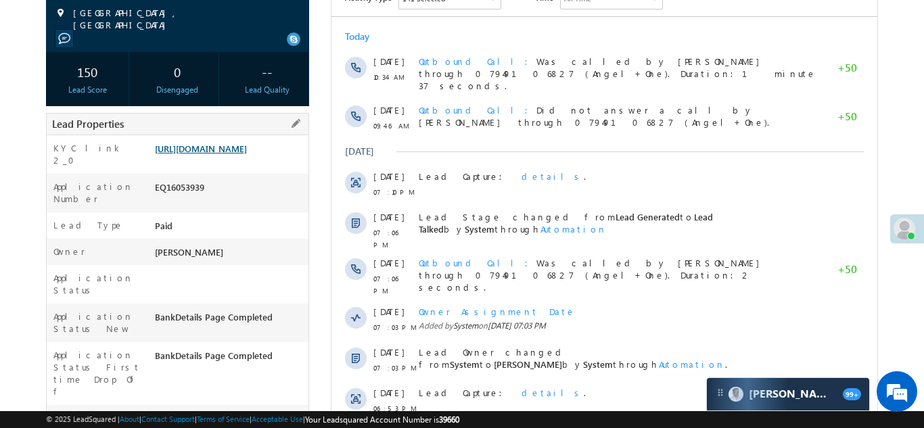
click at [219, 143] on link "[URL][DOMAIN_NAME]" at bounding box center [201, 149] width 92 height 12
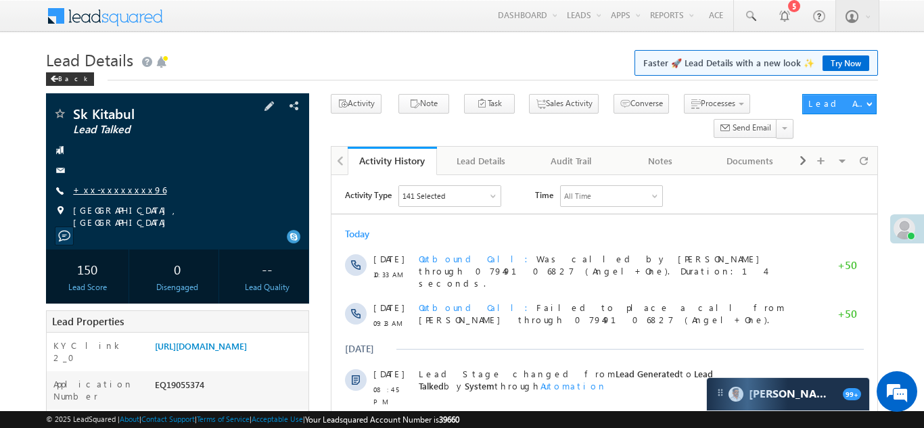
click at [123, 187] on link "+xx-xxxxxxxx96" at bounding box center [119, 190] width 93 height 12
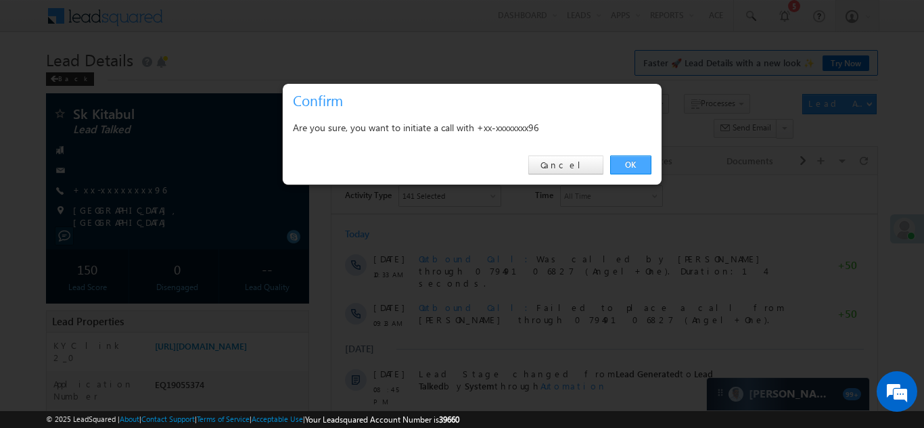
click at [630, 162] on link "OK" at bounding box center [630, 165] width 41 height 19
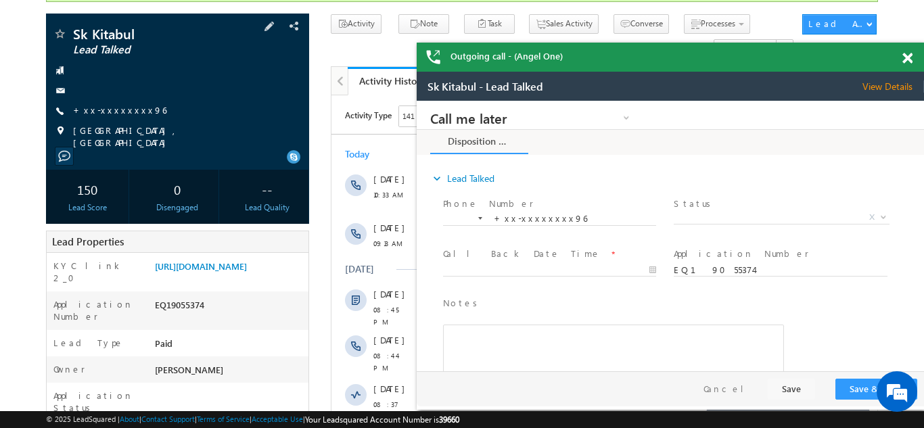
scroll to position [167, 0]
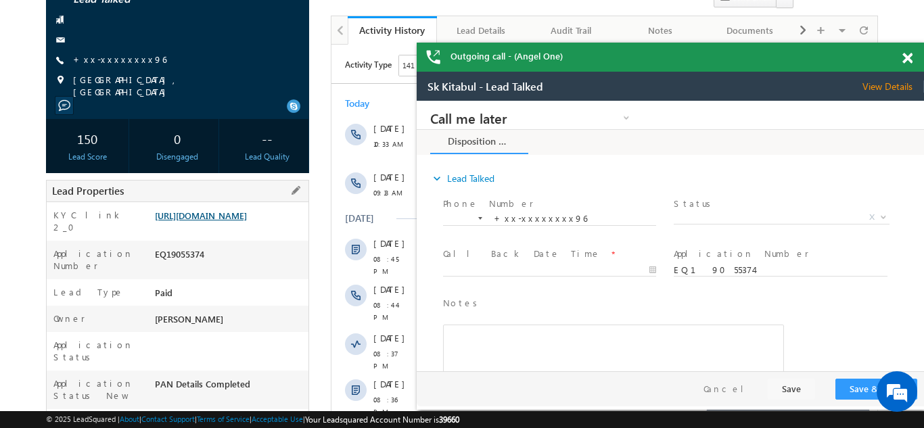
click at [223, 210] on link "https://angelbroking1-pk3em7sa.customui-test.leadsquared.com?leadId=ddf588a2-90…" at bounding box center [201, 216] width 92 height 12
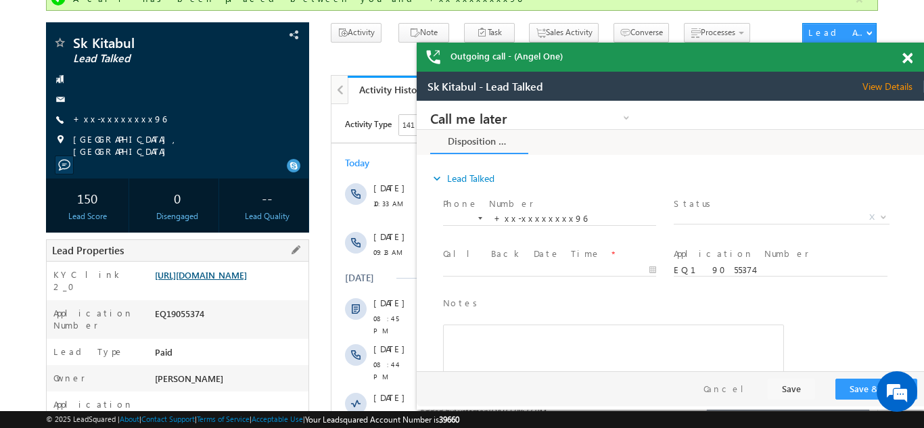
scroll to position [0, 0]
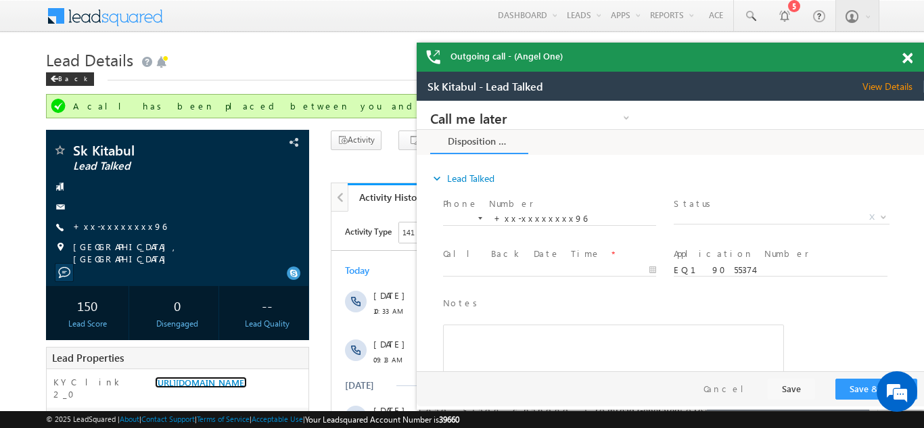
click at [905, 58] on span at bounding box center [908, 59] width 10 height 12
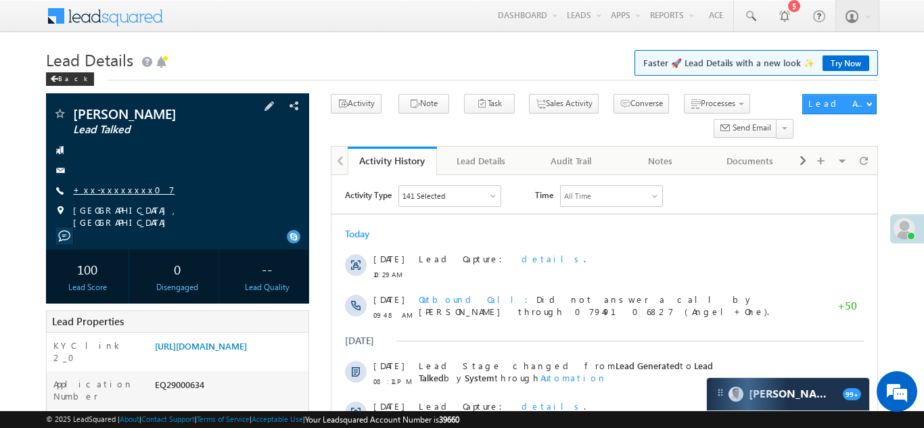
click at [104, 184] on link "+xx-xxxxxxxx07" at bounding box center [123, 190] width 101 height 12
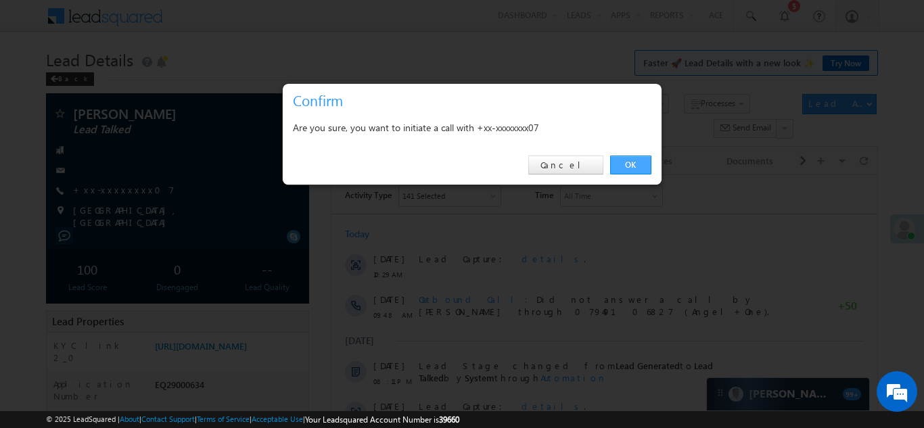
click at [631, 162] on link "OK" at bounding box center [630, 165] width 41 height 19
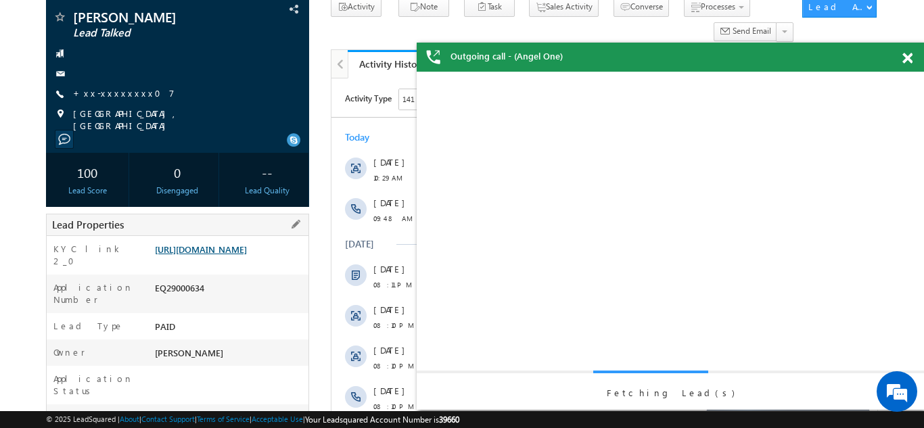
click at [241, 250] on link "https://angelbroking1-pk3em7sa.customui-test.leadsquared.com?leadId=7079cdfe-01…" at bounding box center [201, 250] width 92 height 12
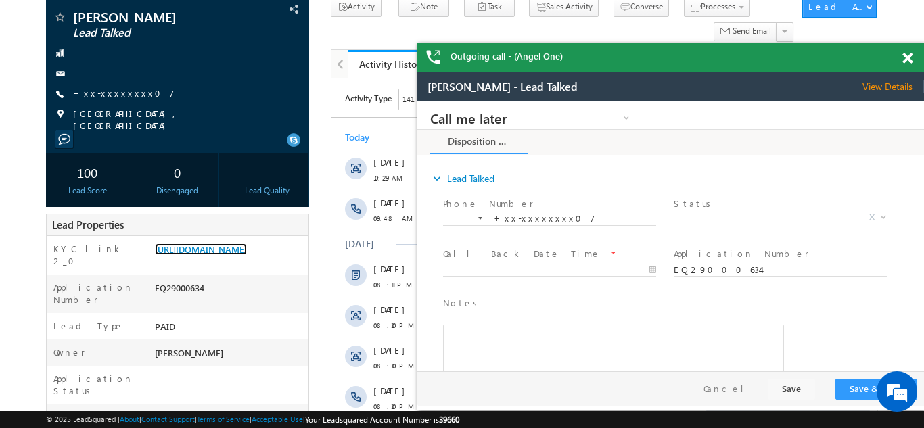
click at [907, 60] on span at bounding box center [908, 59] width 10 height 12
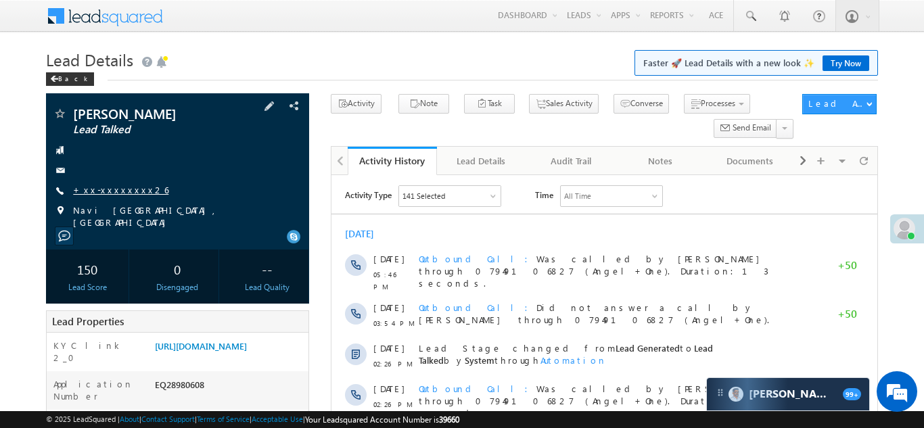
click at [116, 184] on link "+xx-xxxxxxxx26" at bounding box center [120, 190] width 95 height 12
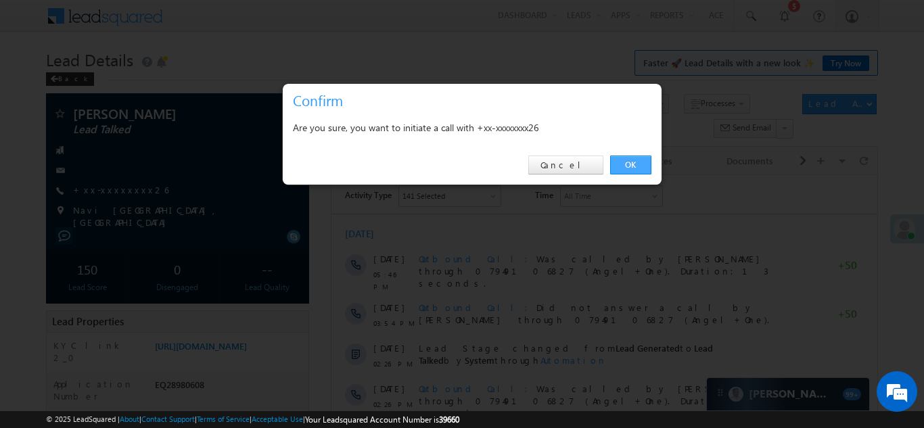
click at [622, 163] on link "OK" at bounding box center [630, 165] width 41 height 19
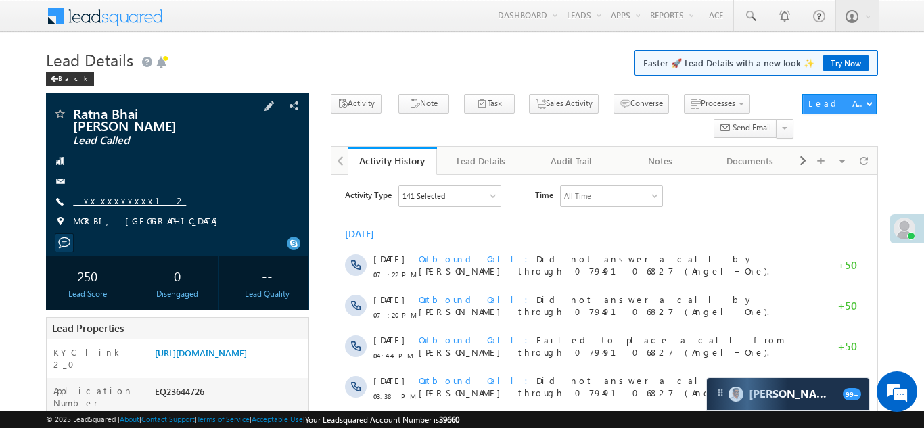
click at [116, 195] on link "+xx-xxxxxxxx12" at bounding box center [129, 201] width 113 height 12
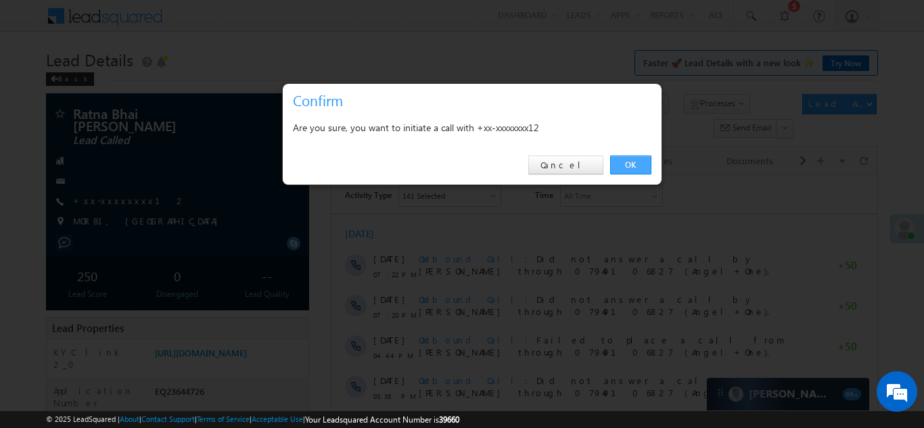
click at [627, 162] on link "OK" at bounding box center [630, 165] width 41 height 19
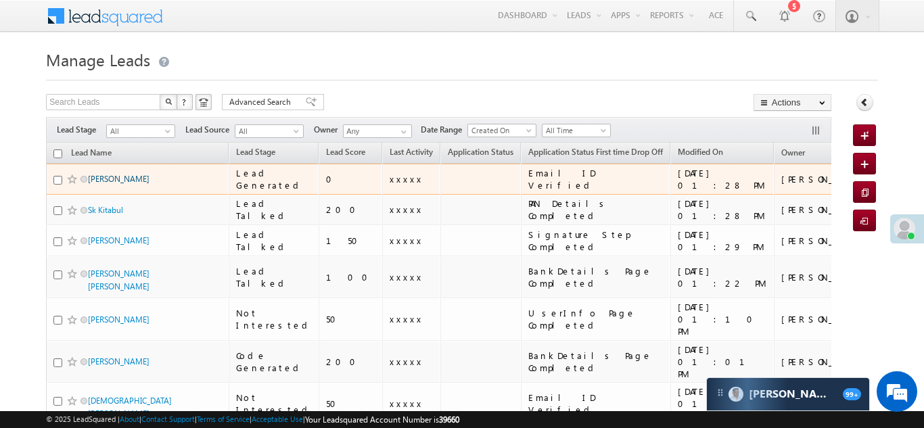
click at [100, 180] on link "[PERSON_NAME]" at bounding box center [119, 179] width 62 height 10
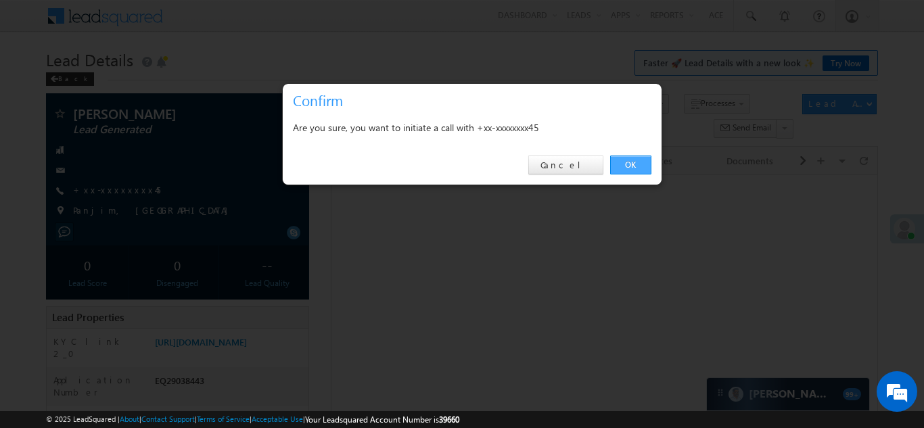
click at [630, 167] on link "OK" at bounding box center [630, 165] width 41 height 19
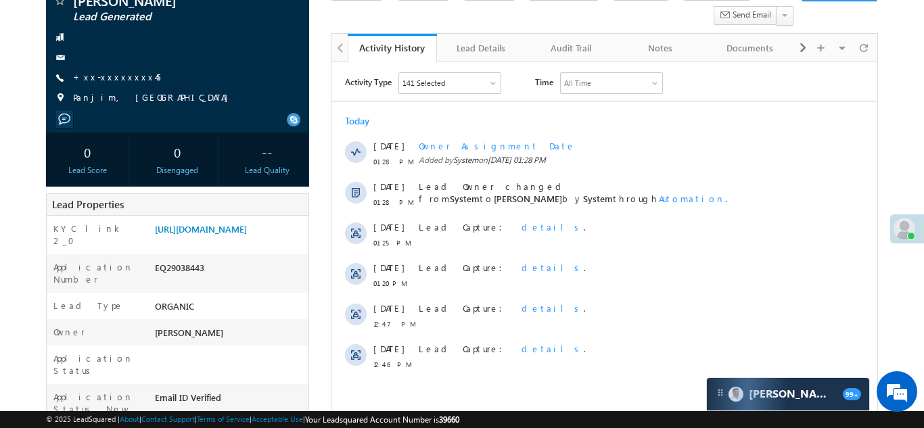
scroll to position [181, 0]
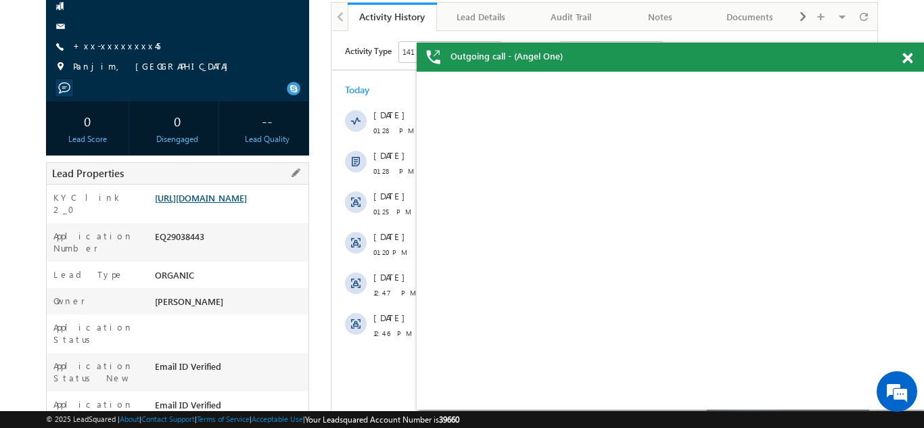
click at [226, 196] on link "[URL][DOMAIN_NAME]" at bounding box center [201, 198] width 92 height 12
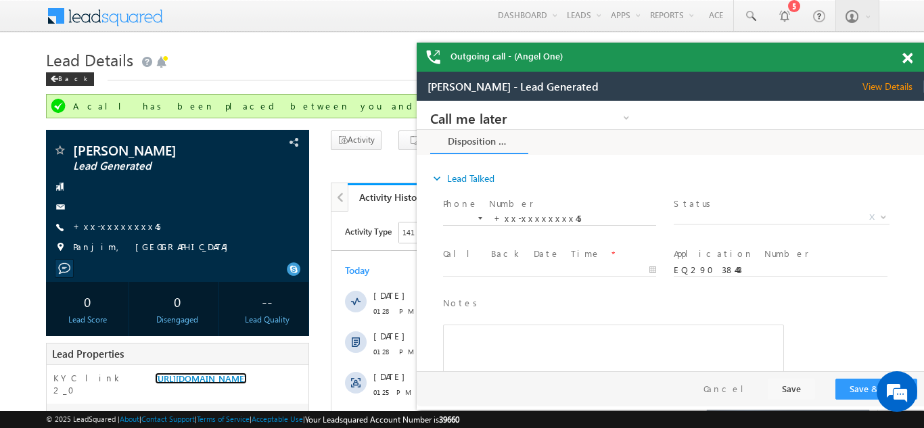
scroll to position [0, 0]
click at [910, 63] on span at bounding box center [908, 59] width 10 height 12
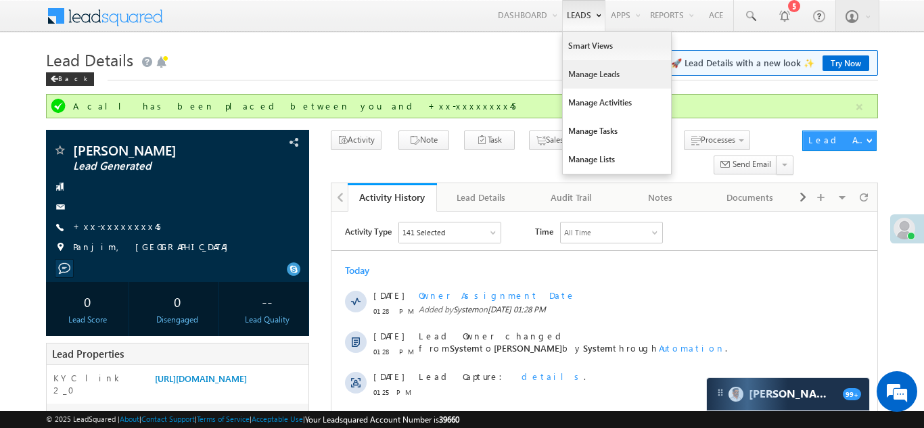
click at [574, 76] on link "Manage Leads" at bounding box center [617, 74] width 108 height 28
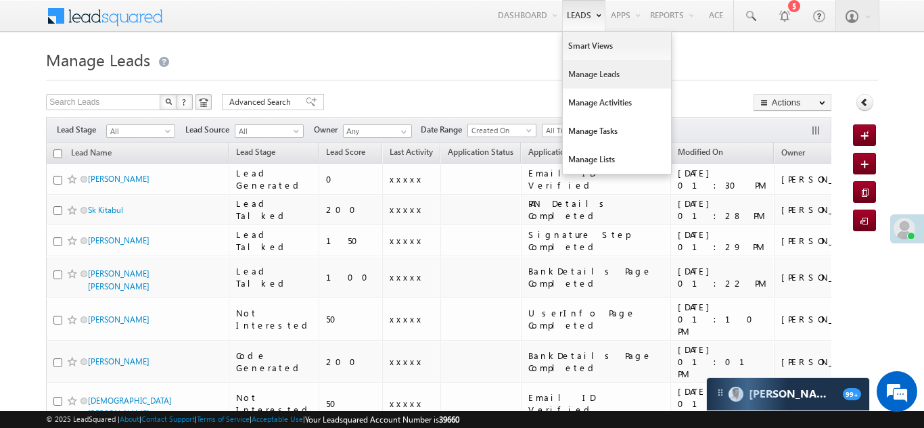
click at [591, 73] on link "Manage Leads" at bounding box center [617, 74] width 108 height 28
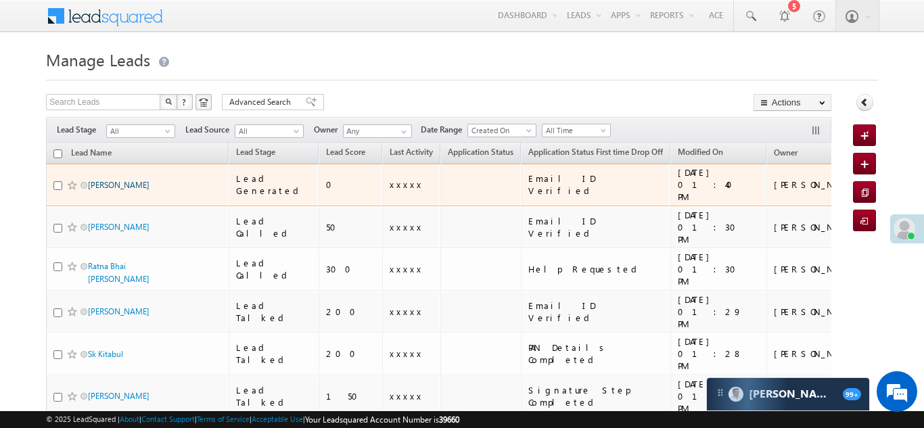
click at [108, 180] on link "[PERSON_NAME]" at bounding box center [119, 185] width 62 height 10
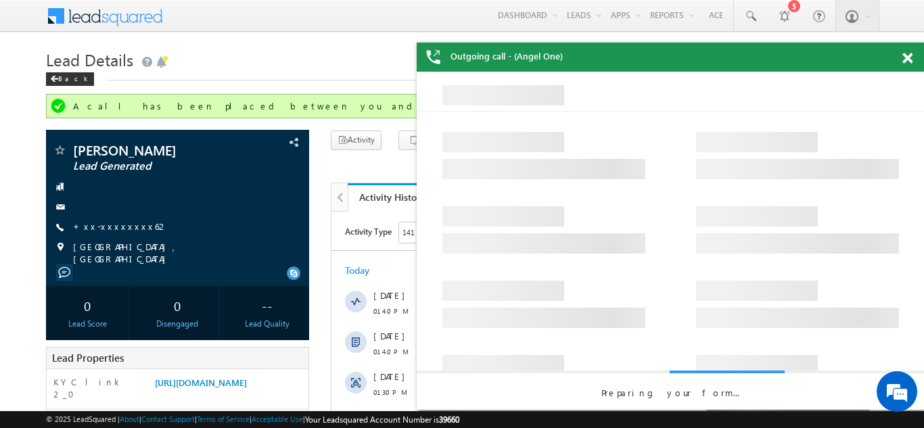
click at [905, 58] on span at bounding box center [908, 59] width 10 height 12
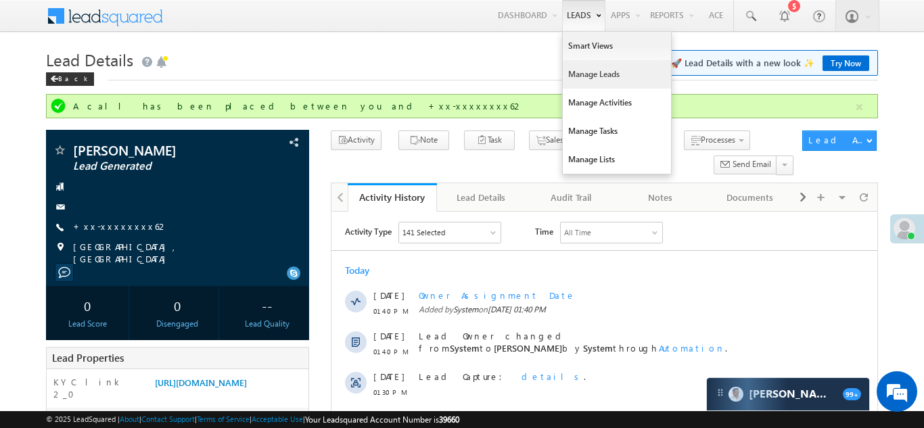
click at [581, 77] on link "Manage Leads" at bounding box center [617, 74] width 108 height 28
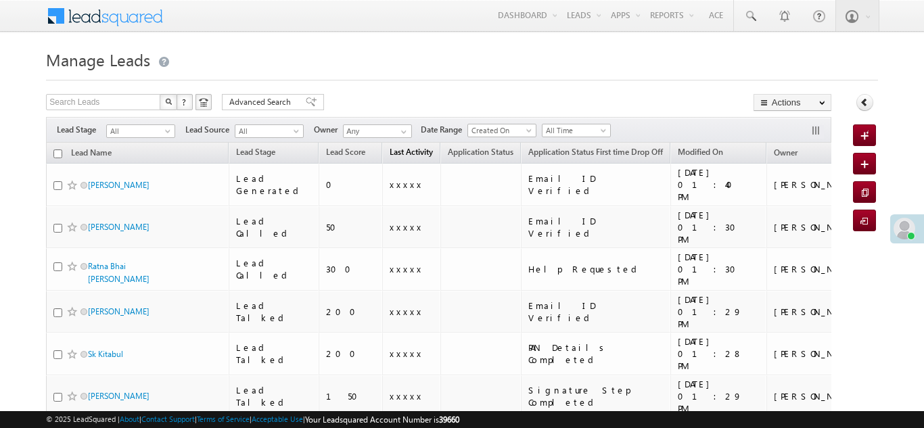
click at [587, 342] on div "PAN Details Completed" at bounding box center [596, 354] width 136 height 24
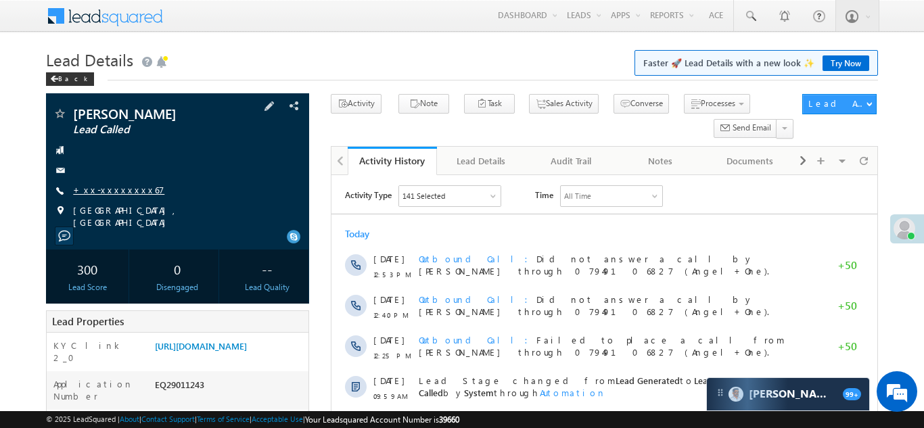
click at [110, 190] on link "+xx-xxxxxxxx67" at bounding box center [118, 190] width 91 height 12
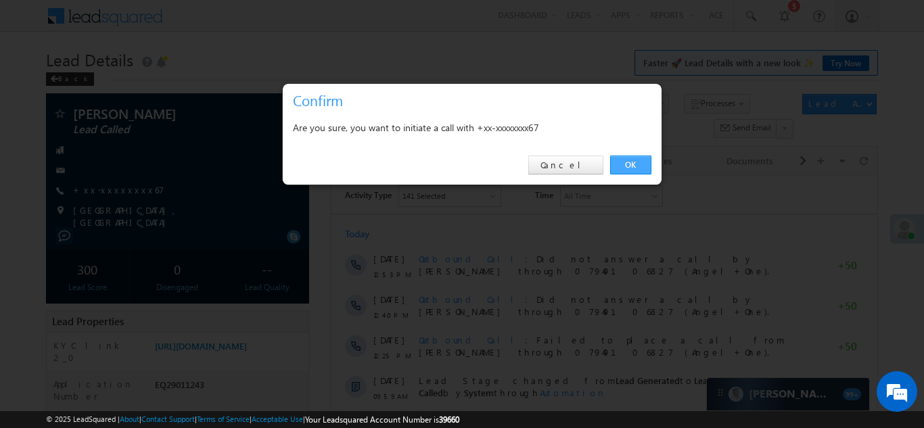
click at [626, 162] on link "OK" at bounding box center [630, 165] width 41 height 19
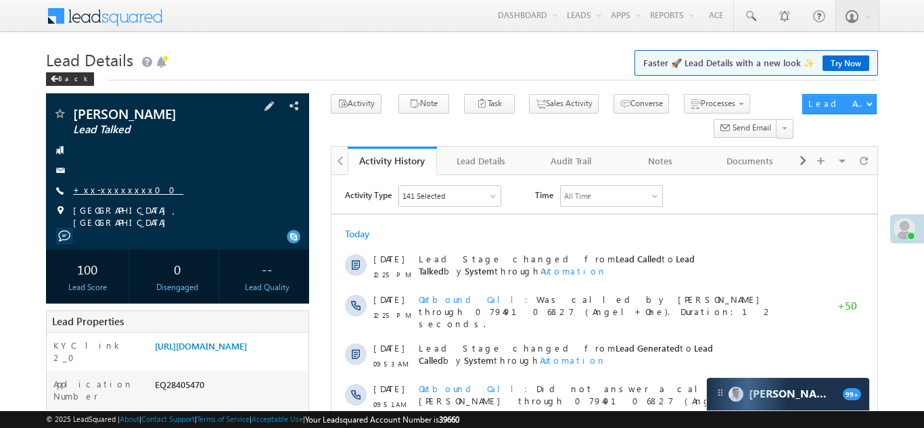
click at [105, 189] on link "+xx-xxxxxxxx00" at bounding box center [128, 190] width 110 height 12
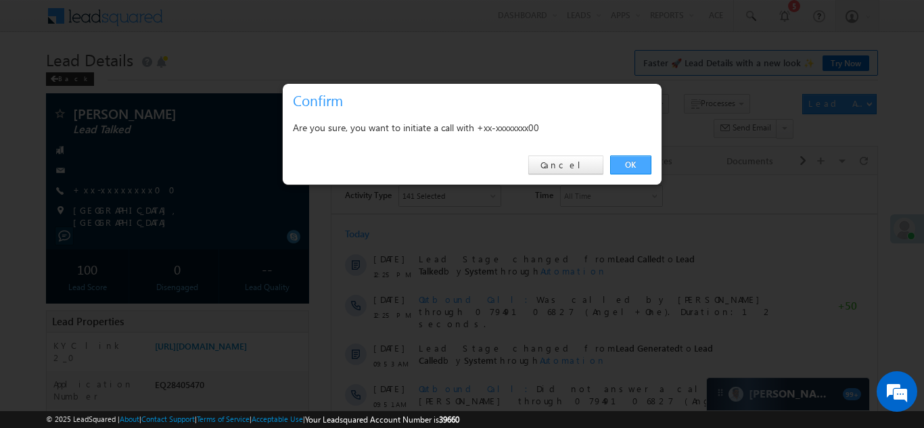
click at [629, 163] on link "OK" at bounding box center [630, 165] width 41 height 19
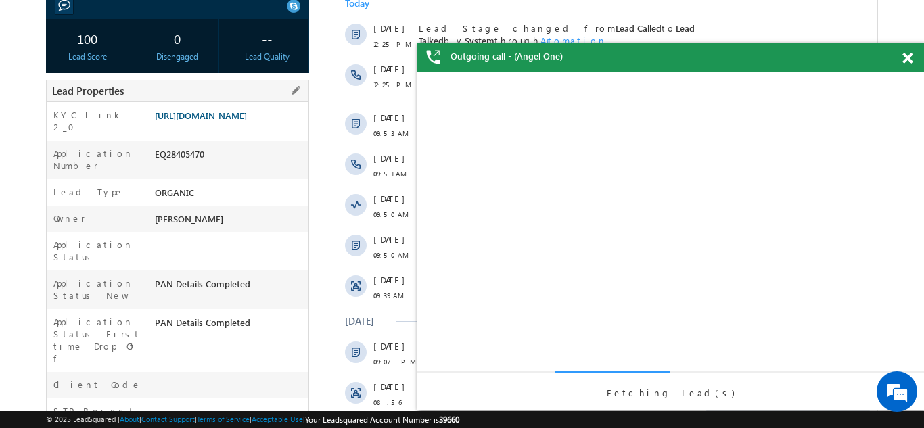
click at [214, 121] on link "https://angelbroking1-pk3em7sa.customui-test.leadsquared.com?leadId=00c0cca2-83…" at bounding box center [201, 116] width 92 height 12
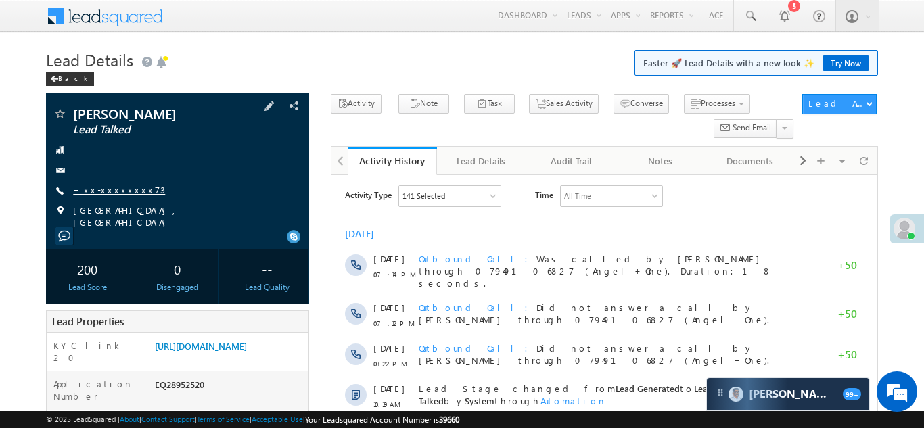
click at [109, 188] on link "+xx-xxxxxxxx73" at bounding box center [119, 190] width 92 height 12
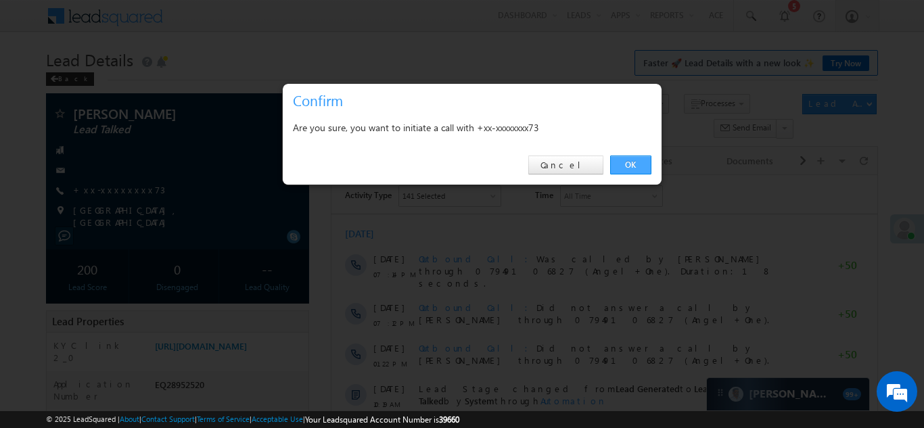
click at [629, 166] on link "OK" at bounding box center [630, 165] width 41 height 19
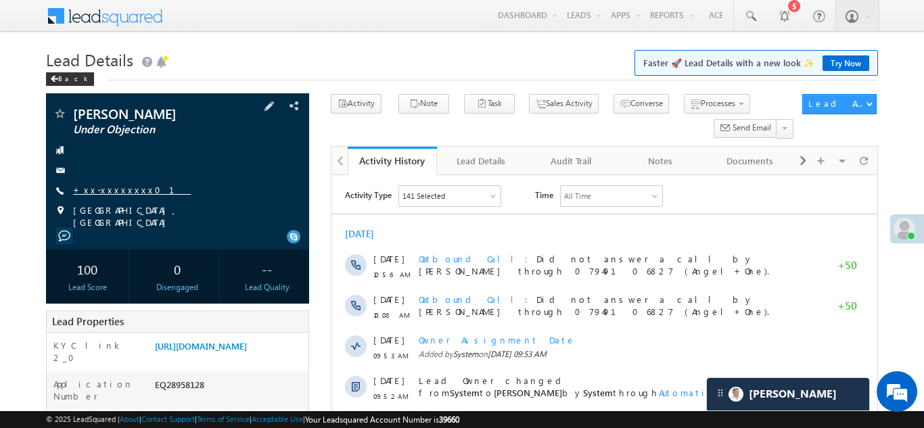
click at [110, 187] on link "+xx-xxxxxxxx01" at bounding box center [132, 190] width 118 height 12
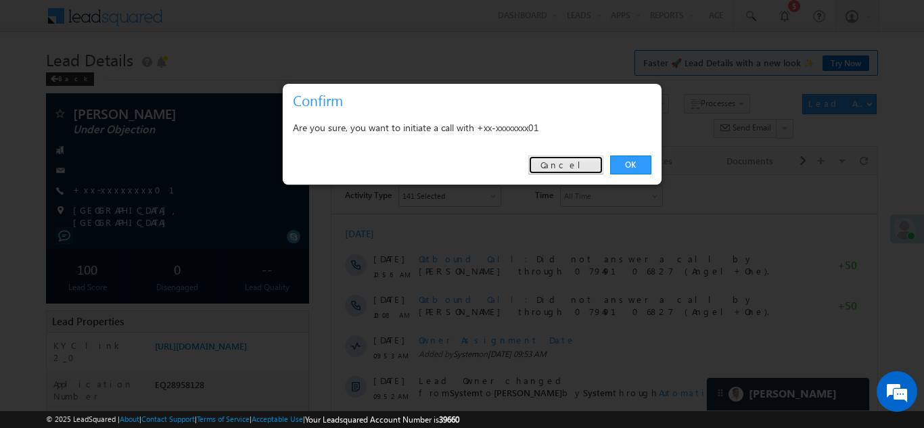
click at [564, 165] on link "Cancel" at bounding box center [565, 165] width 75 height 19
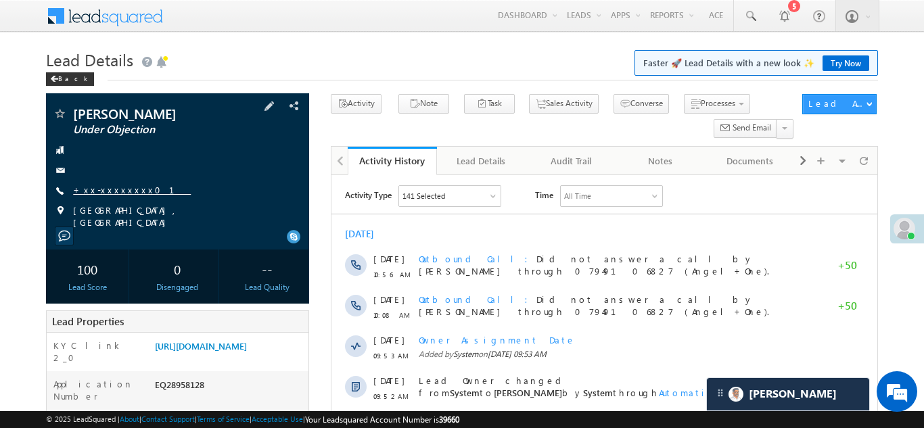
click at [99, 187] on link "+xx-xxxxxxxx01" at bounding box center [132, 190] width 118 height 12
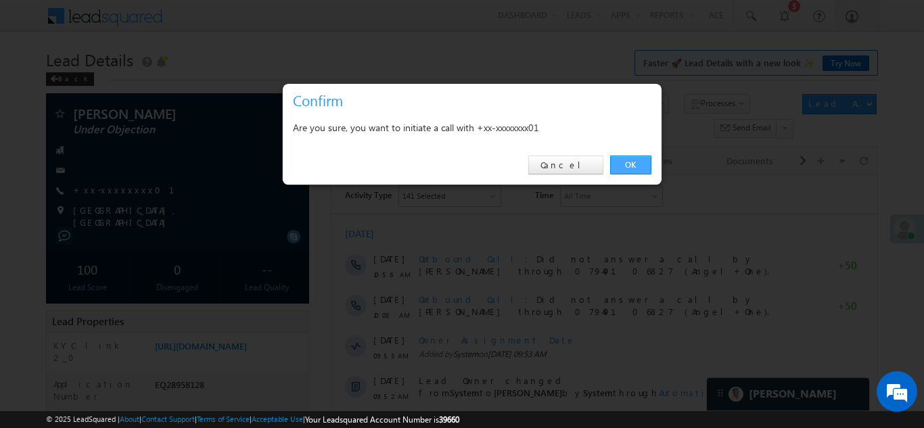
click at [628, 164] on link "OK" at bounding box center [630, 165] width 41 height 19
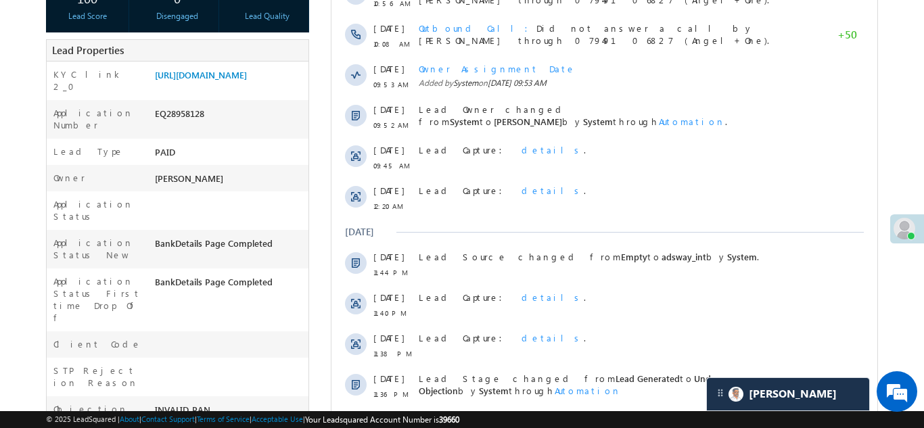
scroll to position [299, 0]
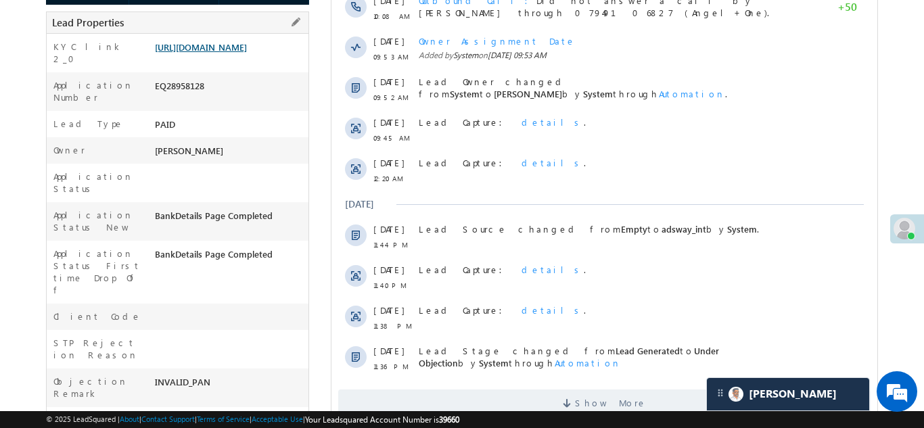
click at [233, 53] on link "[URL][DOMAIN_NAME]" at bounding box center [201, 47] width 92 height 12
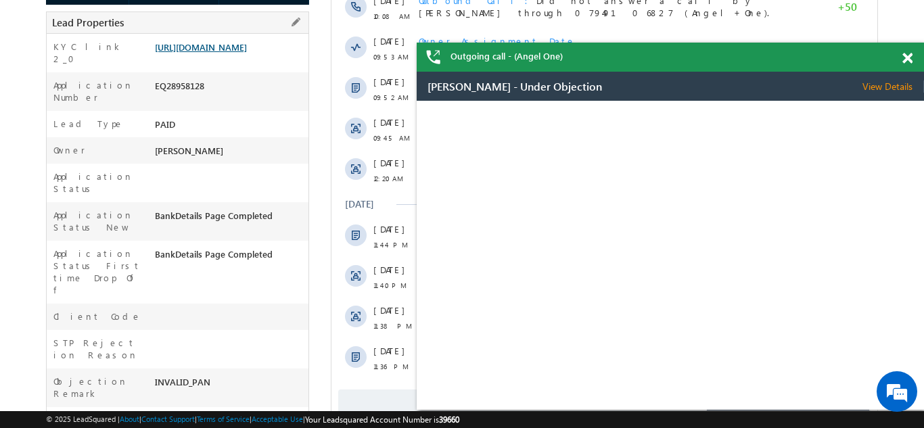
scroll to position [0, 0]
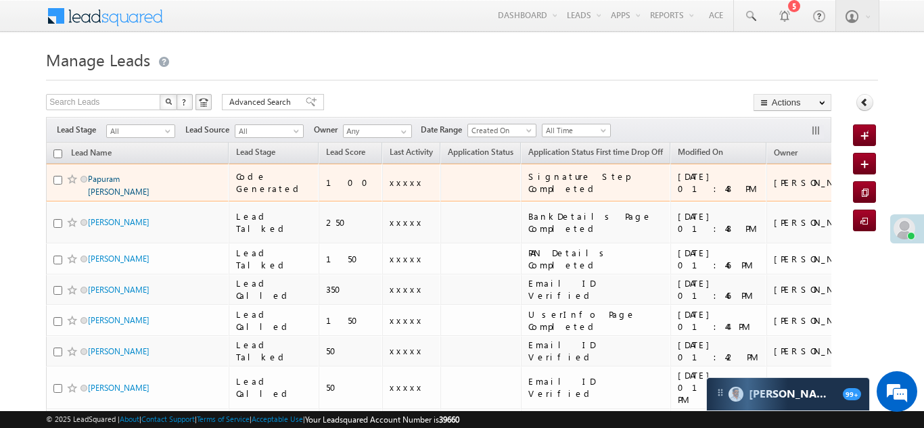
click at [109, 179] on link "Papuram [PERSON_NAME]" at bounding box center [119, 185] width 62 height 23
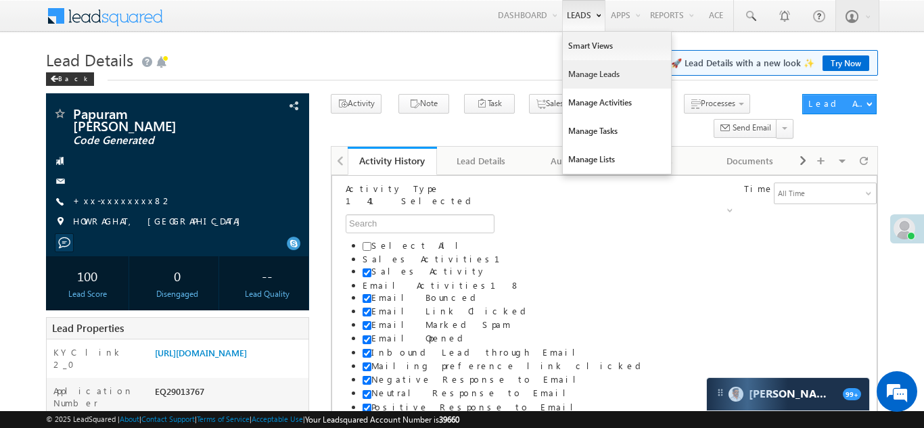
click at [579, 74] on link "Manage Leads" at bounding box center [617, 74] width 108 height 28
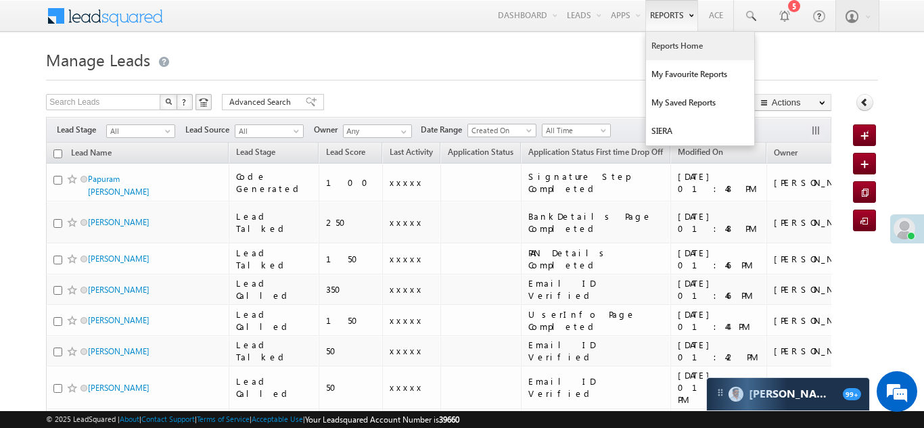
click at [673, 49] on link "Reports Home" at bounding box center [700, 46] width 108 height 28
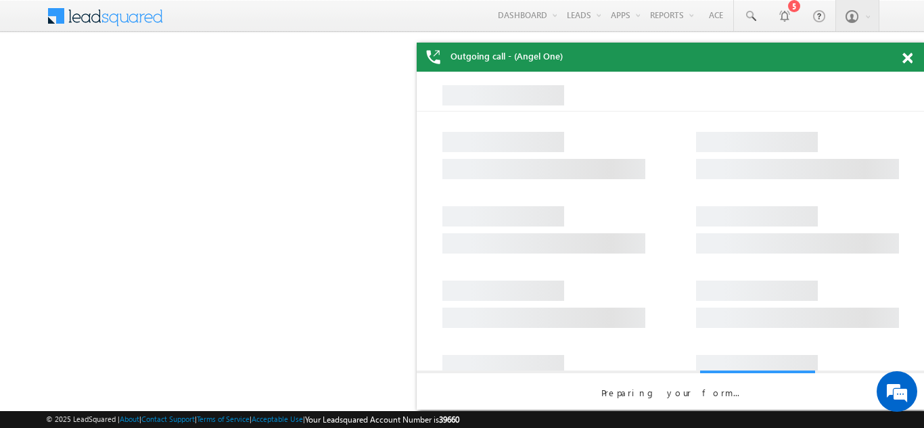
click at [908, 60] on span at bounding box center [908, 59] width 10 height 12
click at [907, 58] on span at bounding box center [908, 59] width 10 height 12
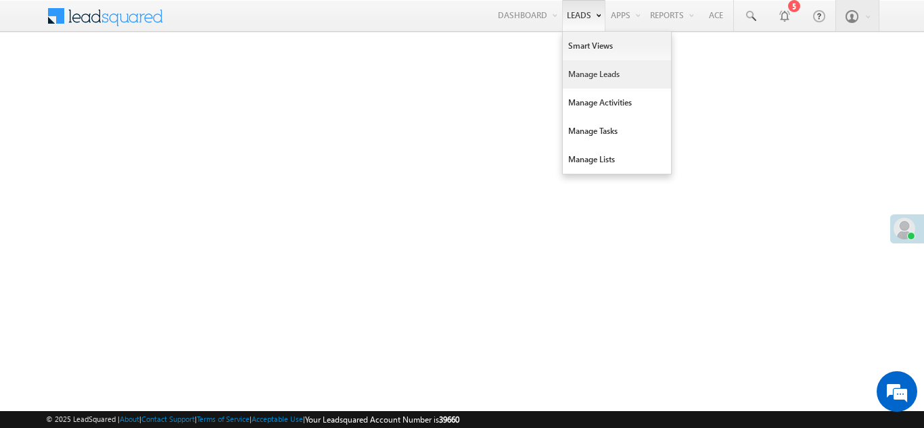
click at [585, 77] on link "Manage Leads" at bounding box center [617, 74] width 108 height 28
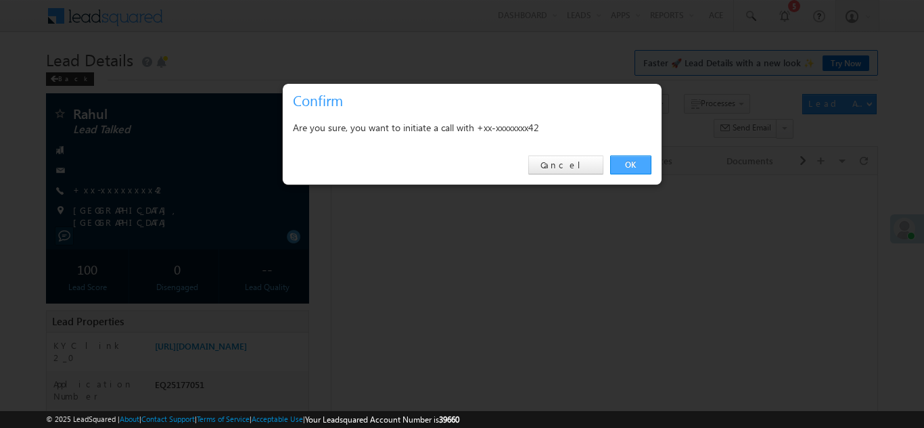
click at [627, 168] on link "OK" at bounding box center [630, 165] width 41 height 19
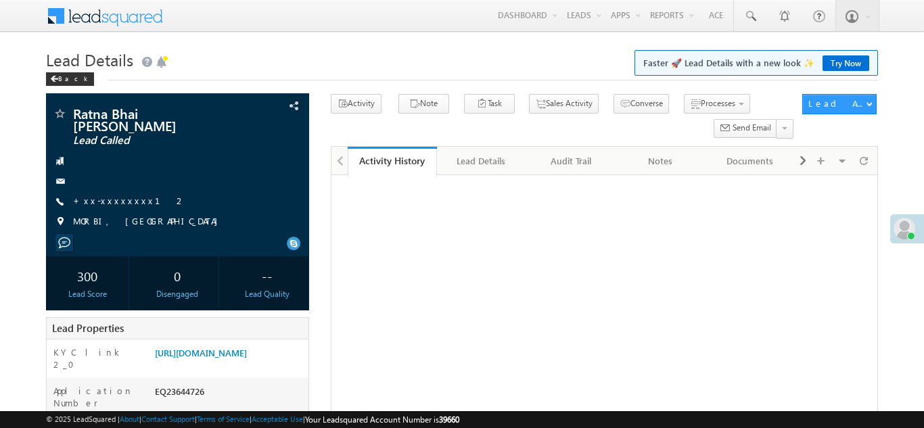
click at [109, 195] on link "+xx-xxxxxxxx12" at bounding box center [129, 201] width 113 height 12
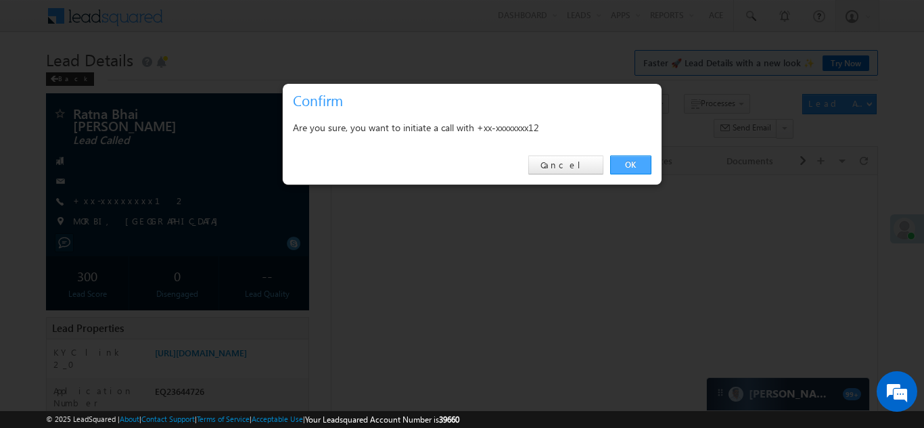
click at [632, 164] on link "OK" at bounding box center [630, 165] width 41 height 19
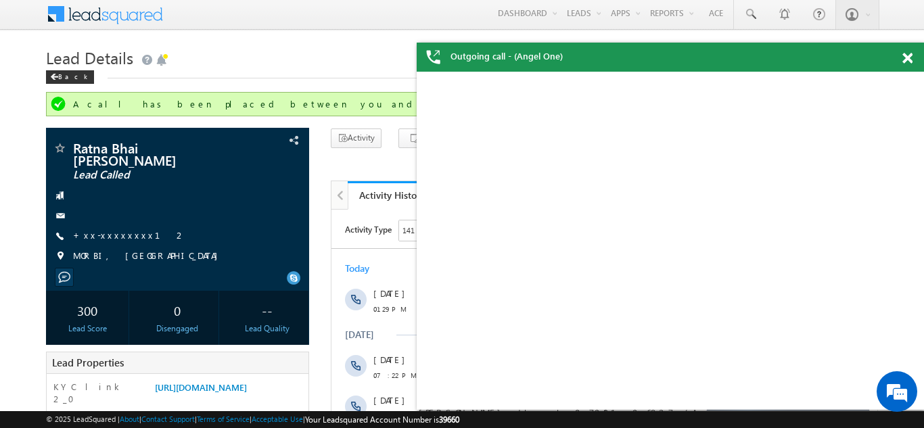
scroll to position [37, 0]
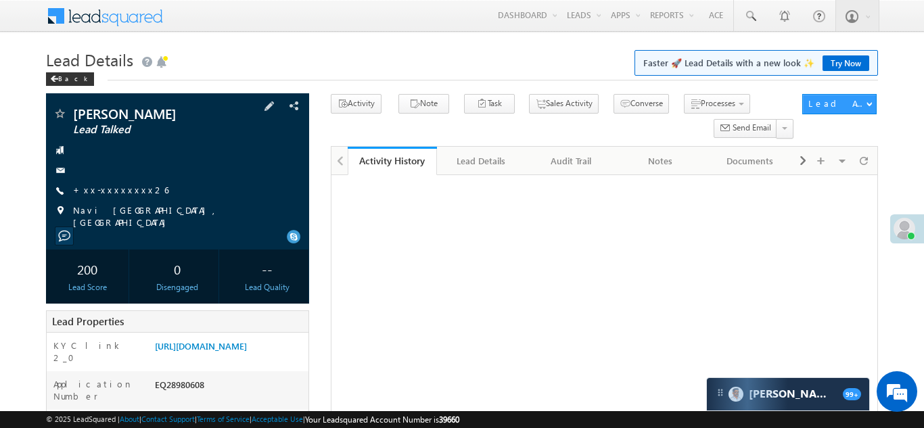
scroll to position [106, 0]
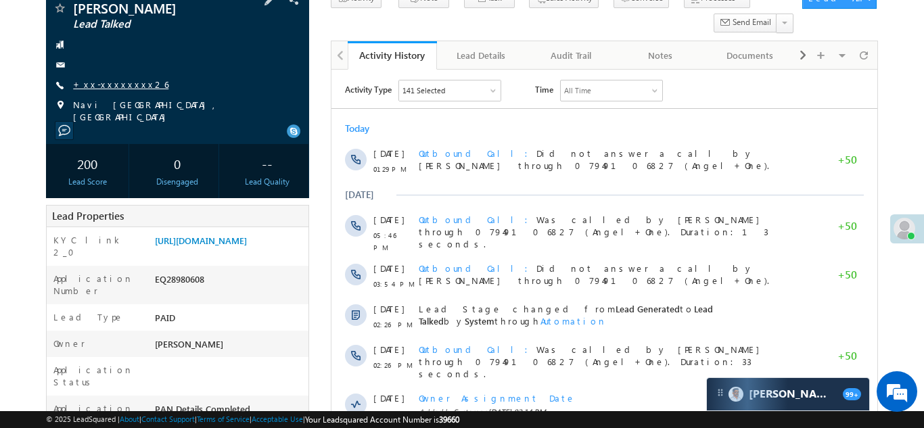
click at [125, 90] on link "+xx-xxxxxxxx26" at bounding box center [120, 84] width 95 height 12
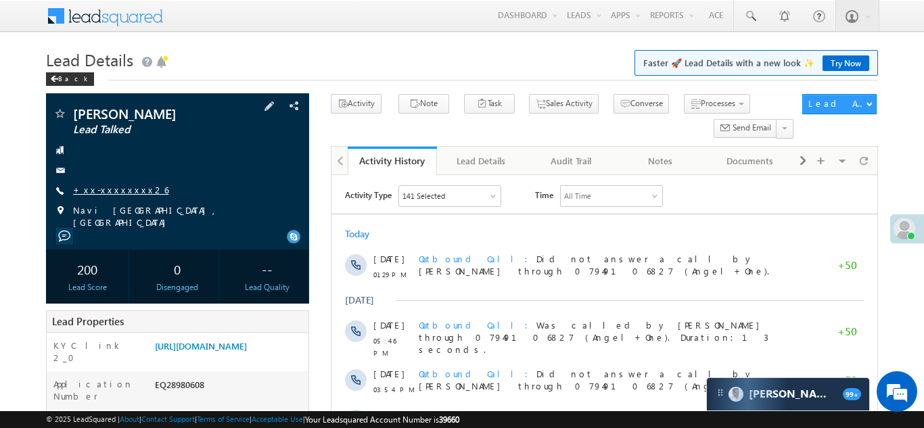
scroll to position [0, 0]
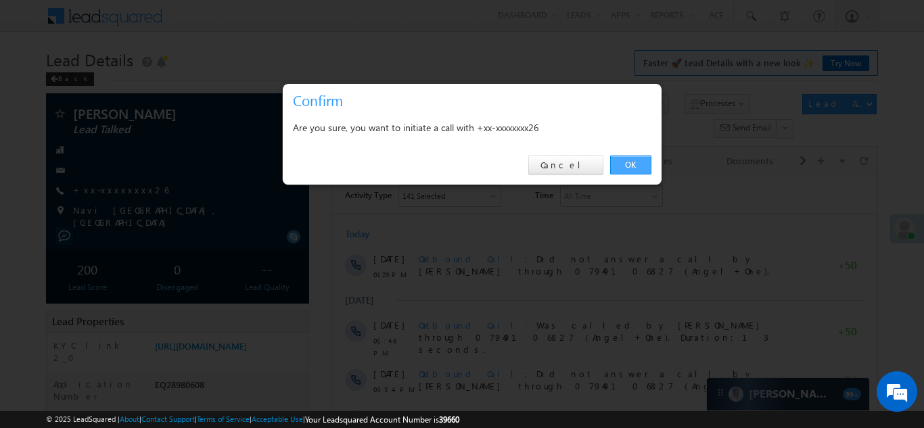
click at [631, 162] on link "OK" at bounding box center [630, 165] width 41 height 19
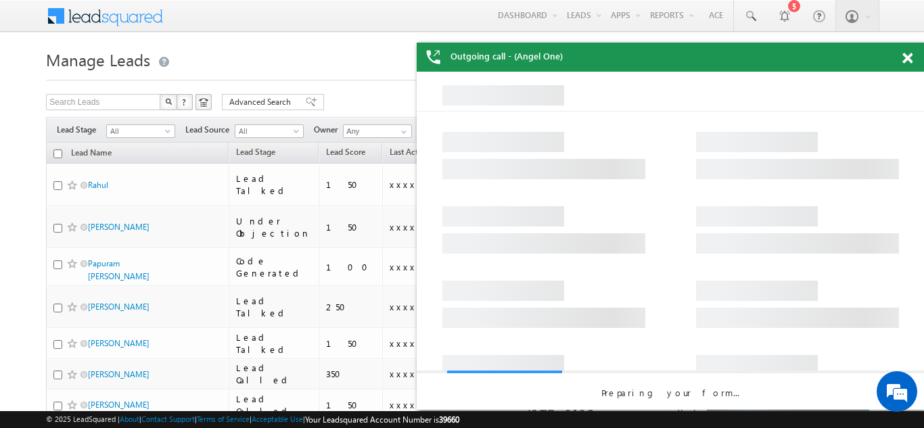
click at [905, 59] on span at bounding box center [908, 59] width 10 height 12
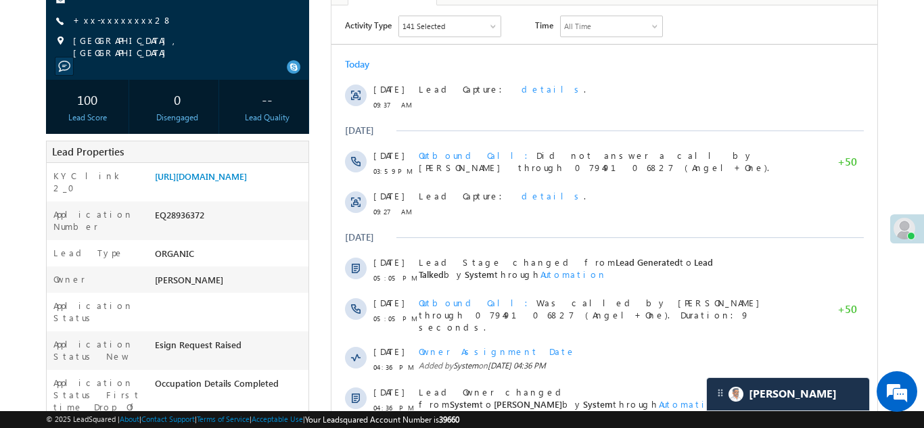
scroll to position [170, 0]
click at [95, 26] on span "+xx-xxxxxxxx28" at bounding box center [122, 21] width 99 height 14
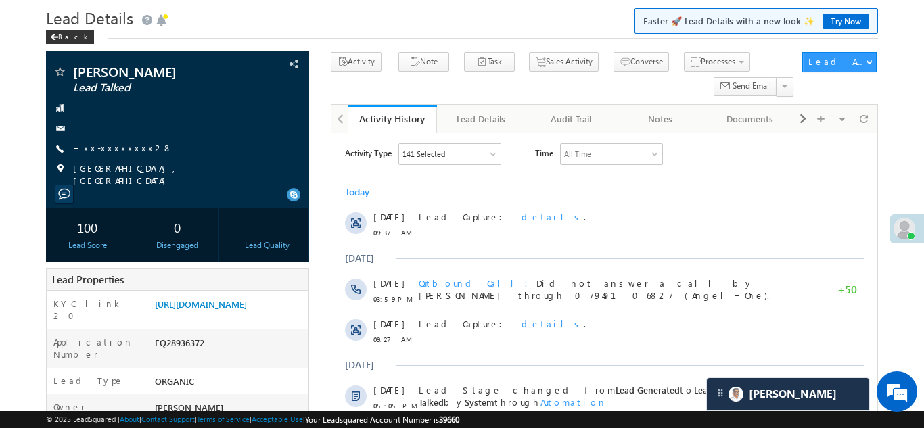
scroll to position [0, 0]
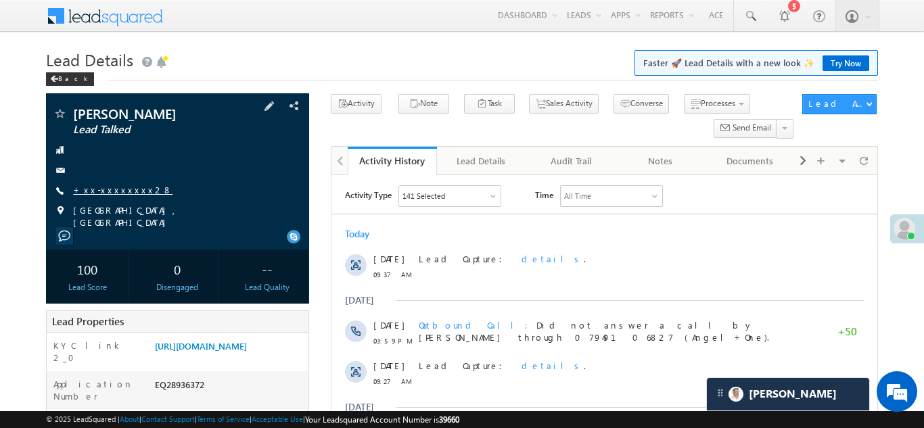
click at [111, 194] on link "+xx-xxxxxxxx28" at bounding box center [122, 190] width 99 height 12
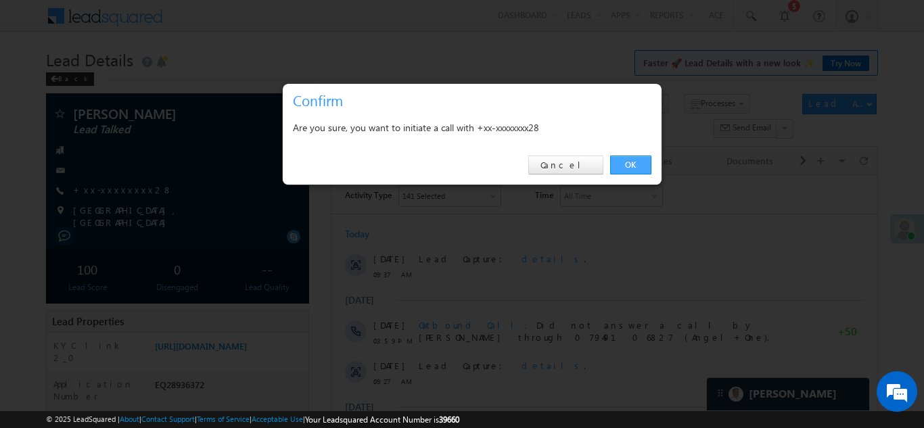
click at [623, 165] on link "OK" at bounding box center [630, 165] width 41 height 19
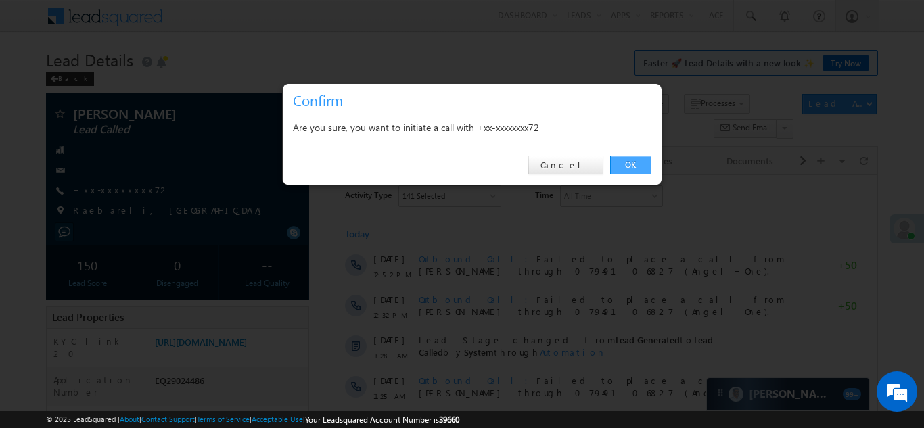
click at [628, 165] on link "OK" at bounding box center [630, 165] width 41 height 19
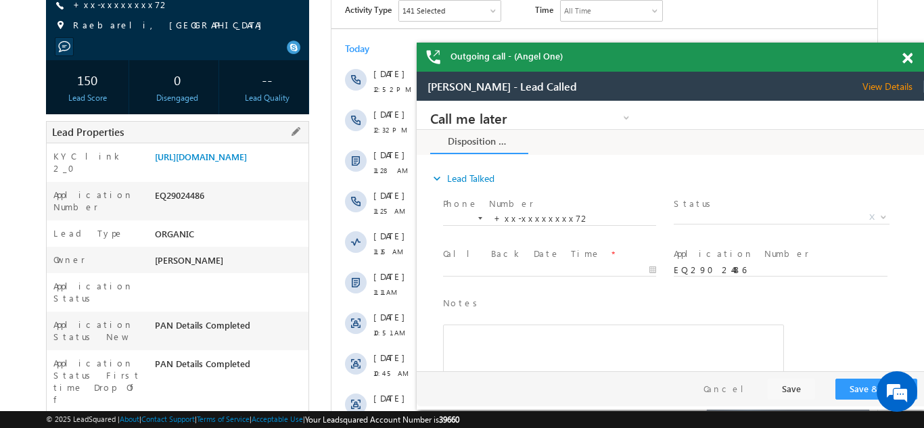
scroll to position [228, 0]
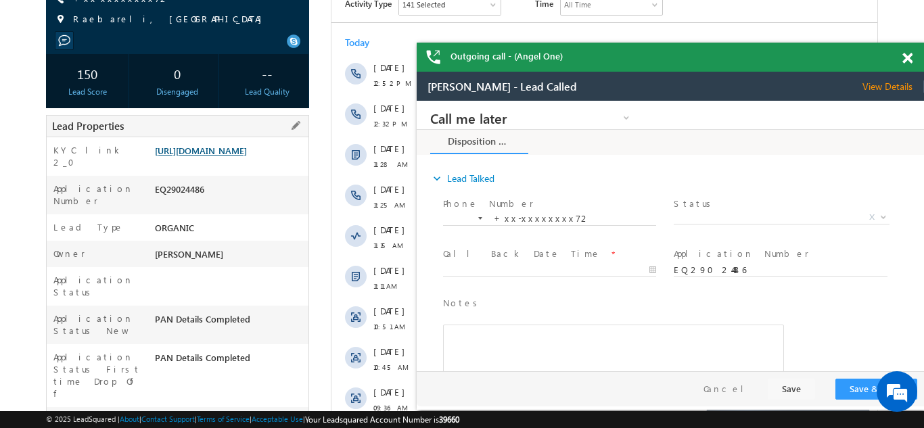
click at [223, 156] on link "https://angelbroking1-pk3em7sa.customui-test.leadsquared.com?leadId=3757f790-2b…" at bounding box center [201, 151] width 92 height 12
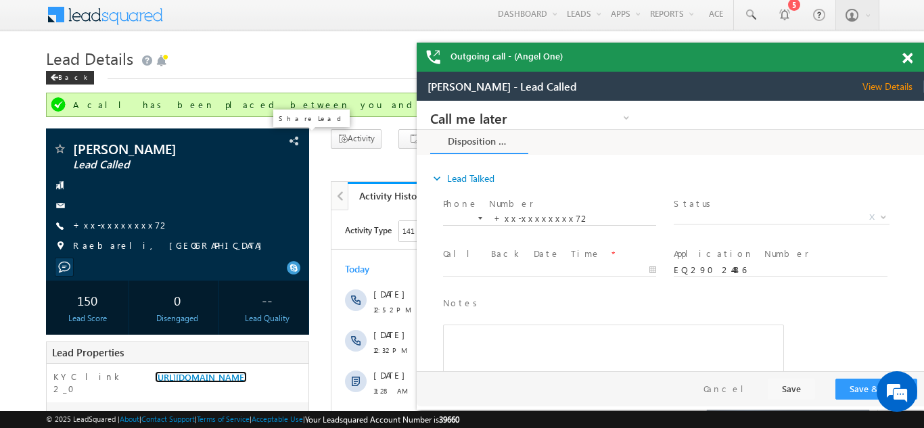
scroll to position [0, 0]
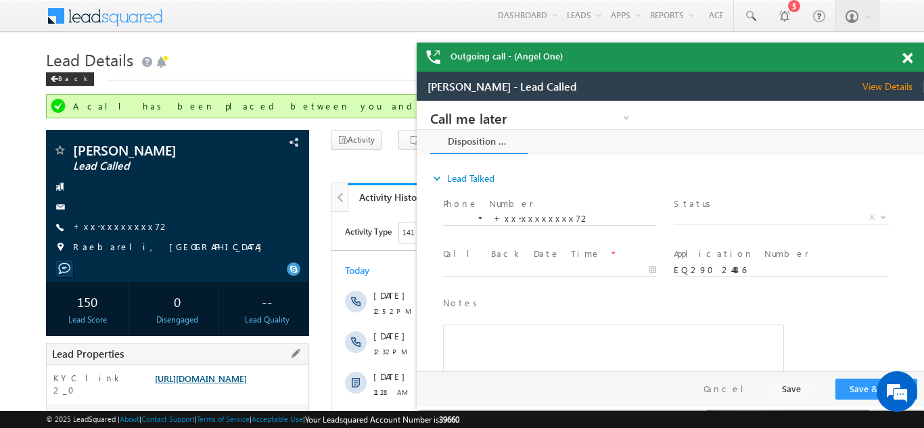
click at [208, 384] on link "https://angelbroking1-pk3em7sa.customui-test.leadsquared.com?leadId=3757f790-2b…" at bounding box center [201, 379] width 92 height 12
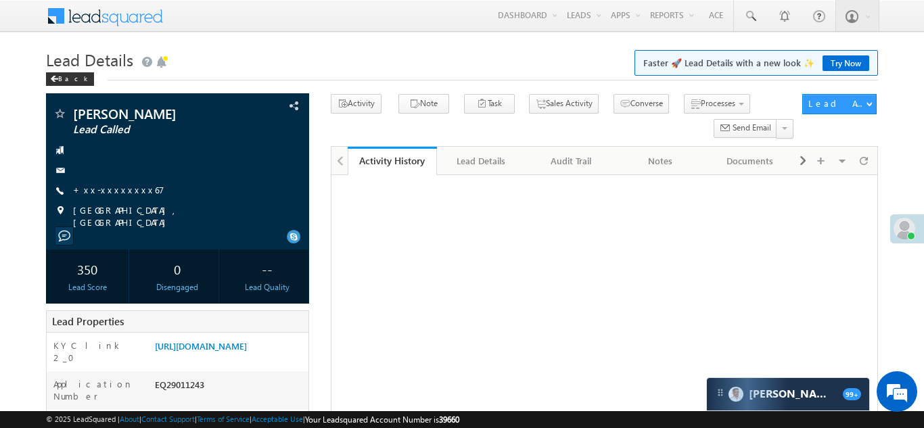
click at [114, 191] on link "+xx-xxxxxxxx67" at bounding box center [118, 190] width 91 height 12
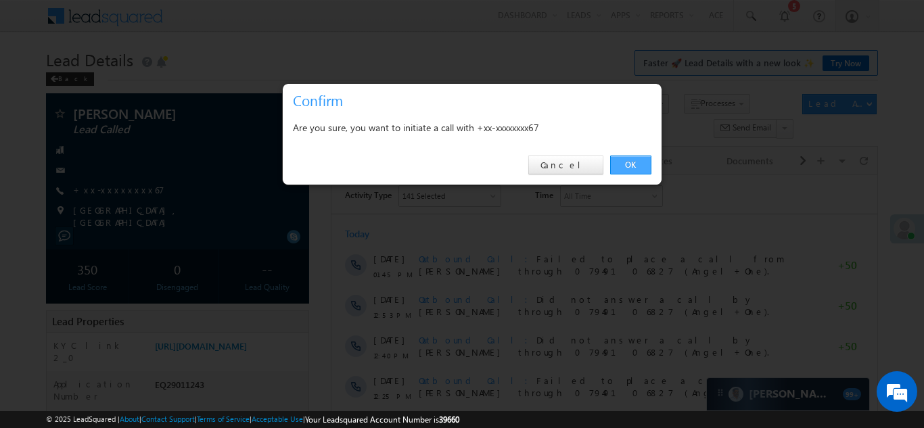
click at [632, 163] on link "OK" at bounding box center [630, 165] width 41 height 19
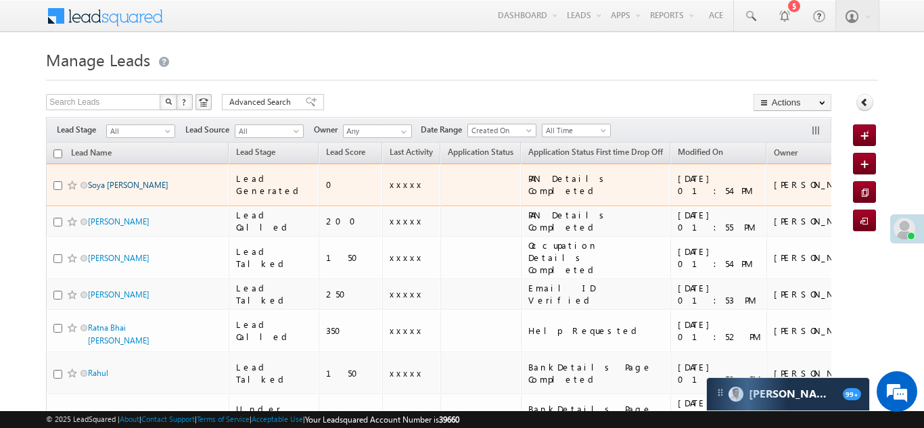
click at [110, 180] on link "Soya [PERSON_NAME]" at bounding box center [128, 185] width 81 height 10
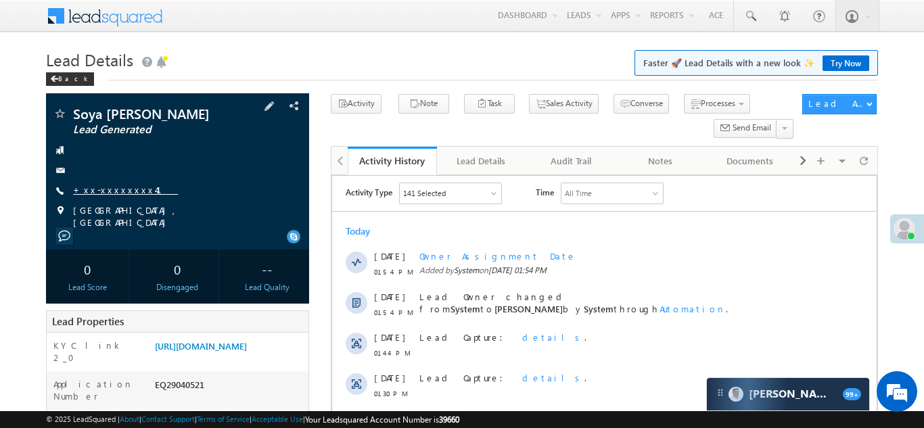
click at [116, 189] on link "+xx-xxxxxxxx41" at bounding box center [125, 190] width 105 height 12
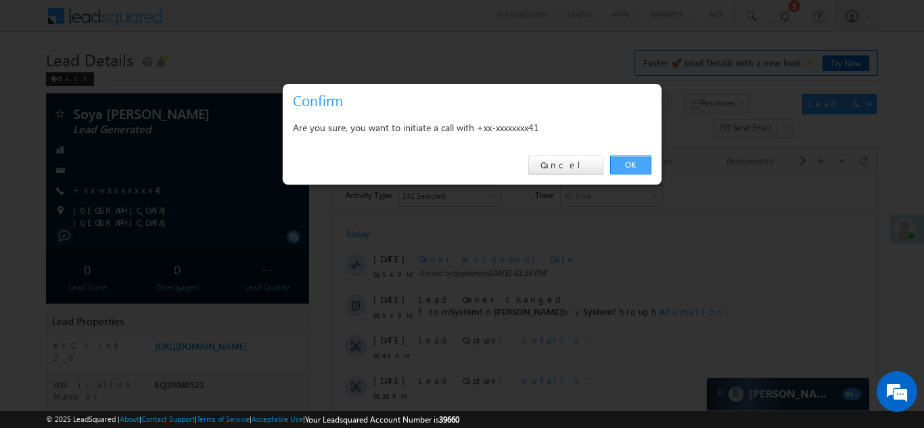
click at [624, 160] on link "OK" at bounding box center [630, 165] width 41 height 19
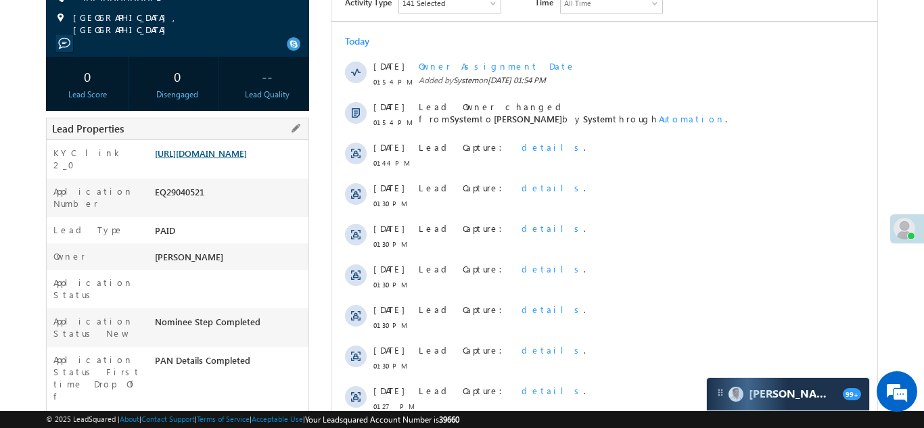
scroll to position [266, 0]
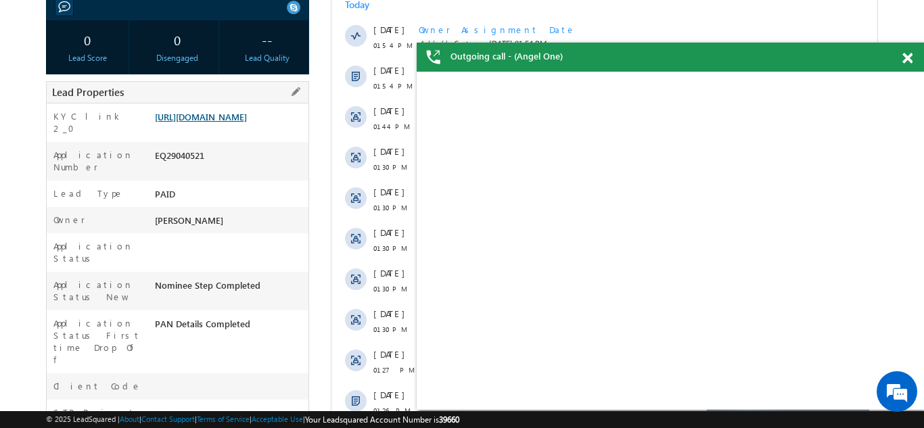
click at [224, 112] on link "https://angelbroking1-pk3em7sa.customui-test.leadsquared.com?leadId=1bdda5d3-6f…" at bounding box center [201, 117] width 92 height 12
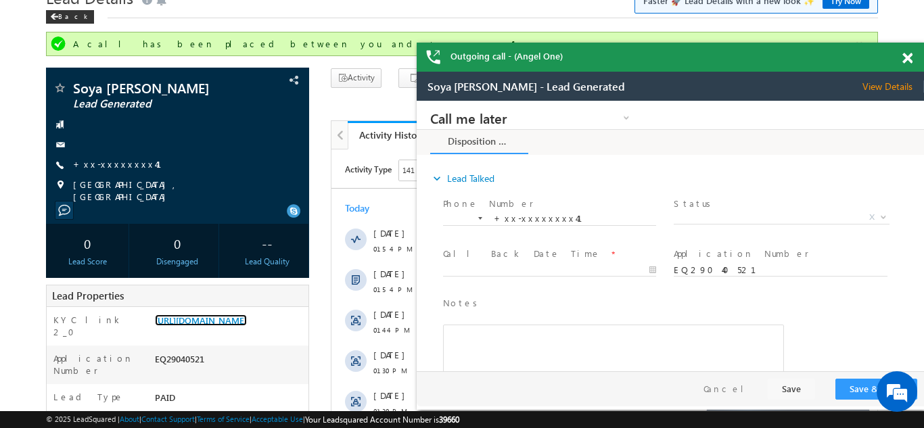
scroll to position [0, 0]
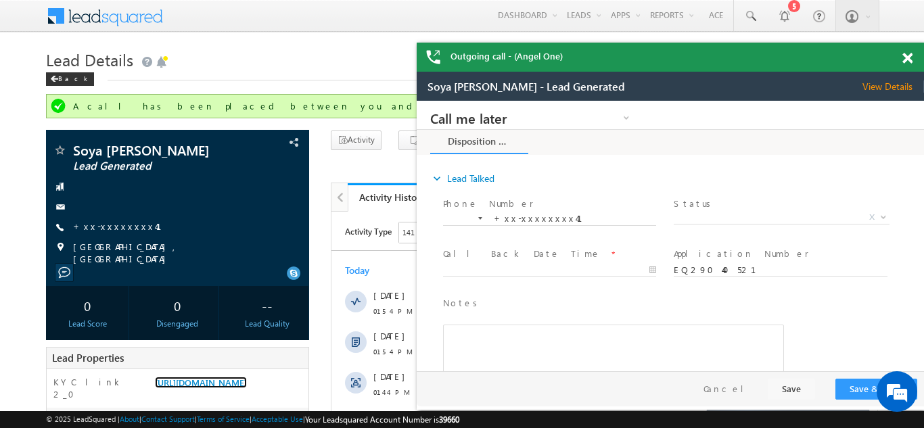
click at [907, 55] on span at bounding box center [908, 59] width 10 height 12
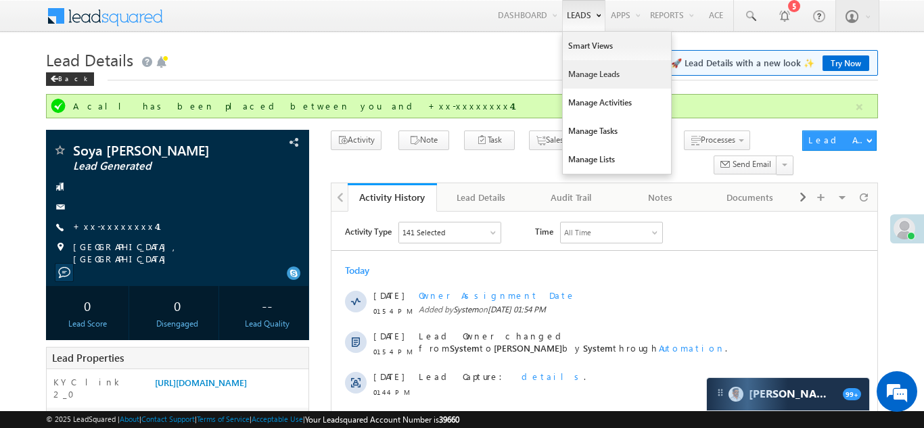
click at [583, 72] on link "Manage Leads" at bounding box center [617, 74] width 108 height 28
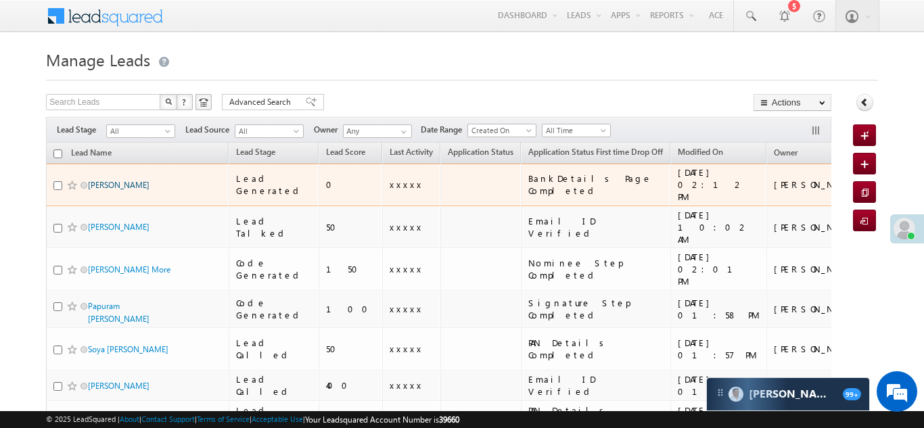
click at [103, 180] on link "[PERSON_NAME]" at bounding box center [119, 185] width 62 height 10
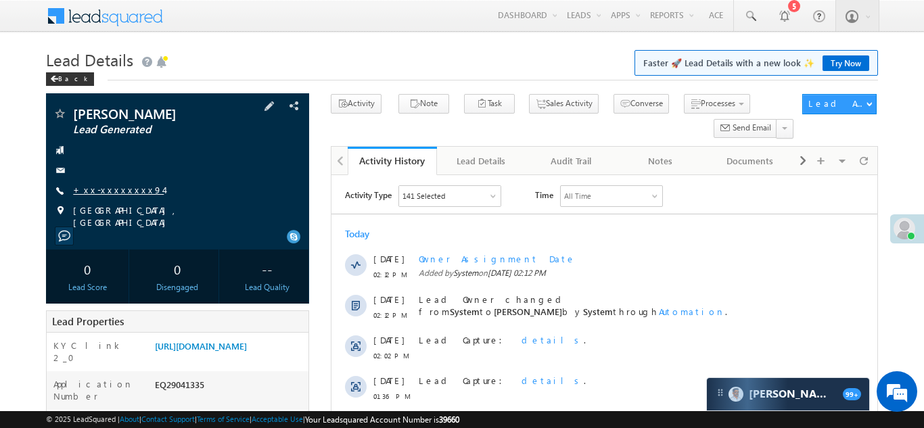
click at [111, 191] on link "+xx-xxxxxxxx94" at bounding box center [118, 190] width 91 height 12
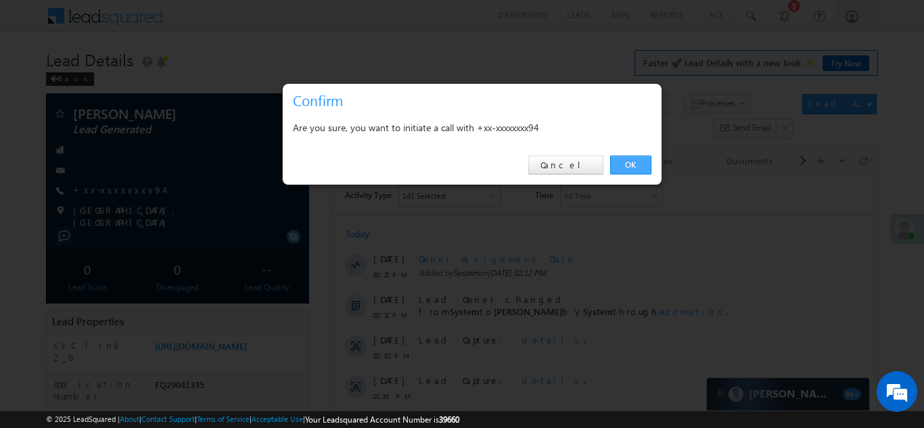
click at [628, 164] on link "OK" at bounding box center [630, 165] width 41 height 19
click at [628, 164] on div "Notes" at bounding box center [660, 161] width 66 height 16
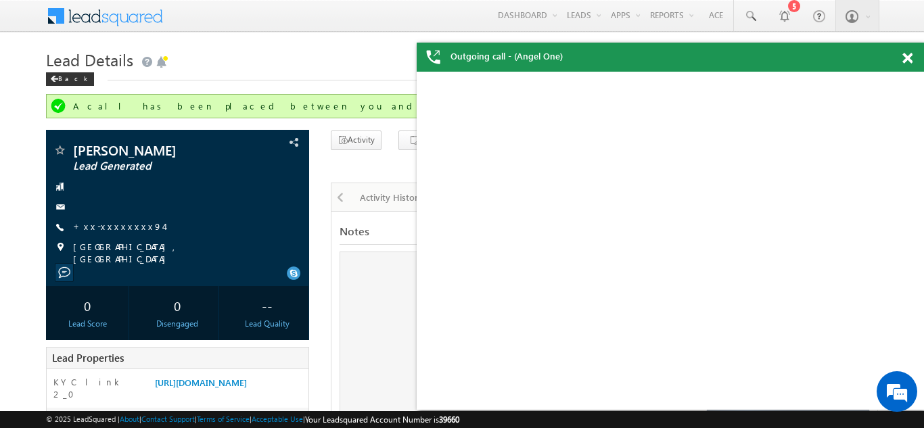
click at [907, 58] on span at bounding box center [908, 59] width 10 height 12
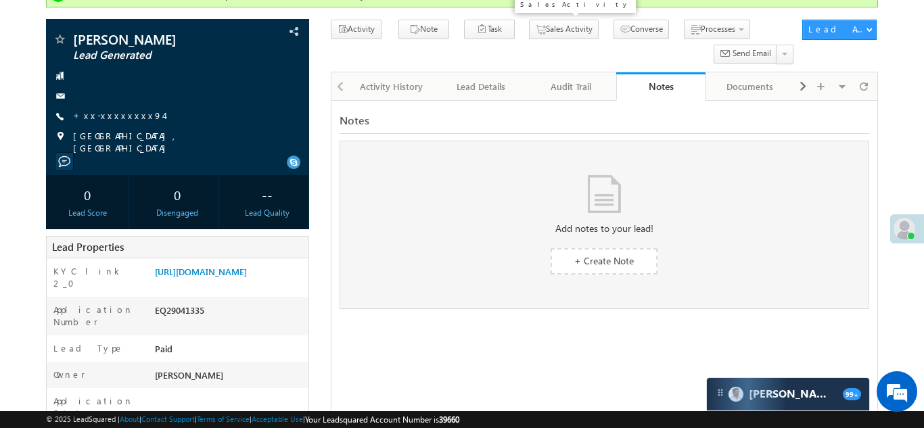
scroll to position [243, 0]
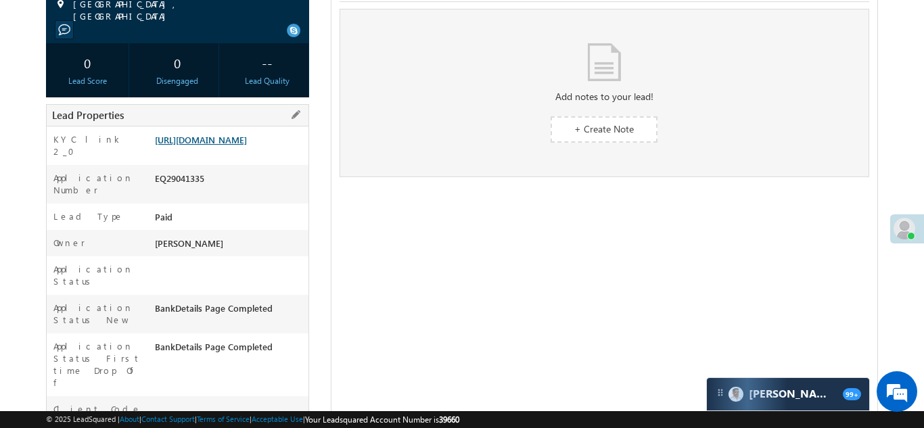
click at [217, 145] on link "https://angelbroking1-pk3em7sa.customui-test.leadsquared.com?leadId=63a540a0-f0…" at bounding box center [201, 140] width 92 height 12
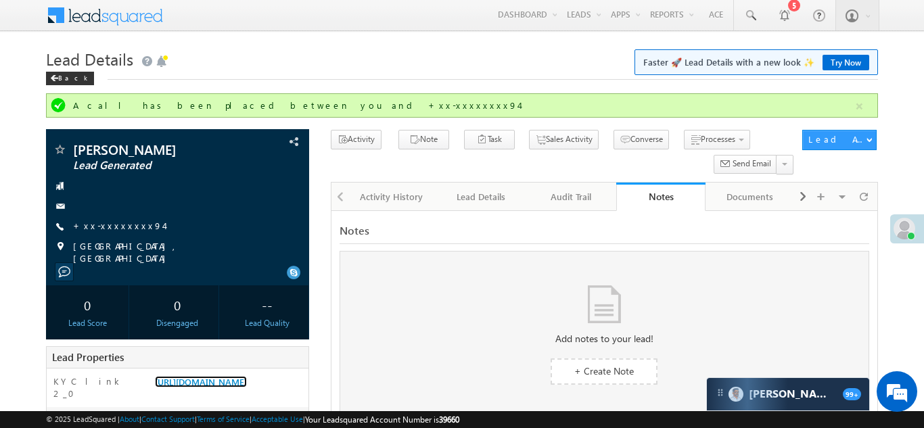
scroll to position [0, 0]
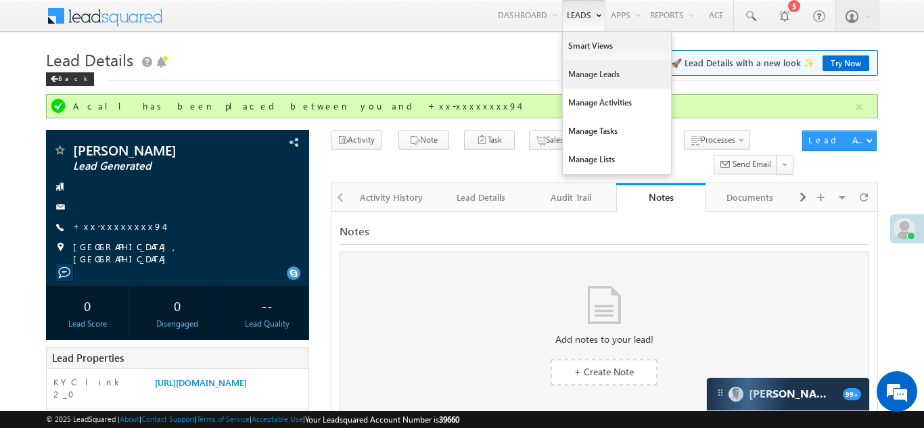
click at [580, 77] on link "Manage Leads" at bounding box center [617, 74] width 108 height 28
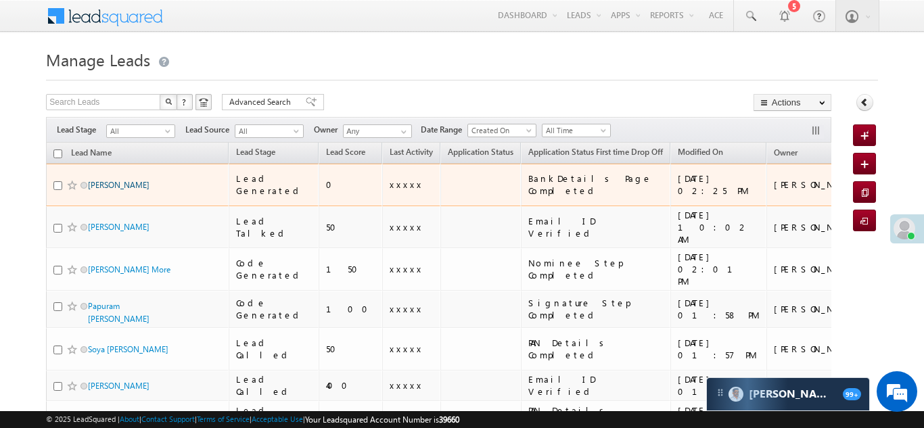
click at [99, 180] on link "ankita yadav" at bounding box center [119, 185] width 62 height 10
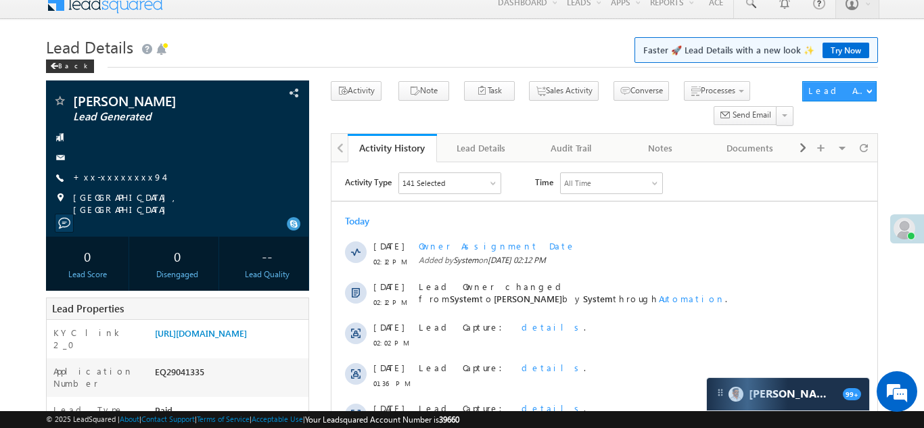
scroll to position [148, 0]
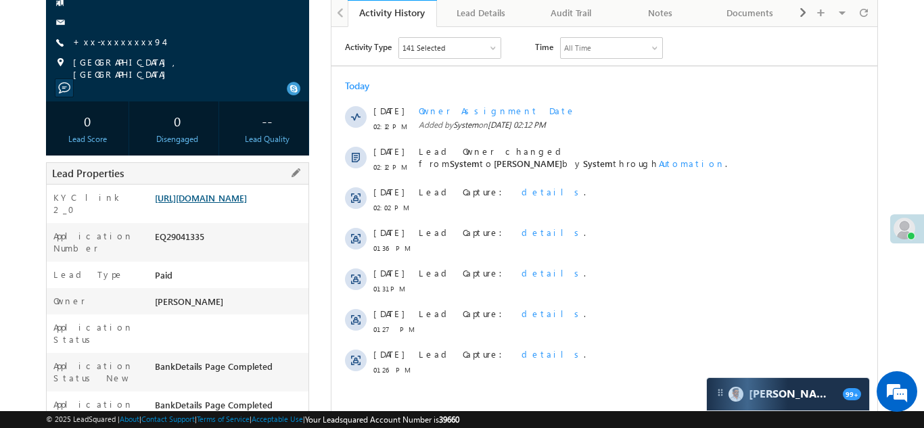
click at [227, 204] on link "https://angelbroking1-pk3em7sa.customui-test.leadsquared.com?leadId=63a540a0-f0…" at bounding box center [201, 198] width 92 height 12
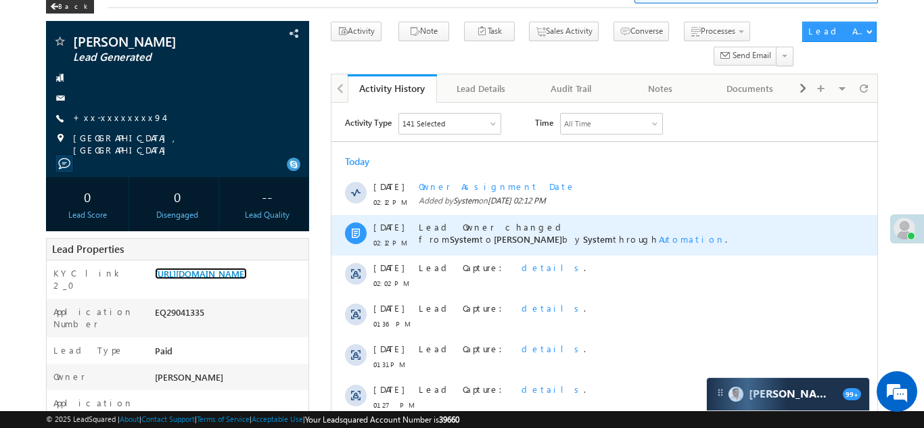
scroll to position [0, 0]
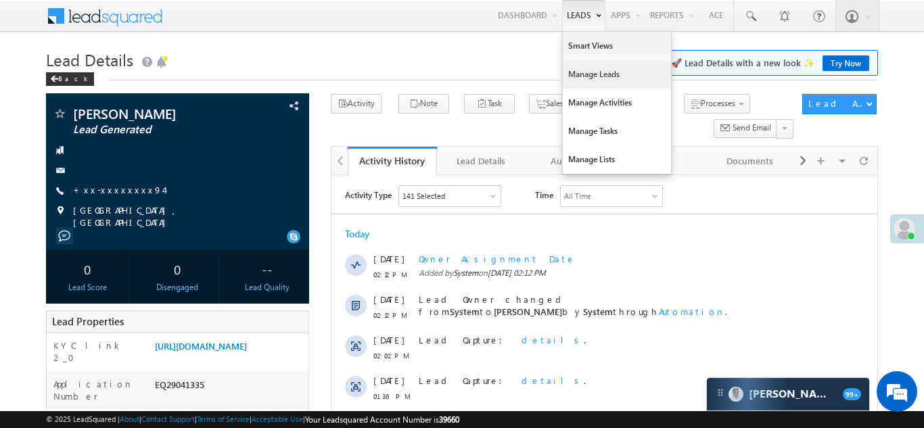
click at [593, 76] on link "Manage Leads" at bounding box center [617, 74] width 108 height 28
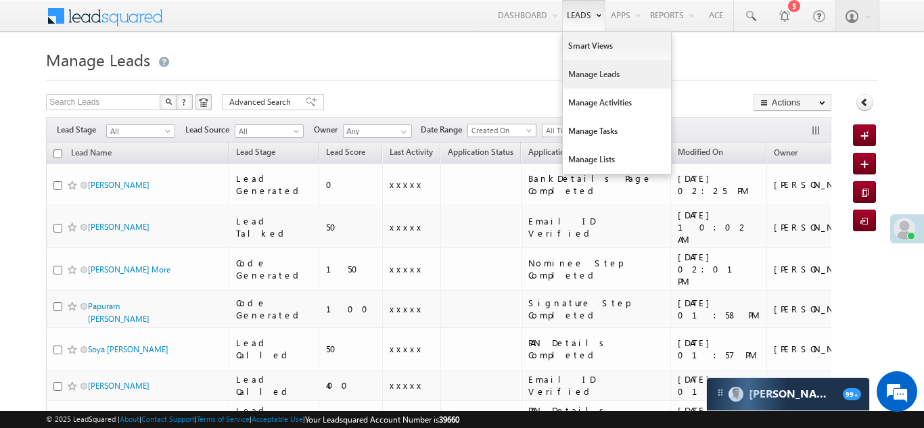
click at [579, 81] on link "Manage Leads" at bounding box center [617, 74] width 108 height 28
